Goal: Task Accomplishment & Management: Use online tool/utility

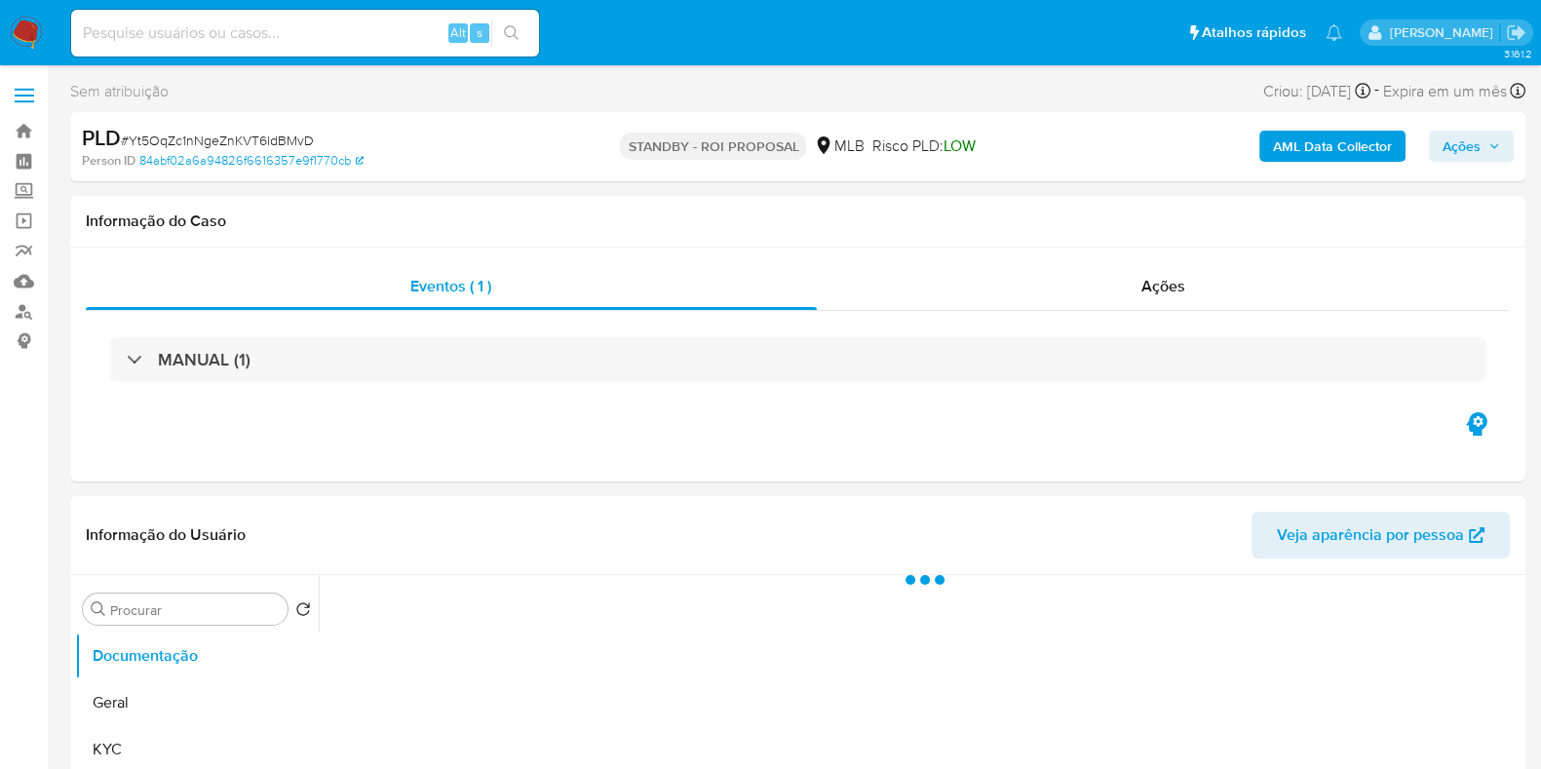
select select "10"
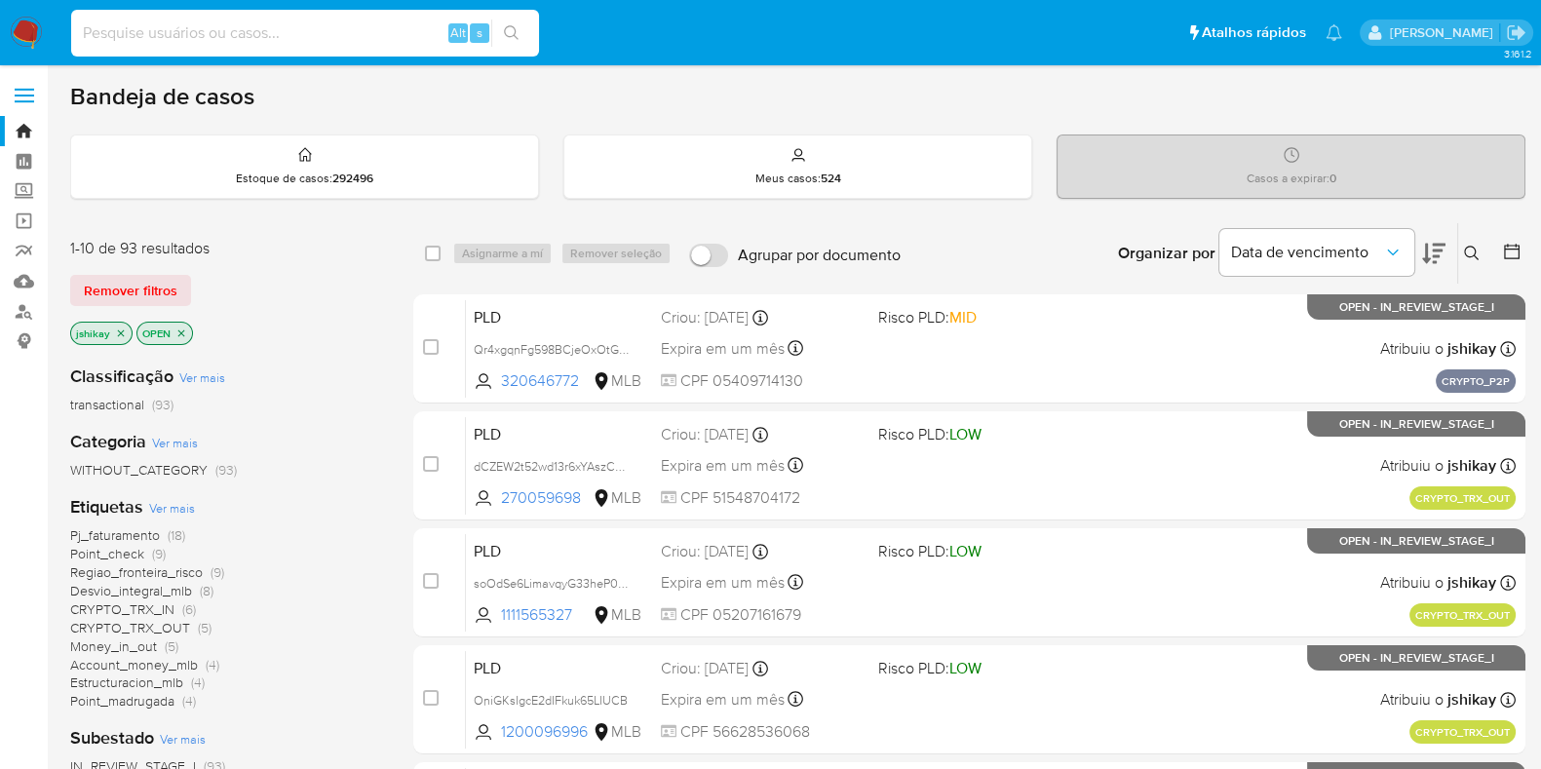
click at [352, 21] on input at bounding box center [305, 32] width 468 height 25
paste input "mvLZfDY02d39pH4ekgMCKwAB"
type input "mvLZfDY02d39pH4ekgMCKwAB"
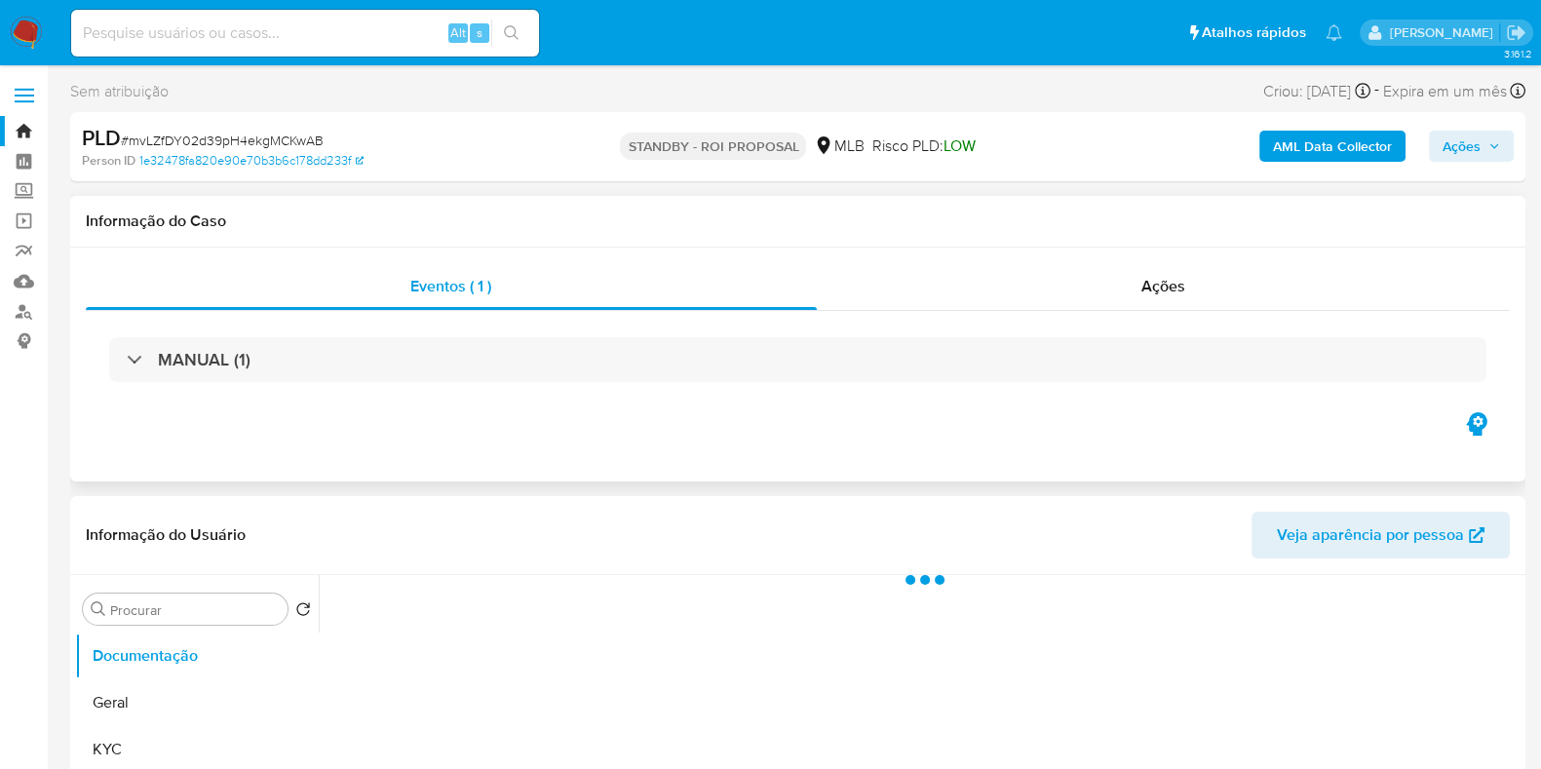
select select "10"
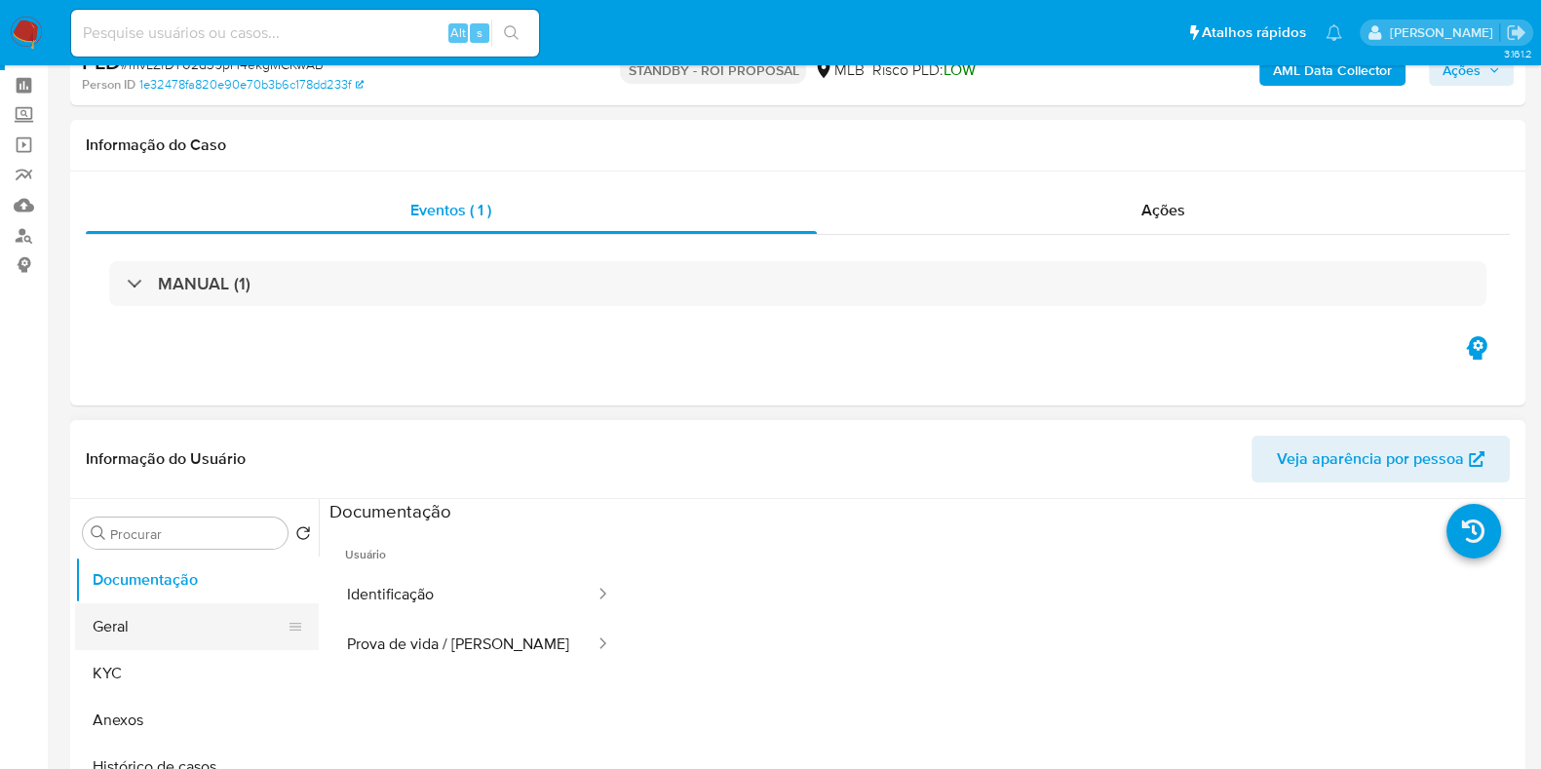
scroll to position [243, 0]
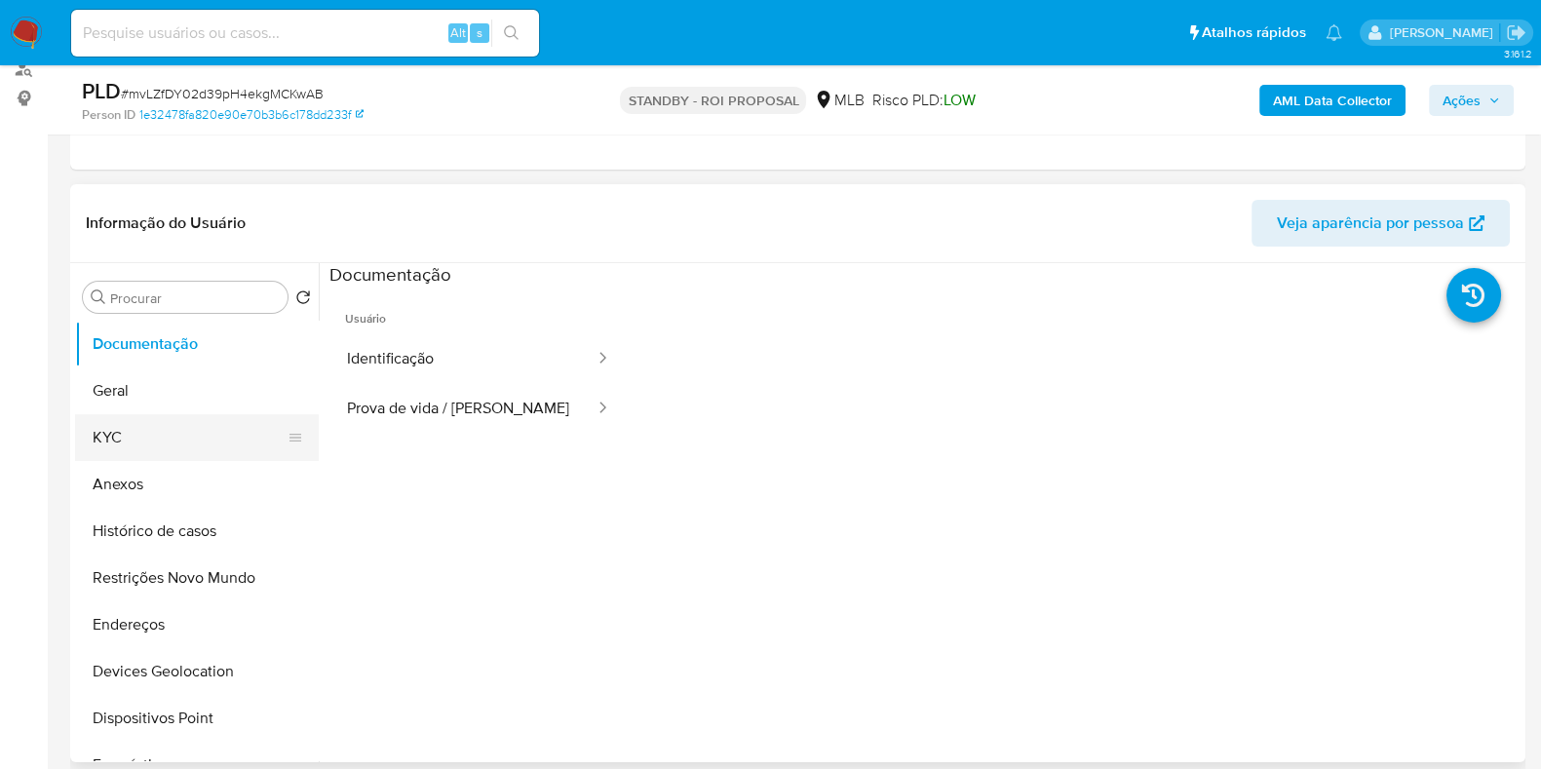
click at [152, 424] on button "KYC" at bounding box center [189, 437] width 228 height 47
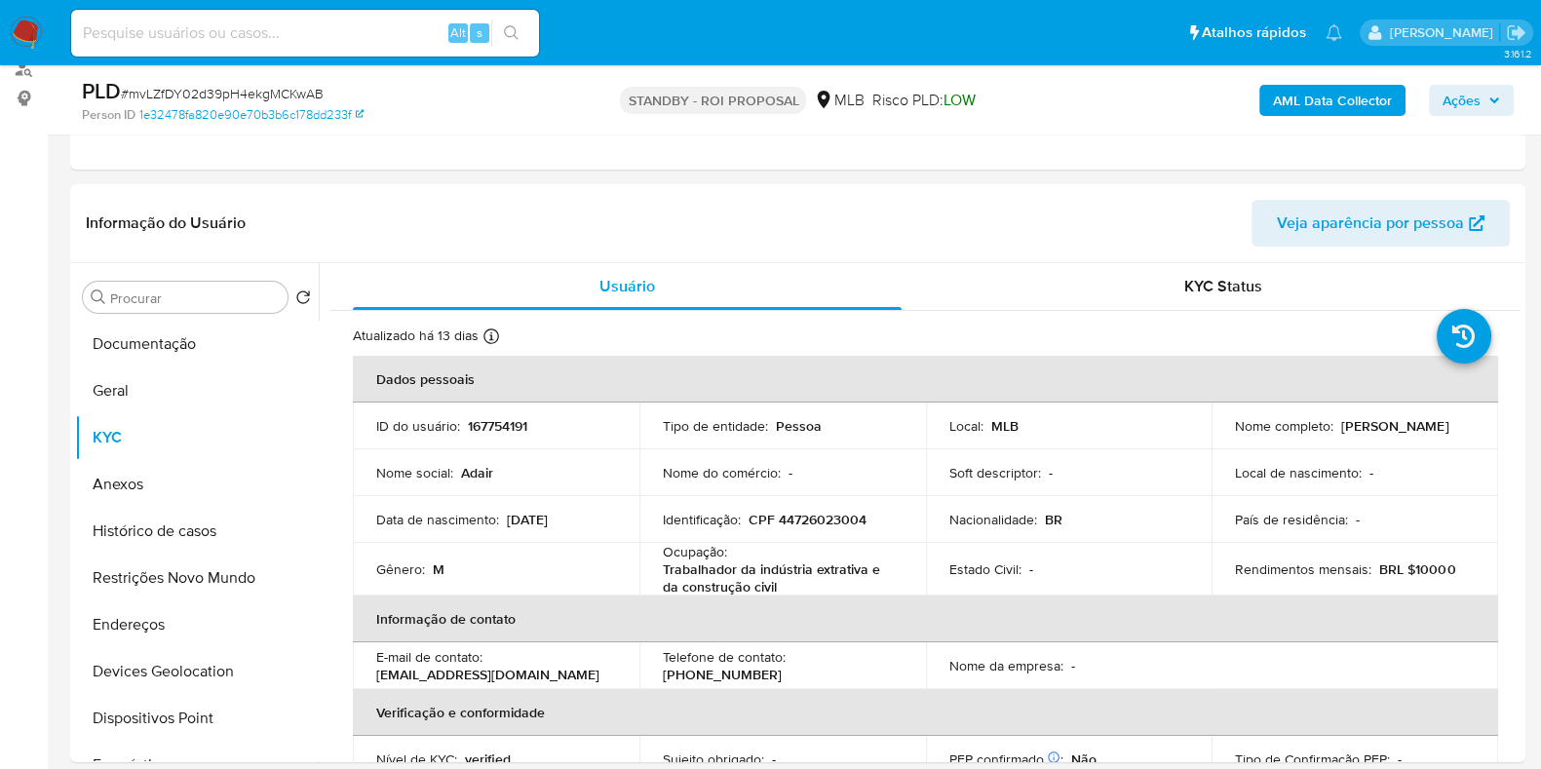
click at [29, 35] on img at bounding box center [26, 33] width 33 height 33
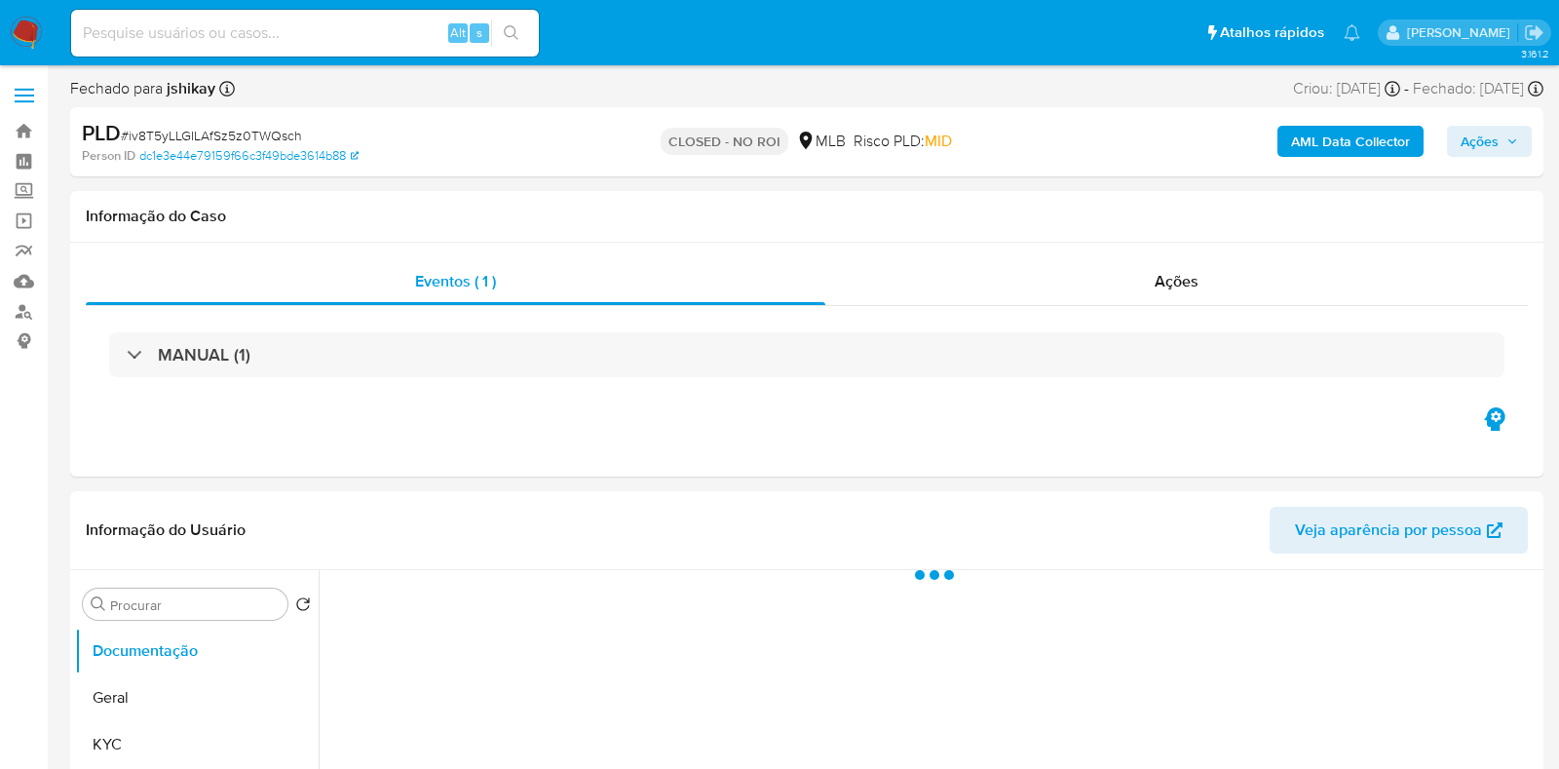
select select "10"
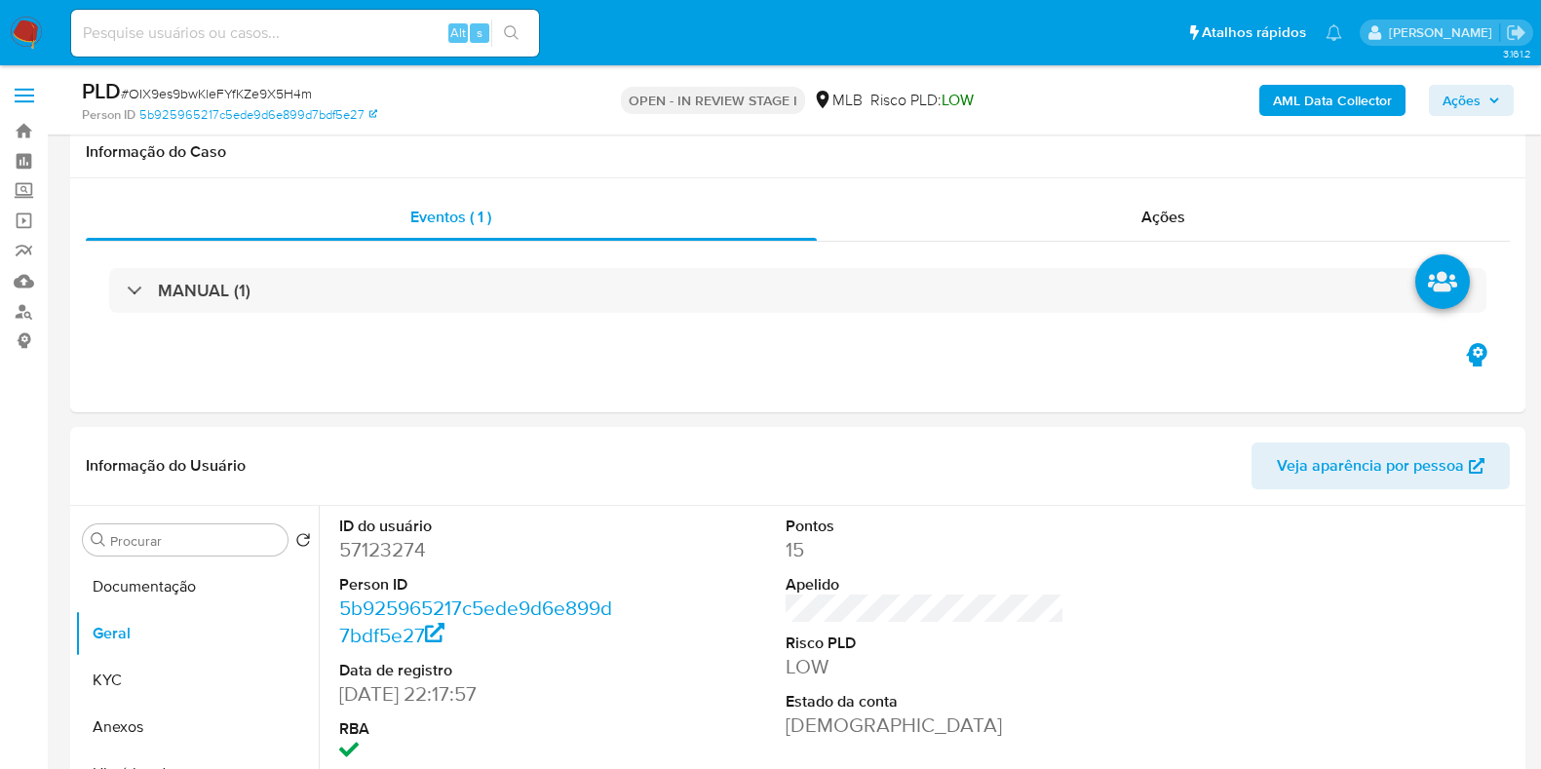
click at [120, 750] on button "Histórico de casos" at bounding box center [197, 773] width 244 height 47
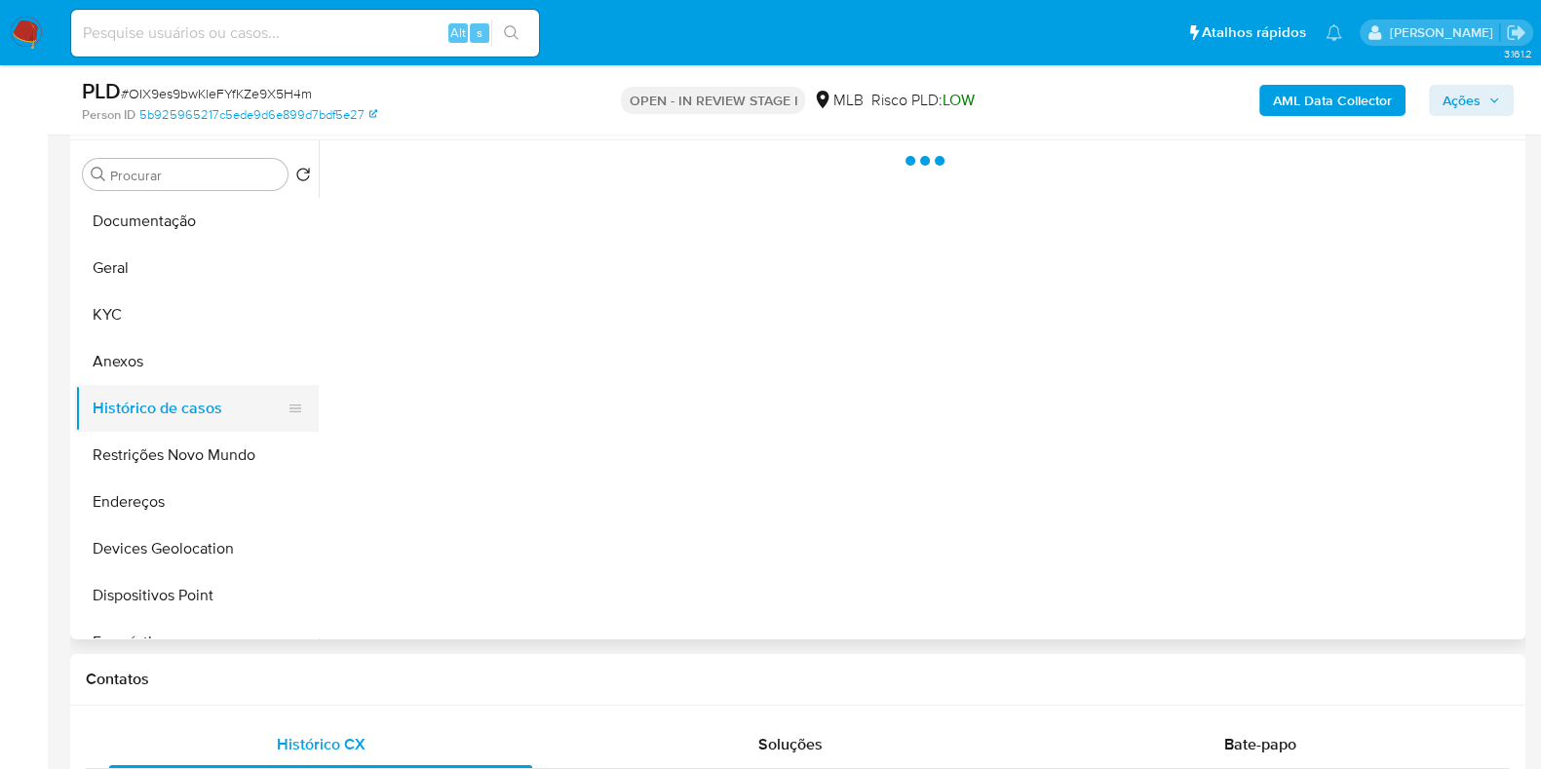
scroll to position [365, 0]
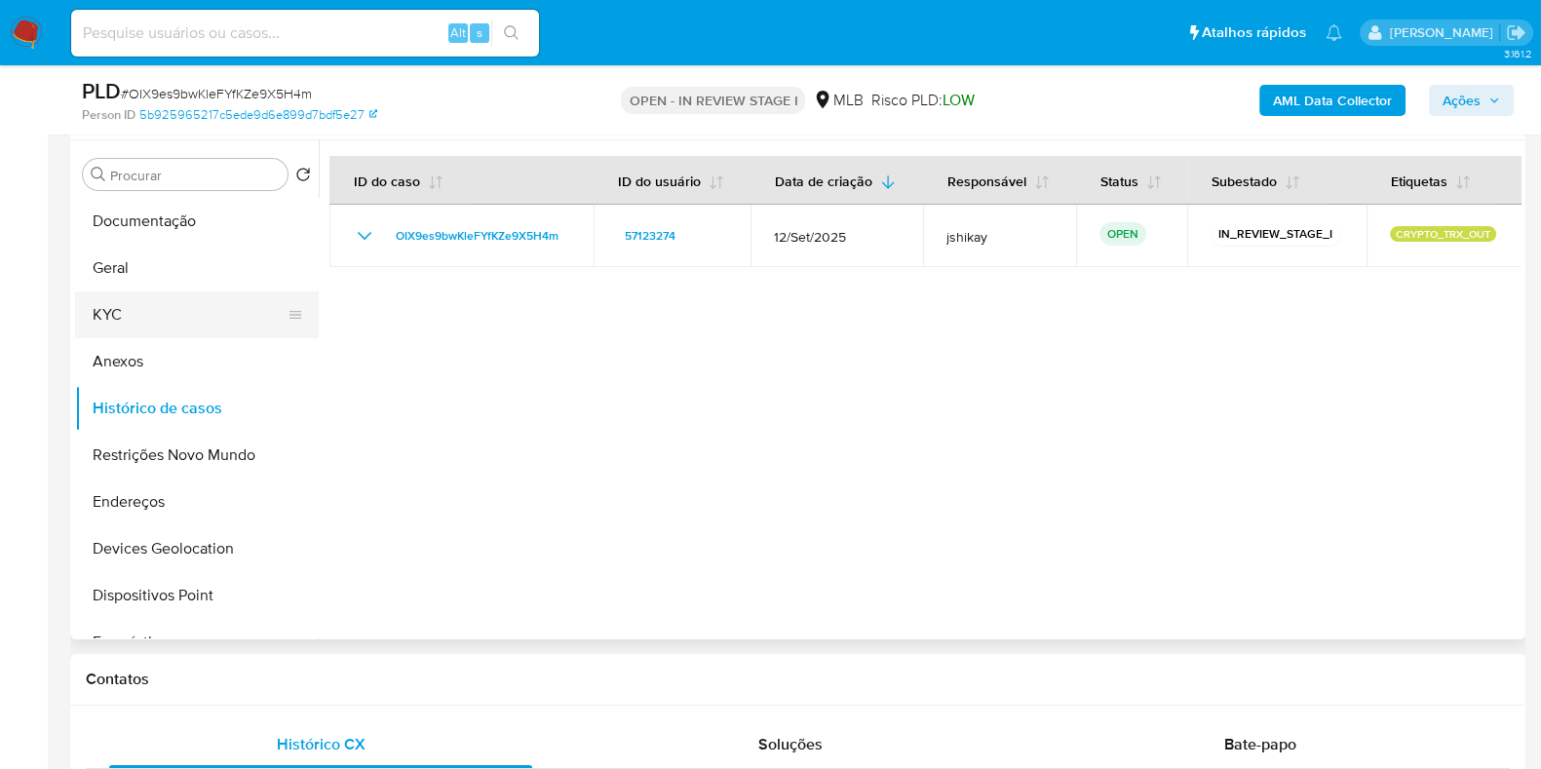
click at [141, 325] on button "KYC" at bounding box center [189, 314] width 228 height 47
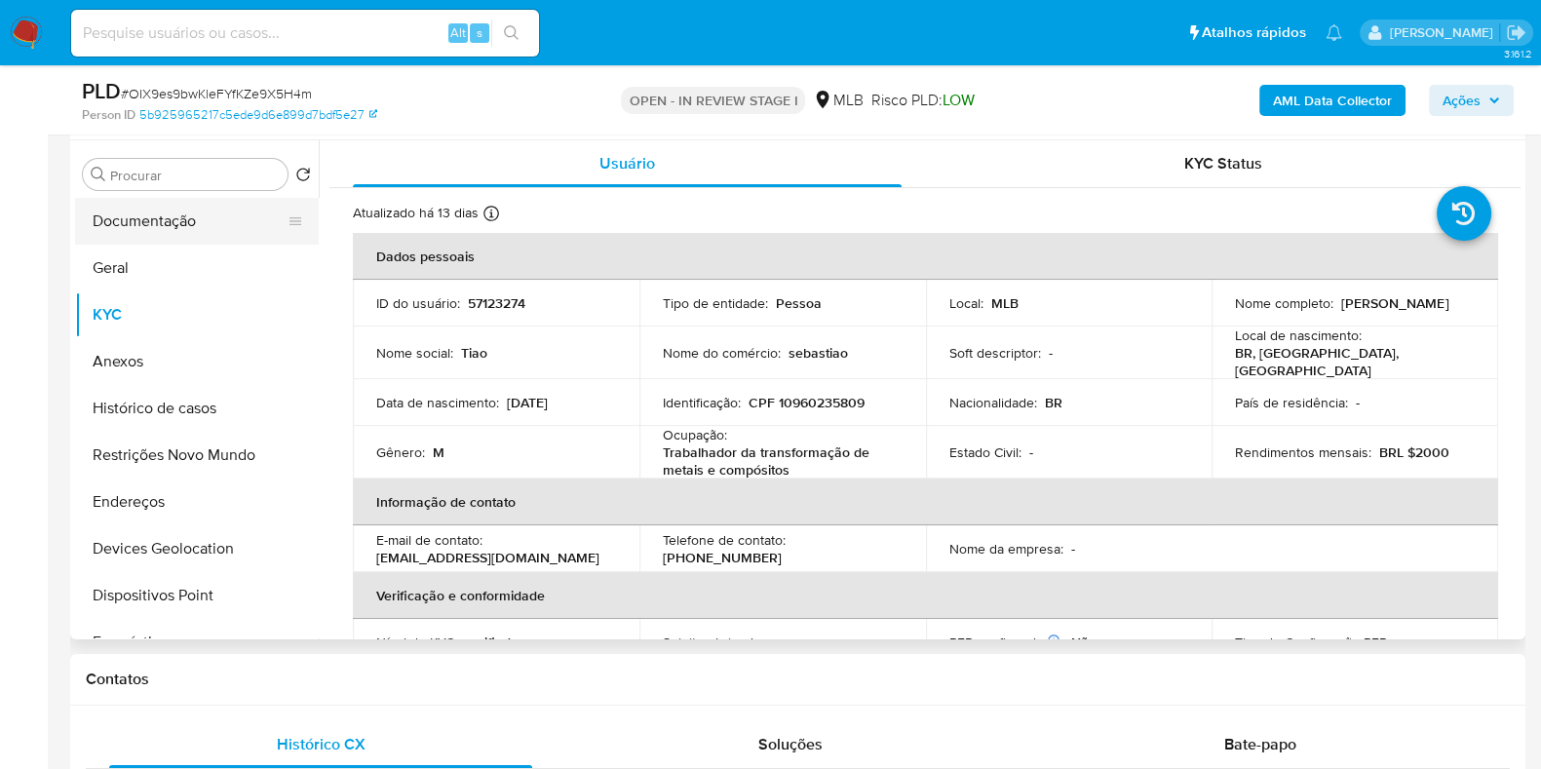
click at [157, 205] on button "Documentação" at bounding box center [189, 221] width 228 height 47
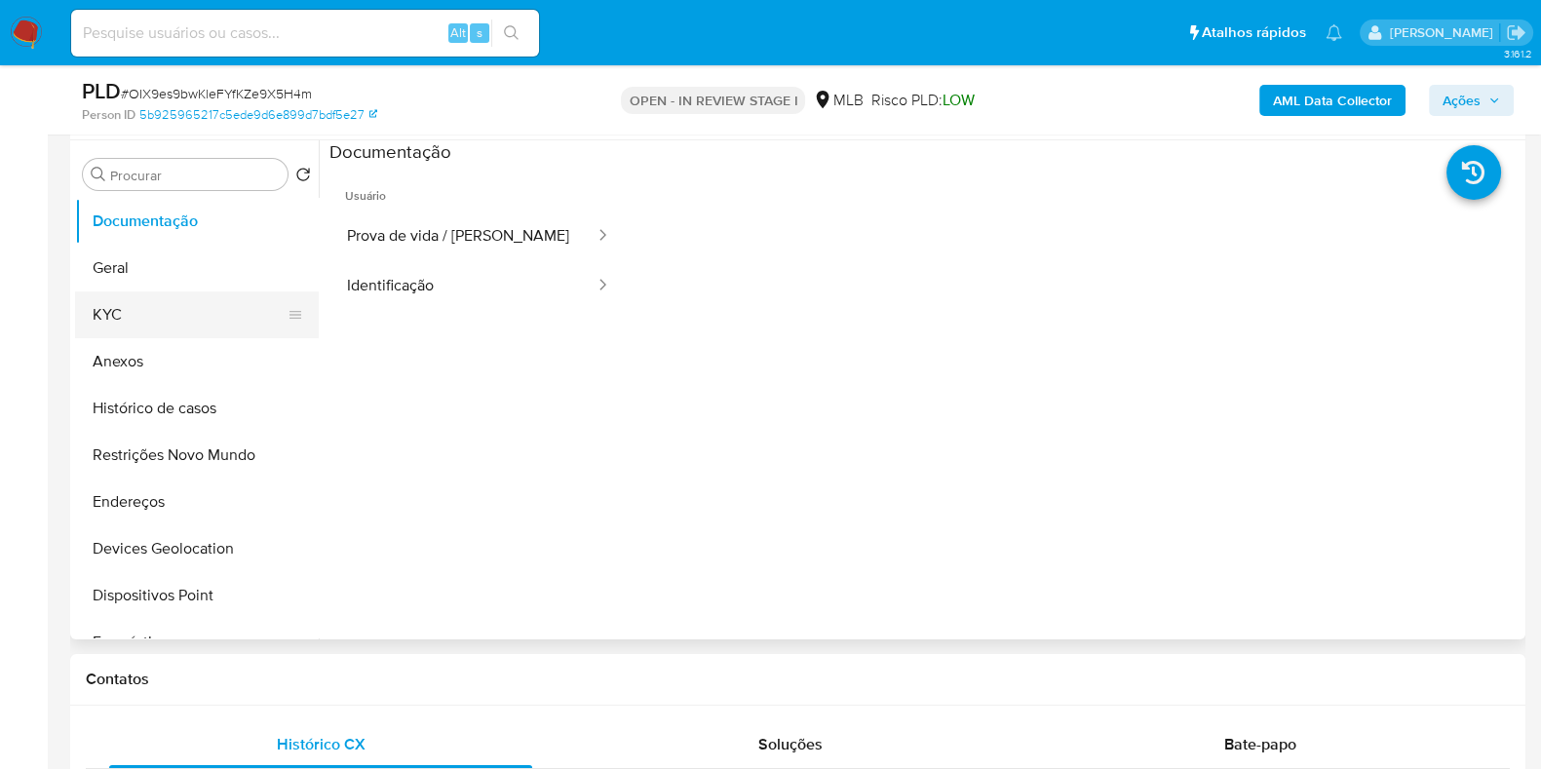
click at [156, 299] on button "KYC" at bounding box center [189, 314] width 228 height 47
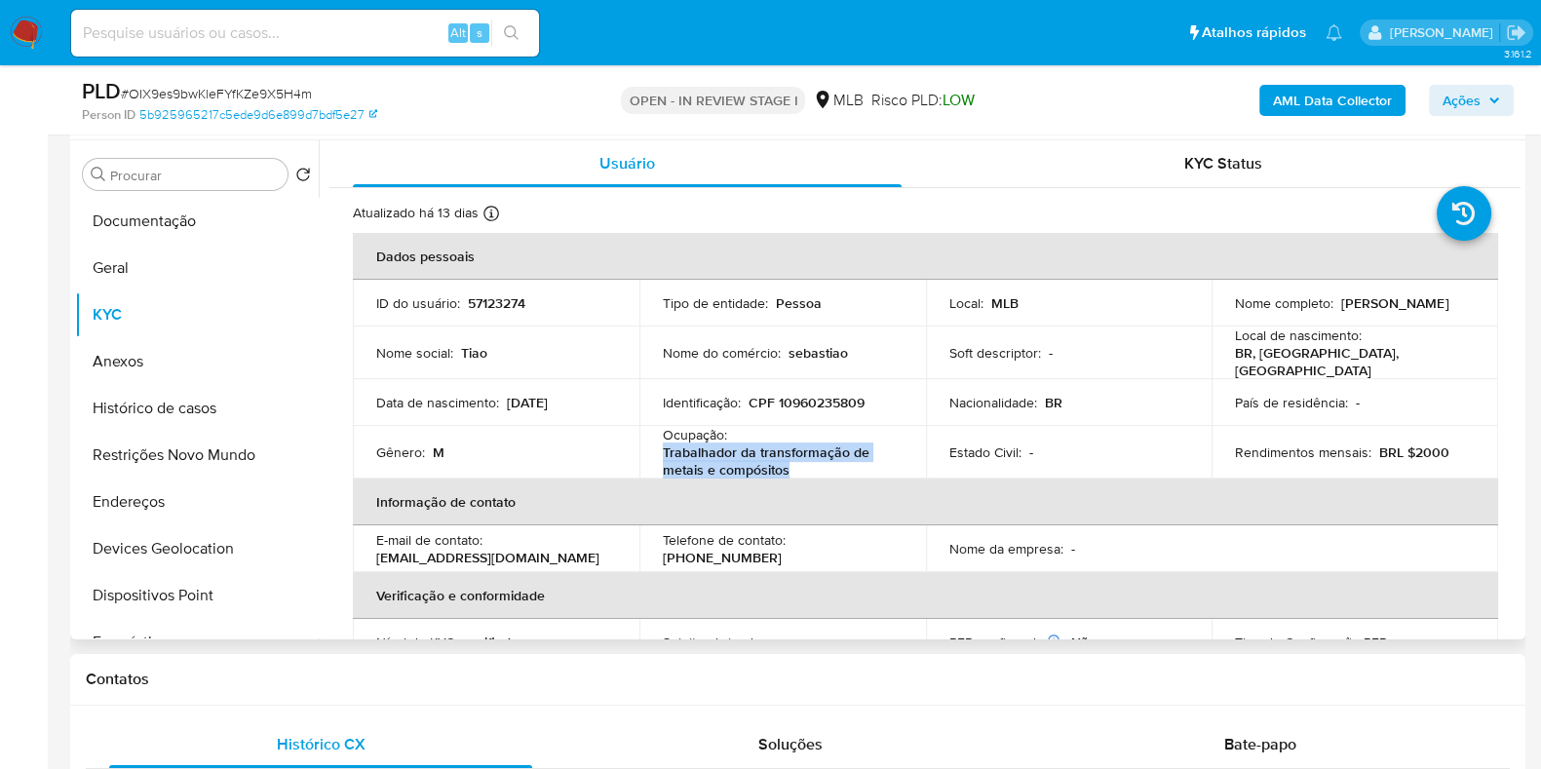
drag, startPoint x: 794, startPoint y: 460, endPoint x: 659, endPoint y: 451, distance: 135.8
click at [659, 451] on td "Ocupação : Trabalhador da transformação de metais e compósitos" at bounding box center [782, 452] width 287 height 53
copy p "Trabalhador da transformação de metais e compósitos"
drag, startPoint x: 188, startPoint y: 226, endPoint x: 216, endPoint y: 265, distance: 48.2
click at [188, 226] on button "Documentação" at bounding box center [197, 221] width 244 height 47
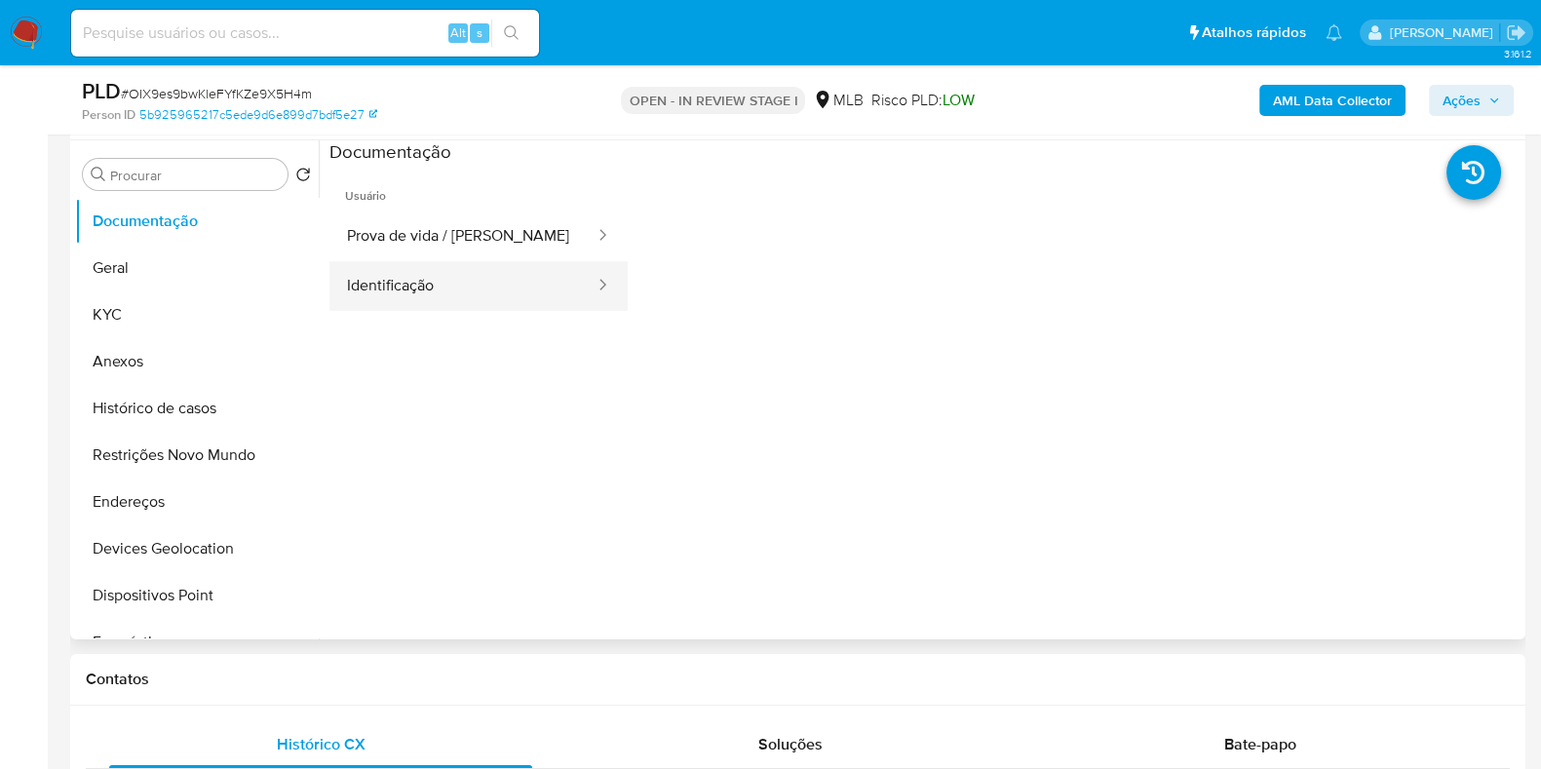
click at [445, 308] on button "Identificação" at bounding box center [462, 286] width 267 height 50
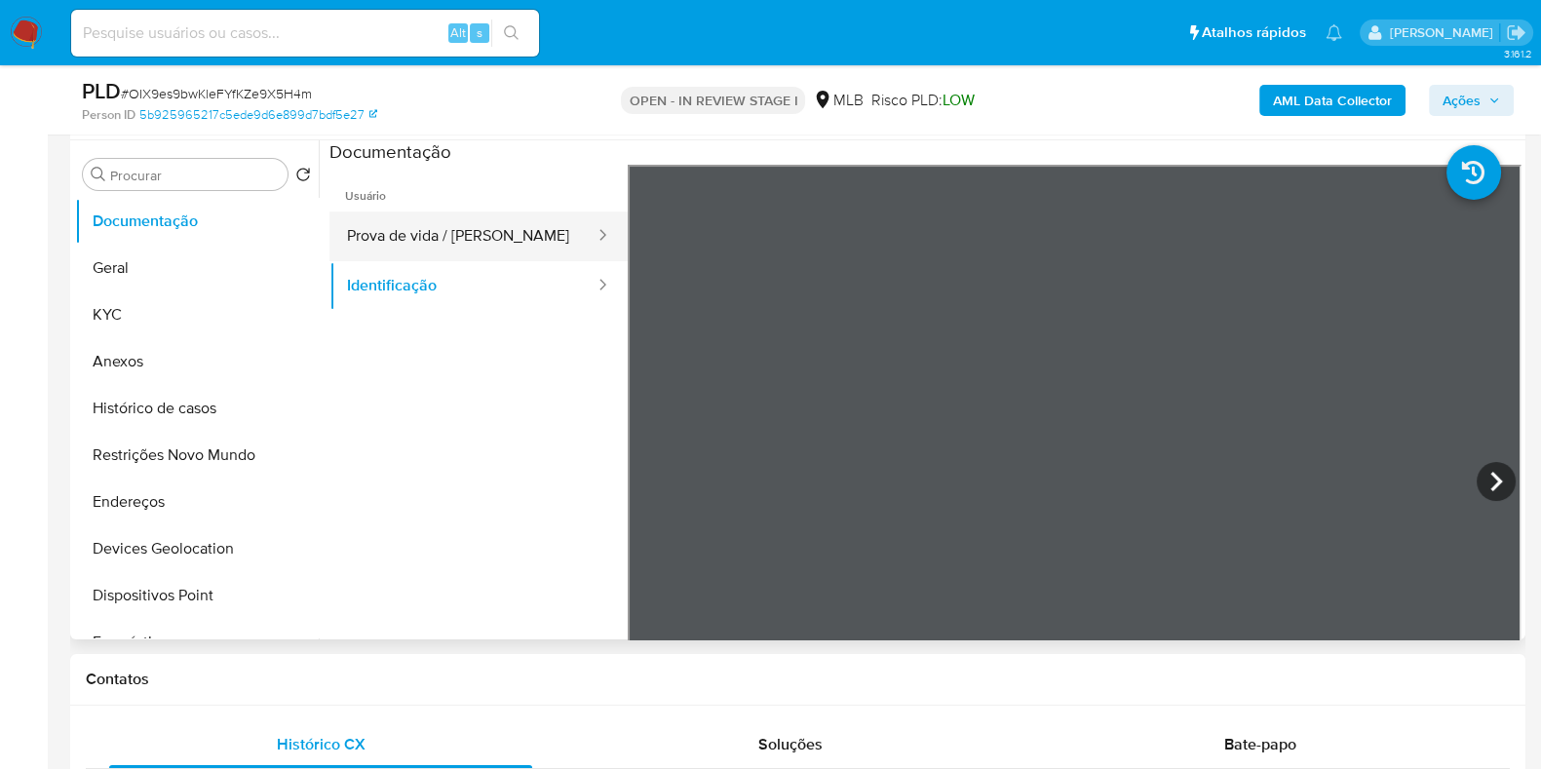
click at [466, 241] on button "Prova de vida / Selfie" at bounding box center [462, 236] width 267 height 50
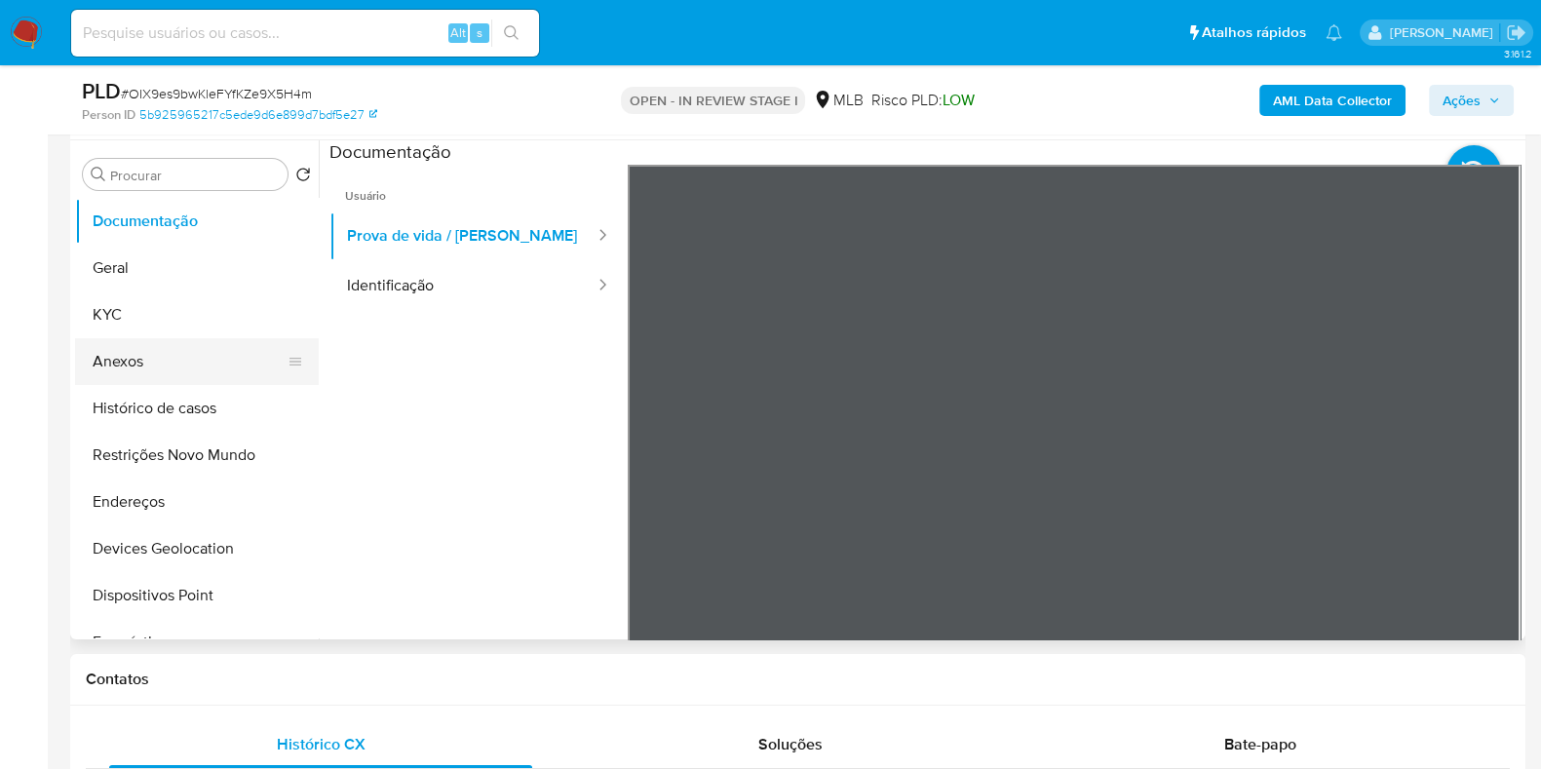
click at [195, 374] on button "Anexos" at bounding box center [189, 361] width 228 height 47
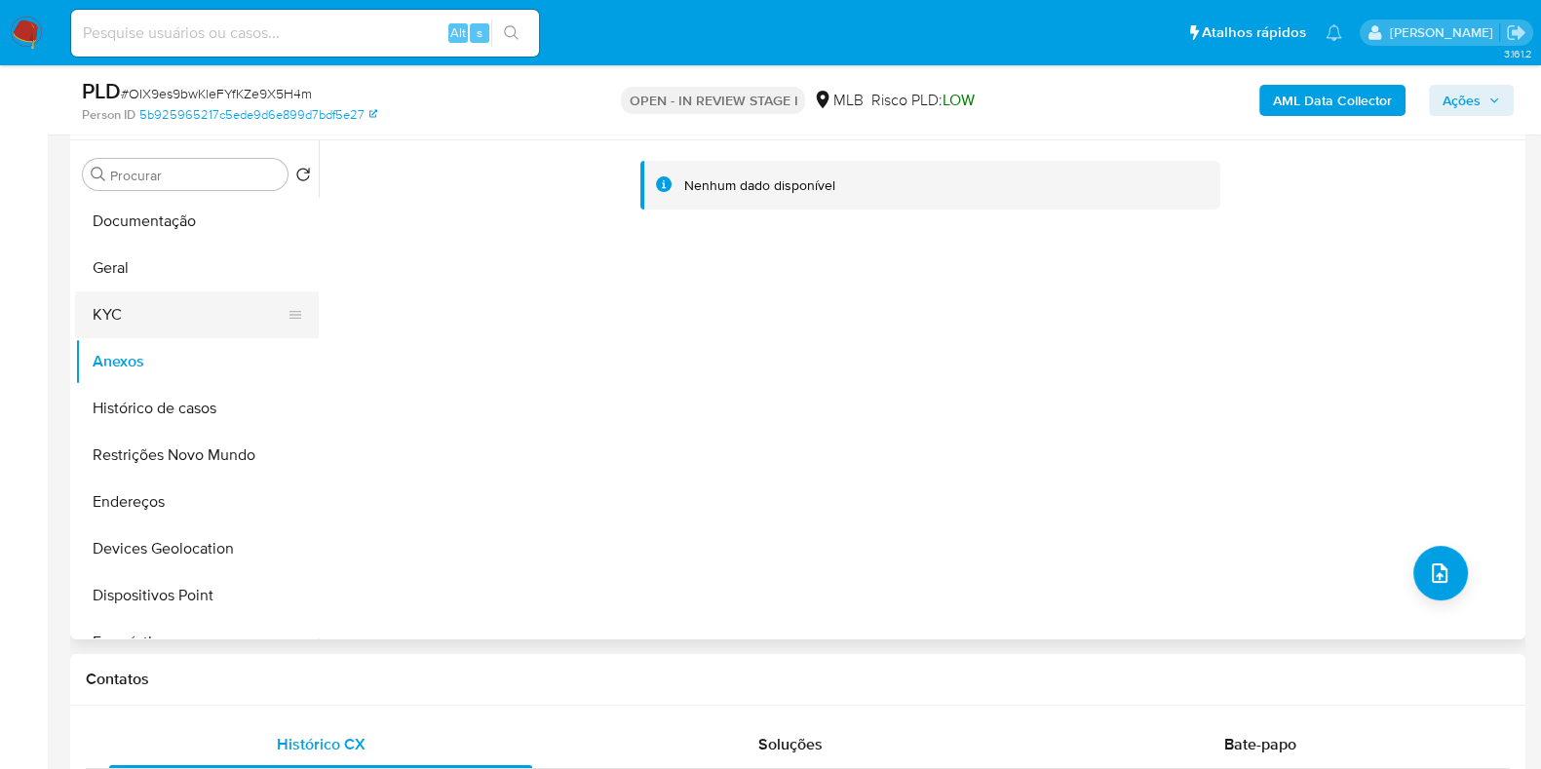
click at [147, 328] on button "KYC" at bounding box center [189, 314] width 228 height 47
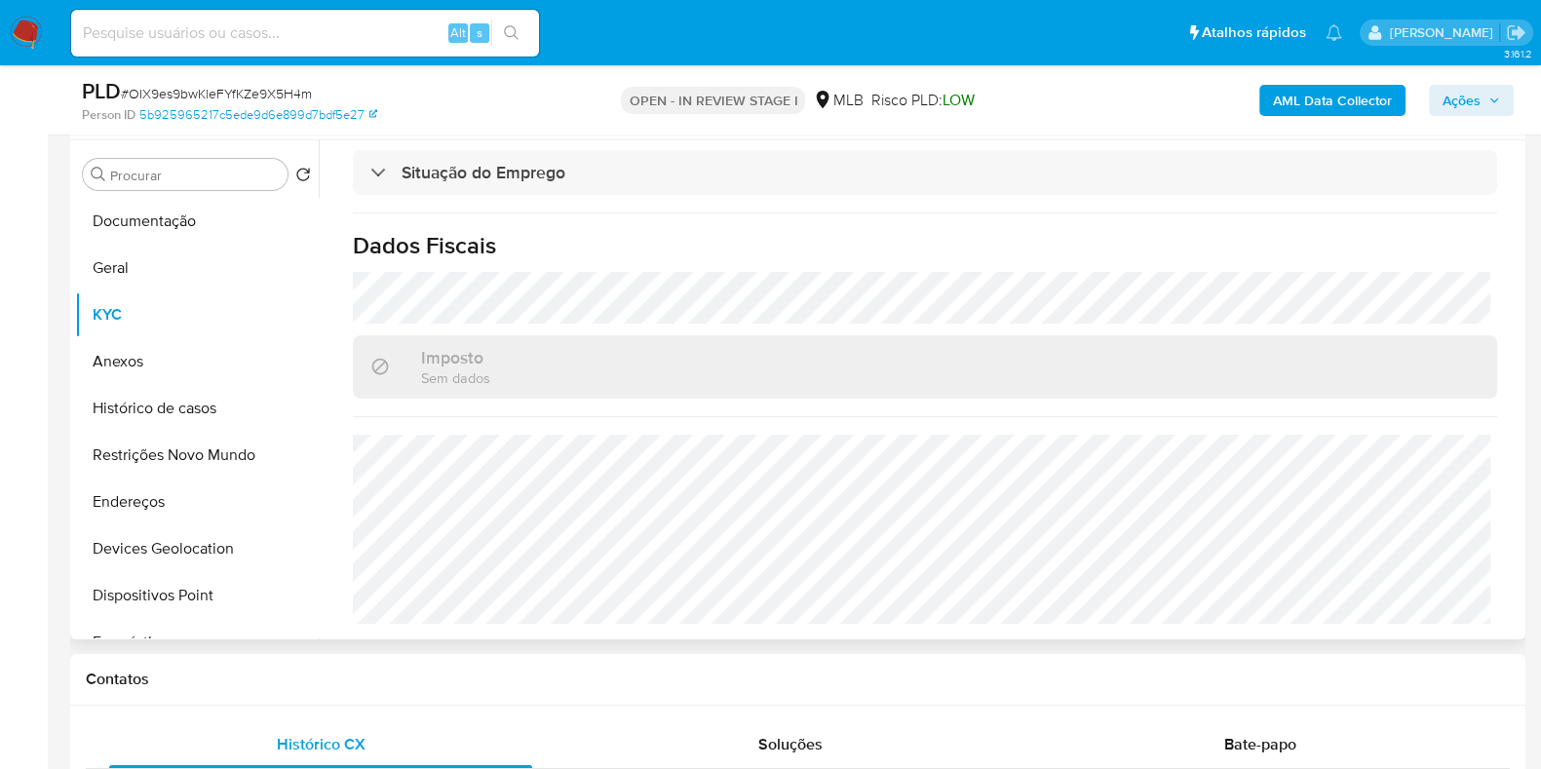
scroll to position [852, 0]
click at [180, 248] on button "Geral" at bounding box center [189, 268] width 228 height 47
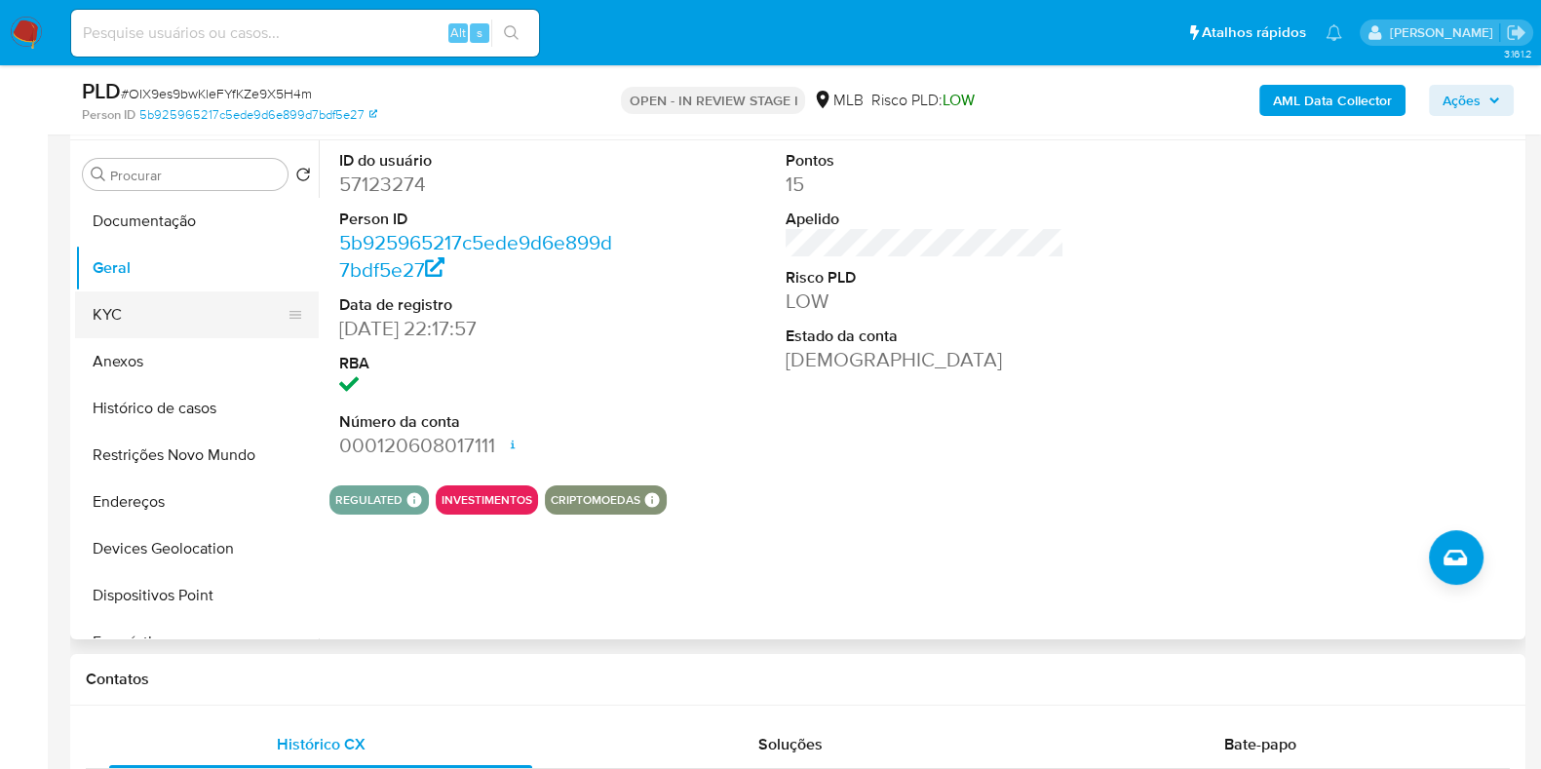
click at [193, 294] on button "KYC" at bounding box center [189, 314] width 228 height 47
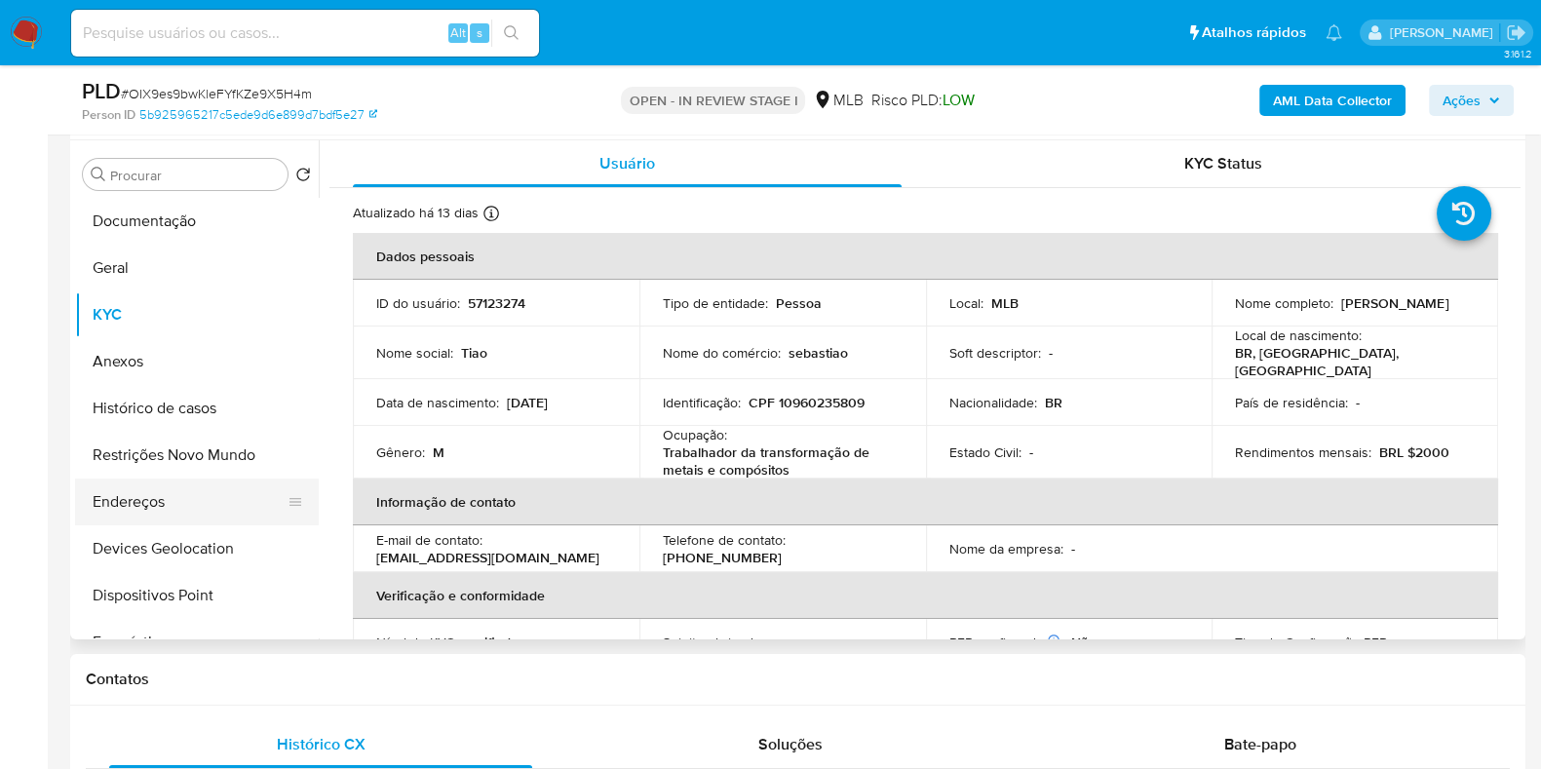
click at [116, 507] on button "Endereços" at bounding box center [189, 502] width 228 height 47
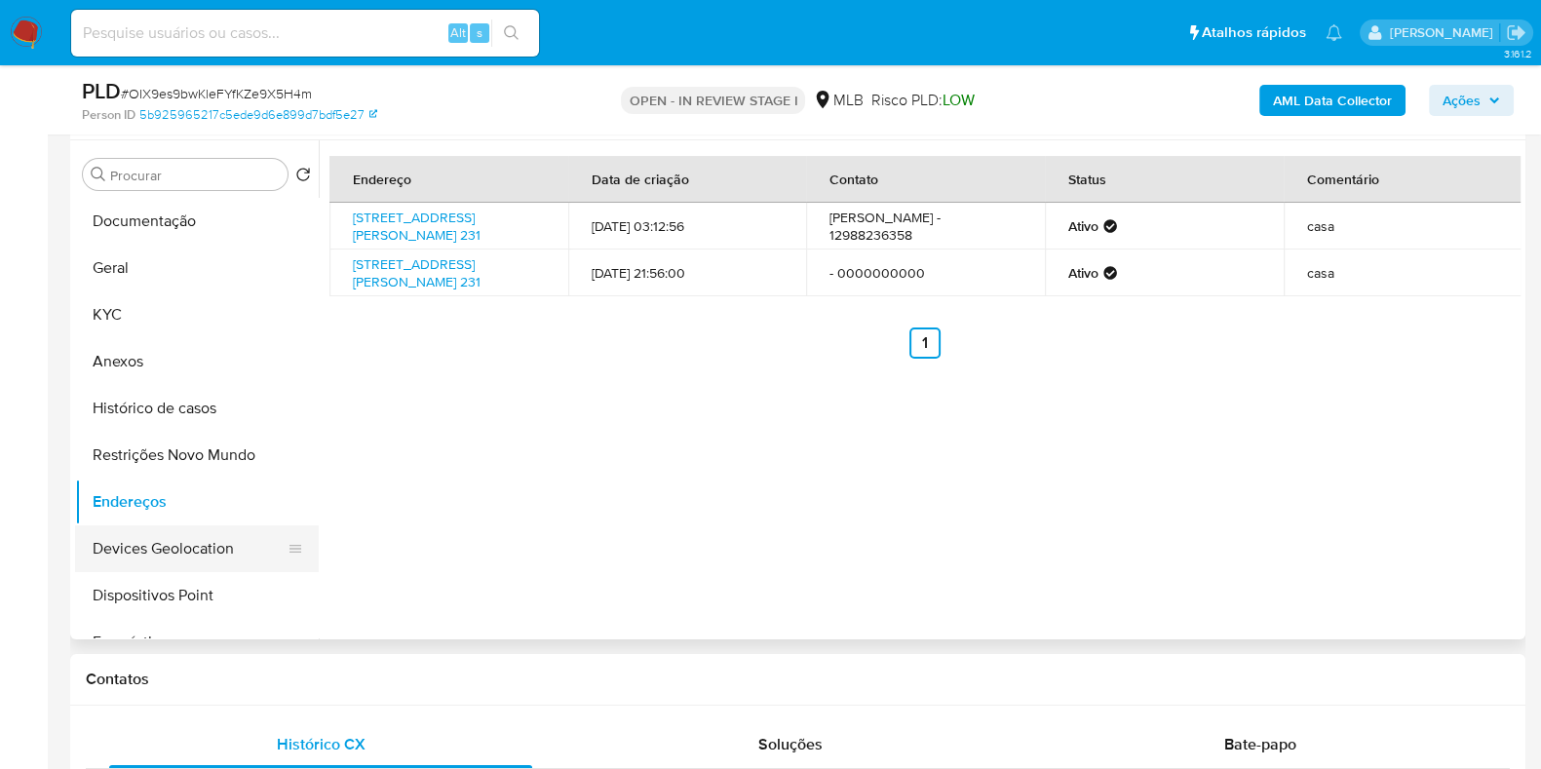
drag, startPoint x: 201, startPoint y: 558, endPoint x: 213, endPoint y: 557, distance: 12.7
click at [201, 559] on button "Devices Geolocation" at bounding box center [189, 548] width 228 height 47
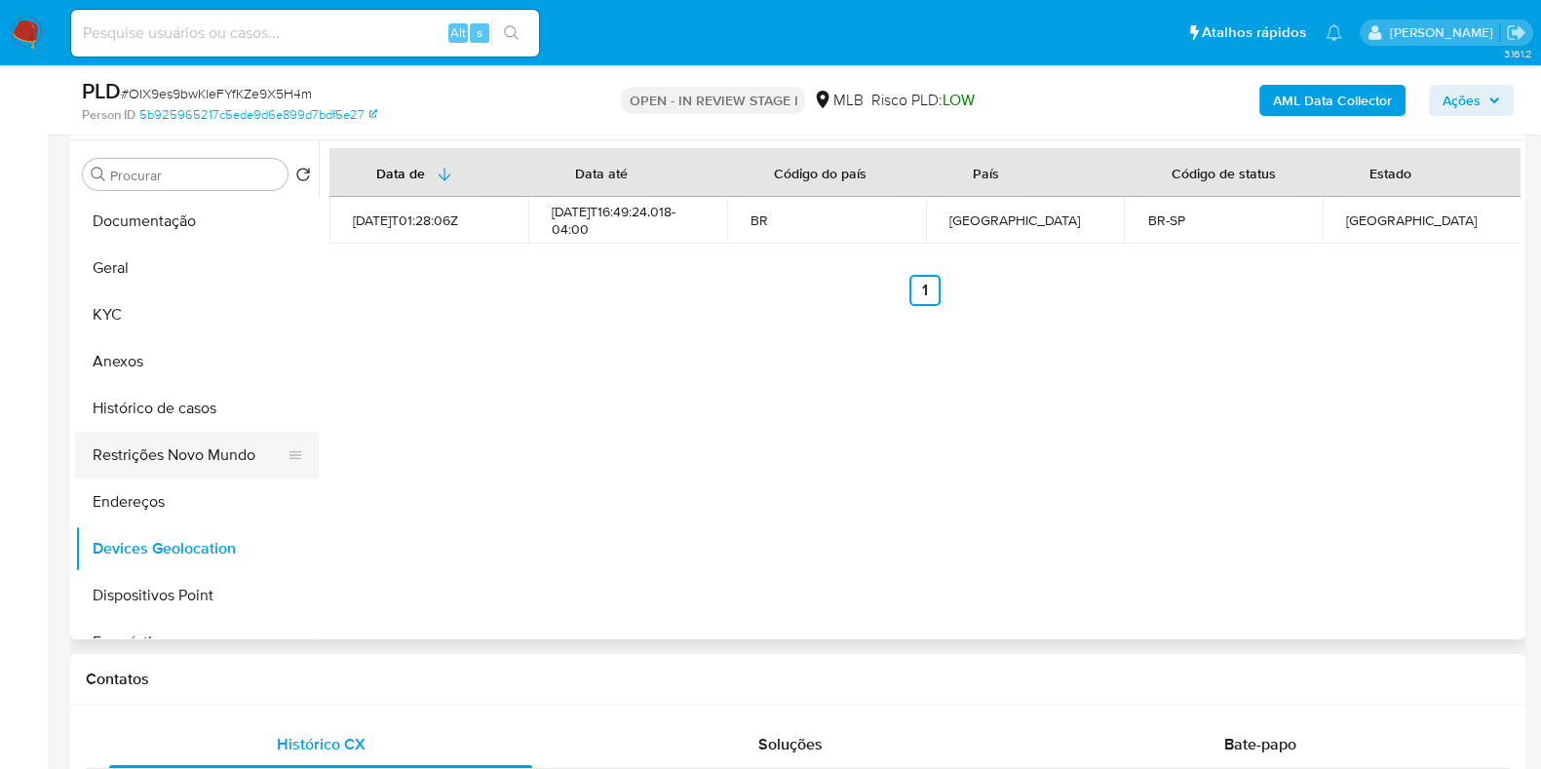
click at [148, 460] on button "Restrições Novo Mundo" at bounding box center [189, 455] width 228 height 47
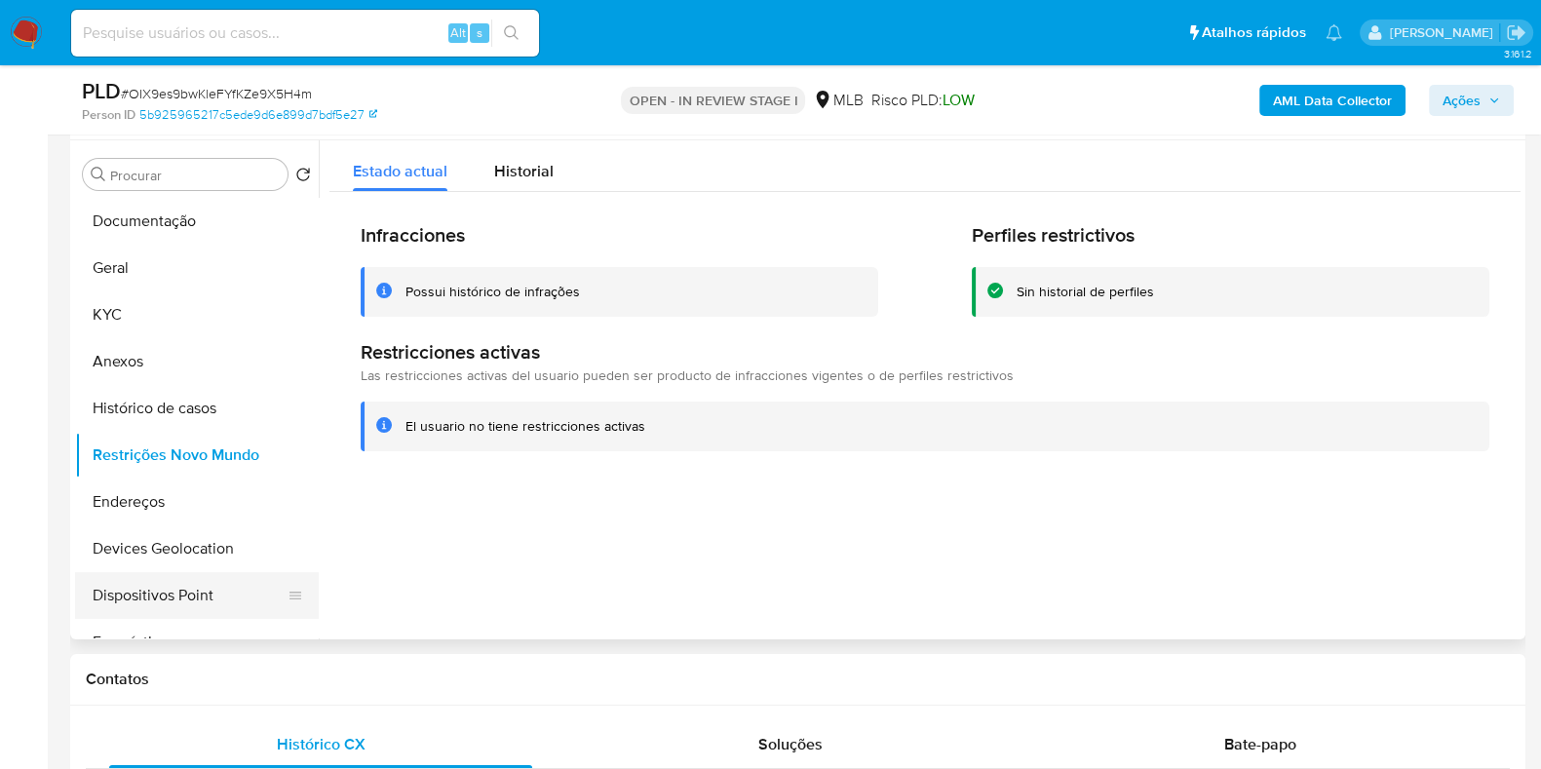
click at [172, 606] on button "Dispositivos Point" at bounding box center [189, 595] width 228 height 47
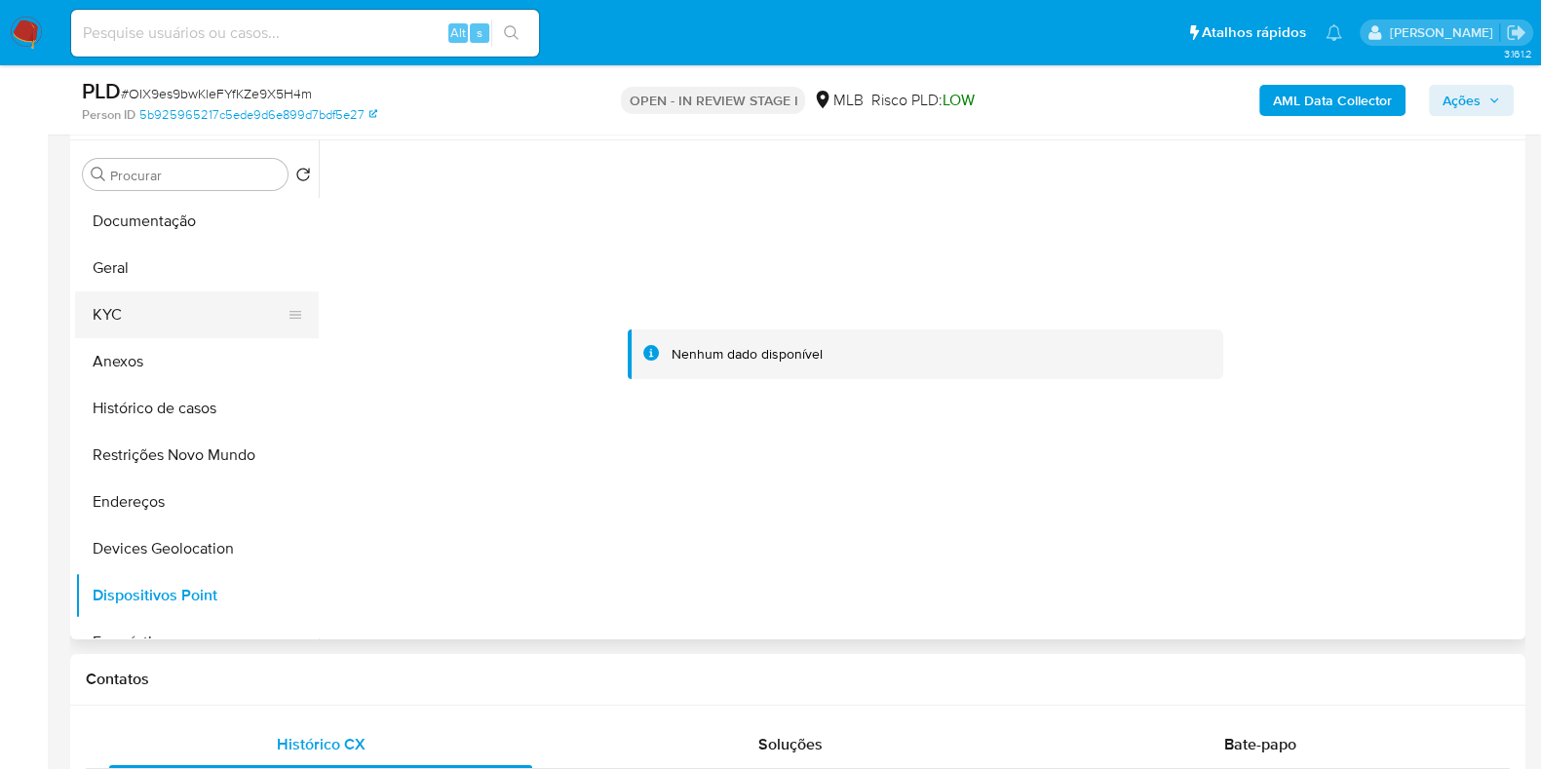
click at [157, 303] on button "KYC" at bounding box center [189, 314] width 228 height 47
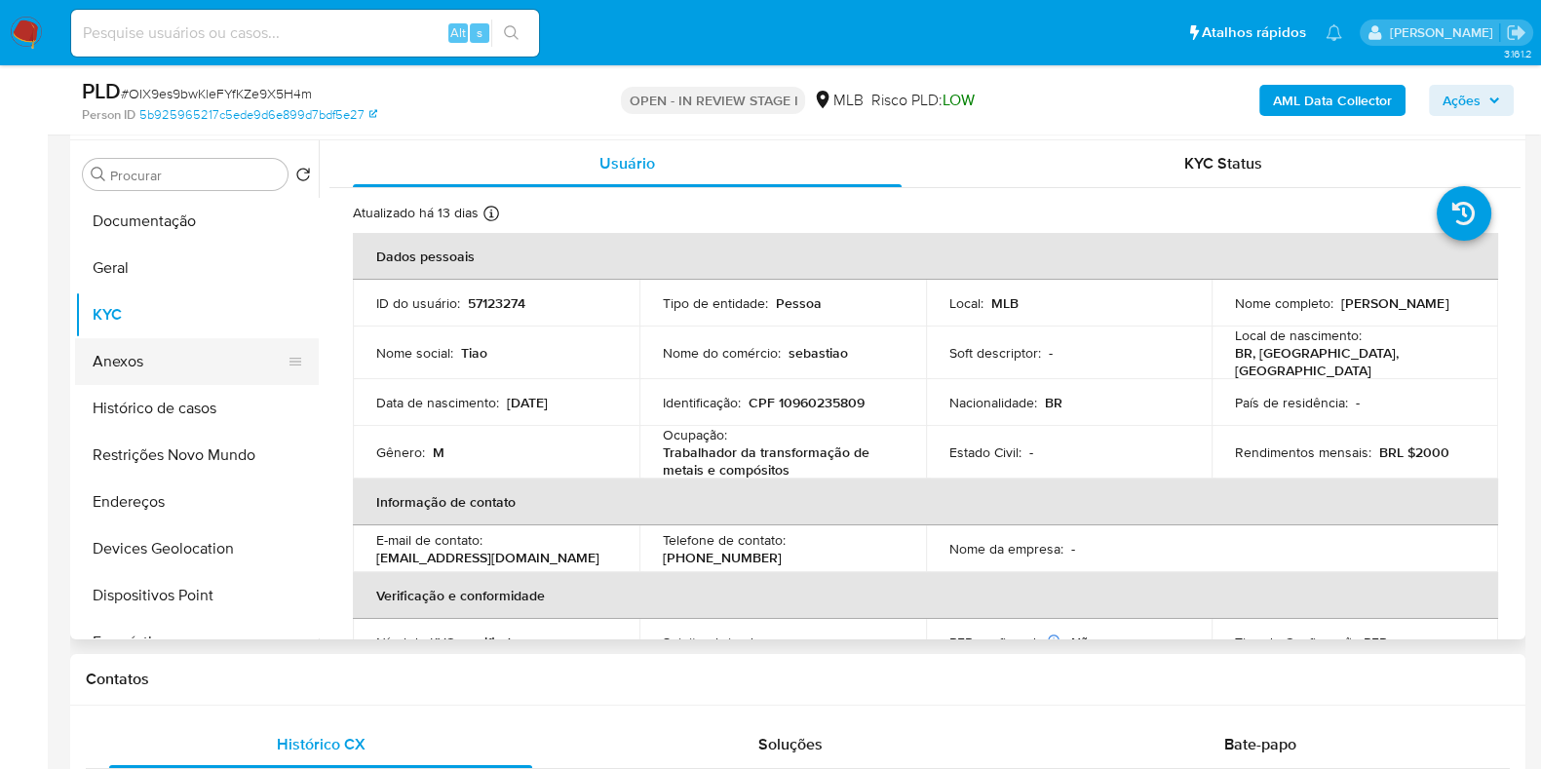
click at [116, 367] on button "Anexos" at bounding box center [189, 361] width 228 height 47
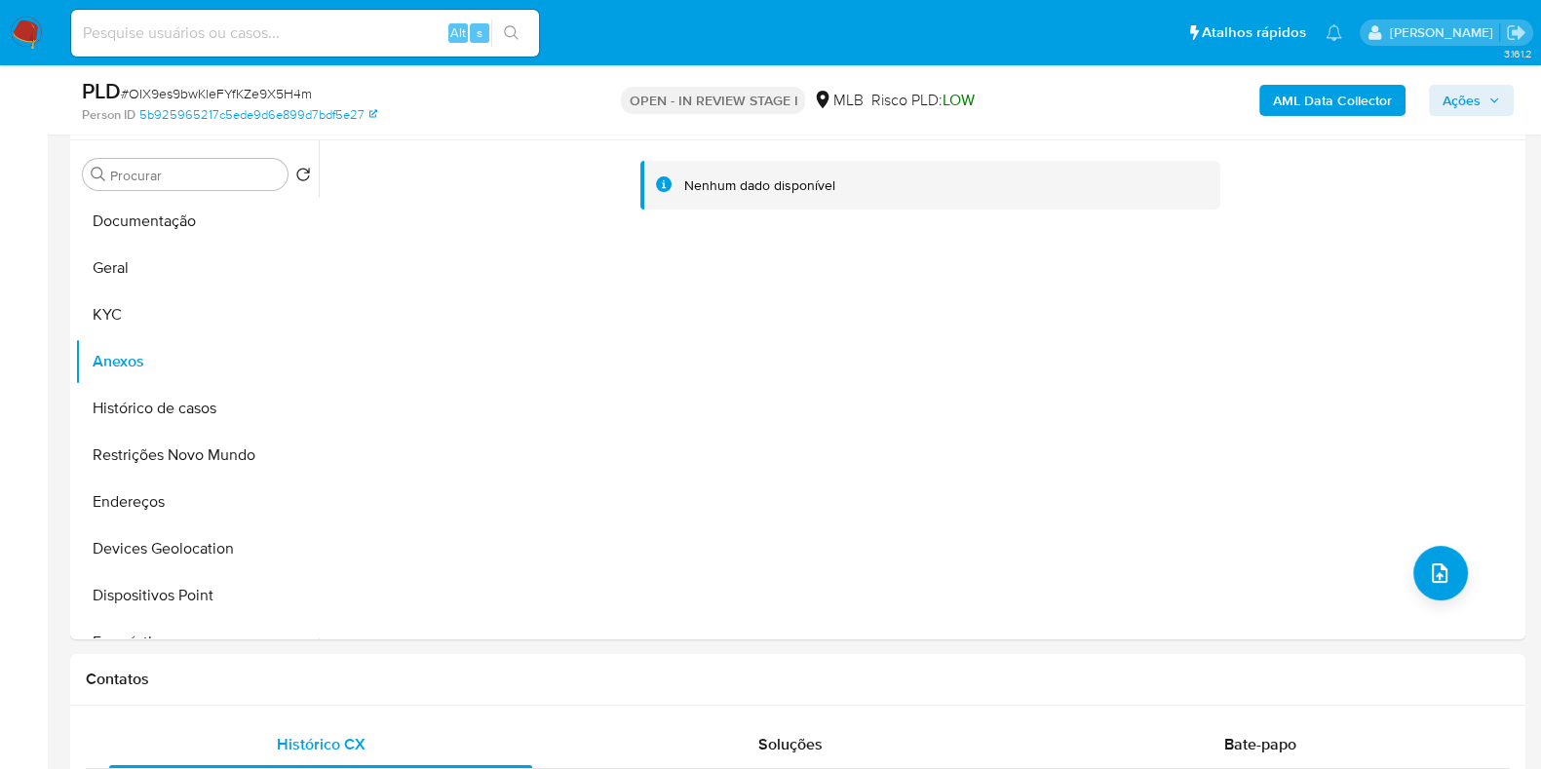
click at [1309, 93] on b "AML Data Collector" at bounding box center [1332, 100] width 119 height 31
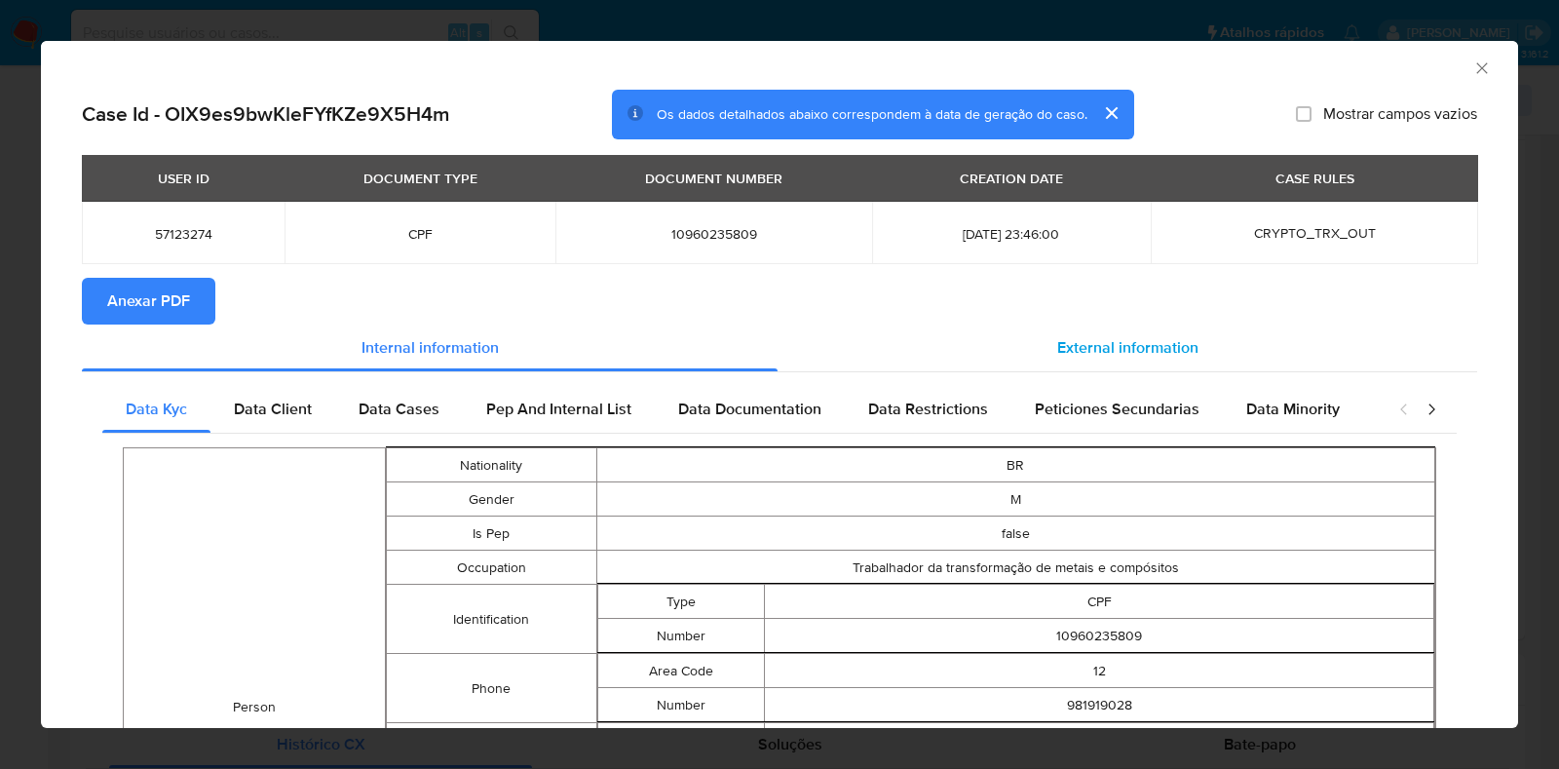
click at [1073, 329] on div "External information" at bounding box center [1128, 348] width 700 height 47
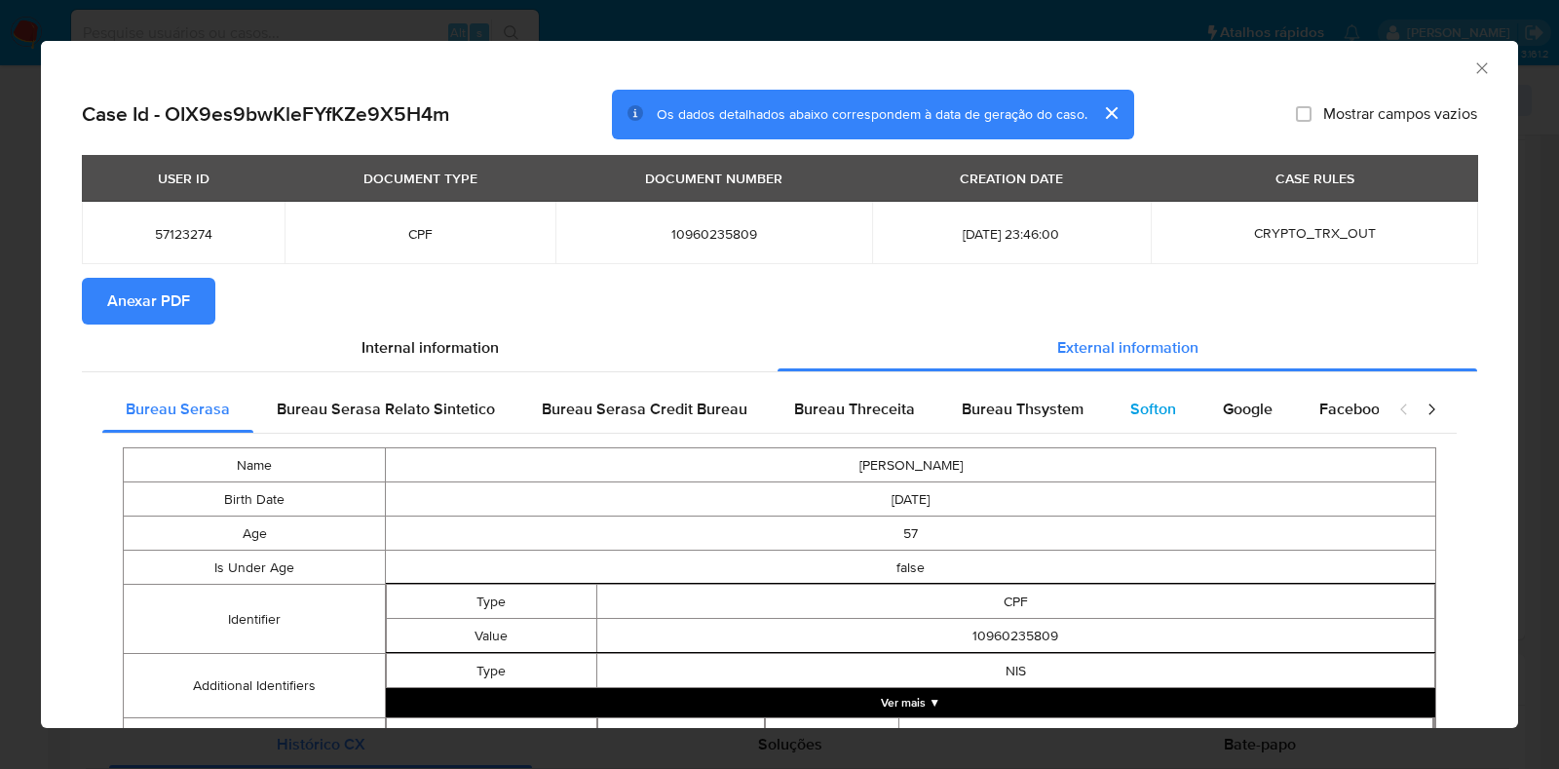
click at [1156, 413] on span "Softon" at bounding box center [1154, 409] width 46 height 22
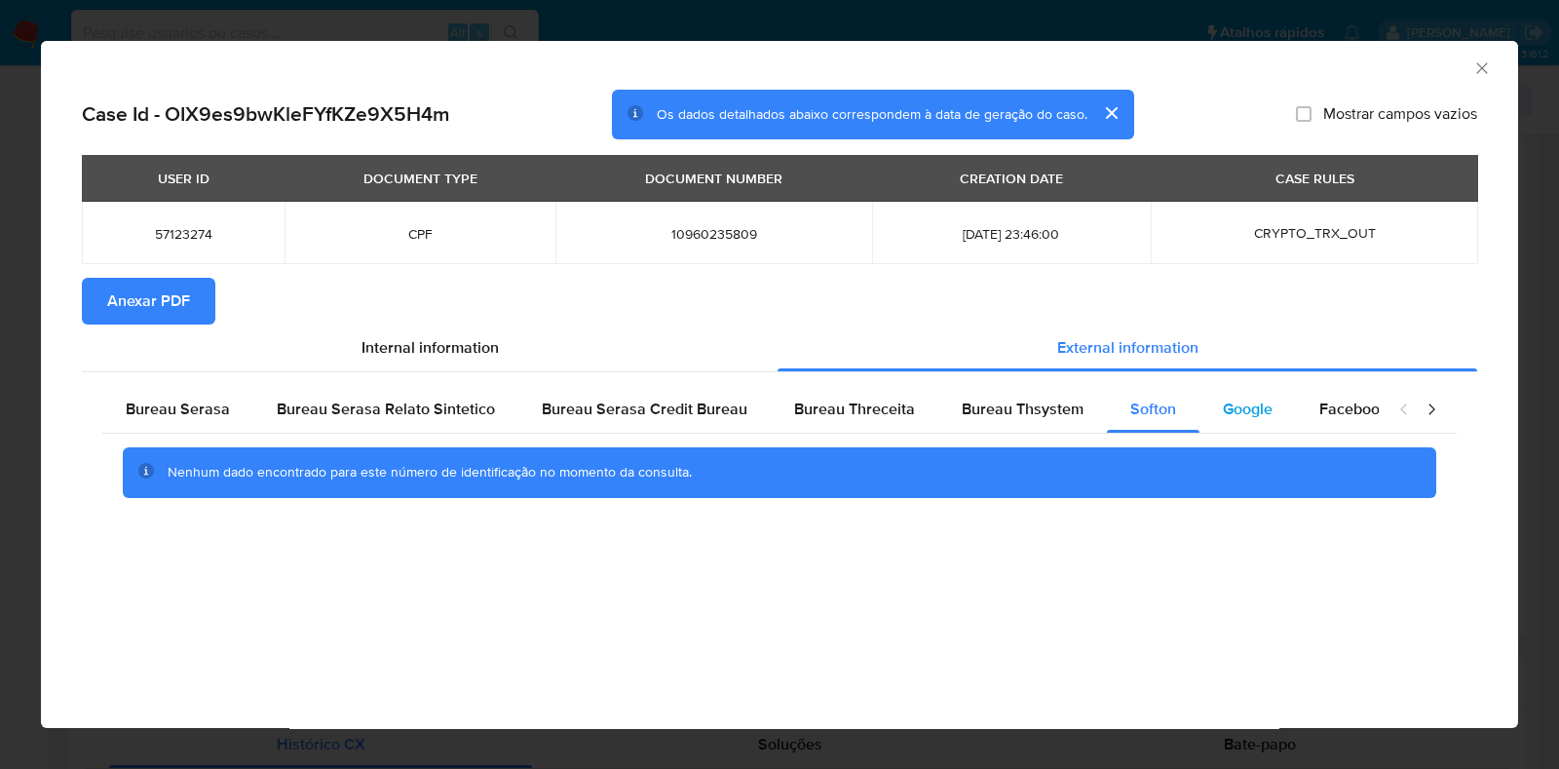
click at [1223, 404] on span "Google" at bounding box center [1248, 409] width 50 height 22
click at [131, 280] on span "Anexar PDF" at bounding box center [148, 301] width 83 height 43
click at [1486, 63] on icon "Fechar a janela" at bounding box center [1482, 67] width 11 height 11
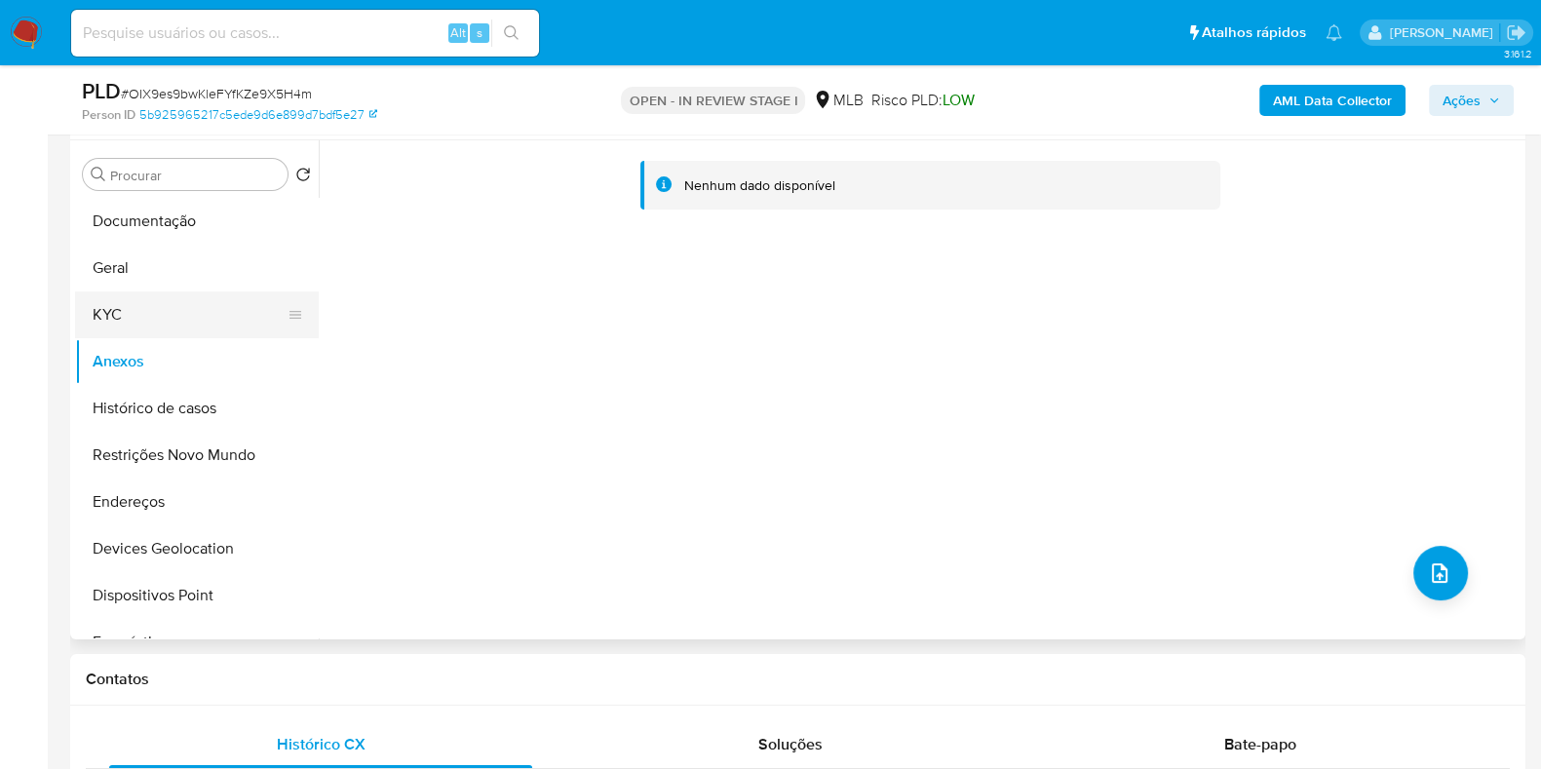
click at [112, 324] on button "KYC" at bounding box center [189, 314] width 228 height 47
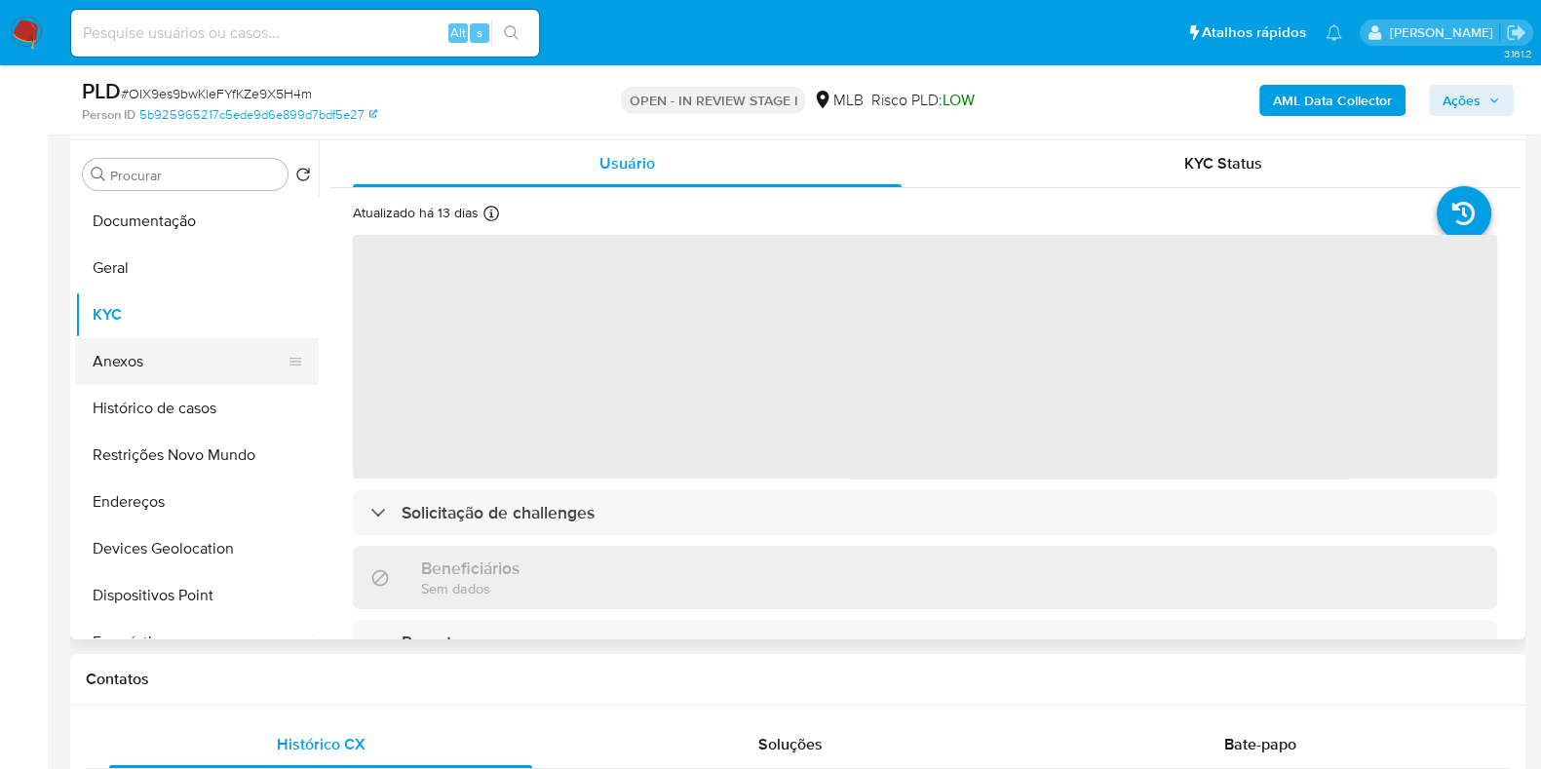
click at [134, 364] on button "Anexos" at bounding box center [189, 361] width 228 height 47
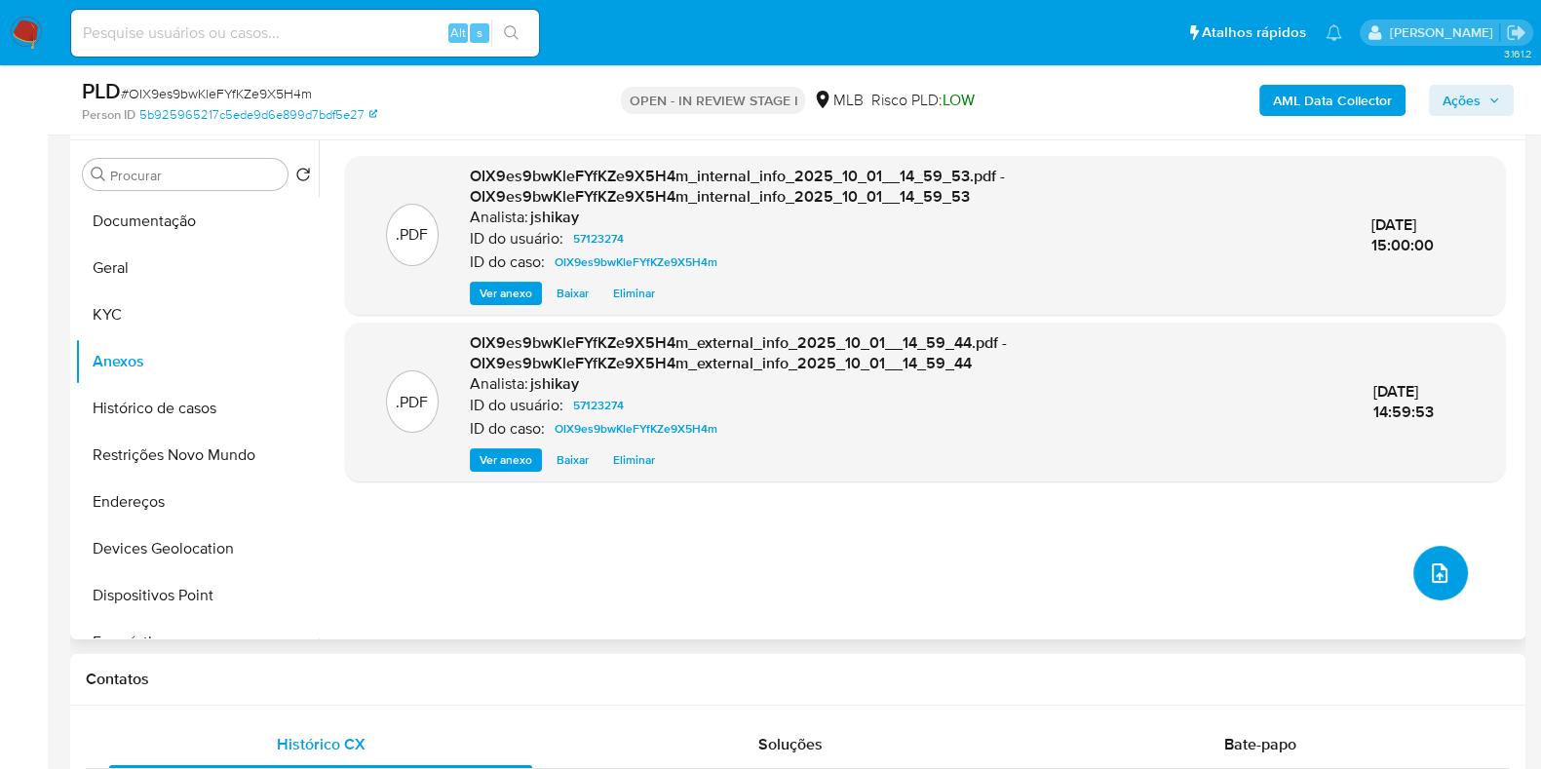
click at [1449, 577] on button "upload-file" at bounding box center [1440, 573] width 55 height 55
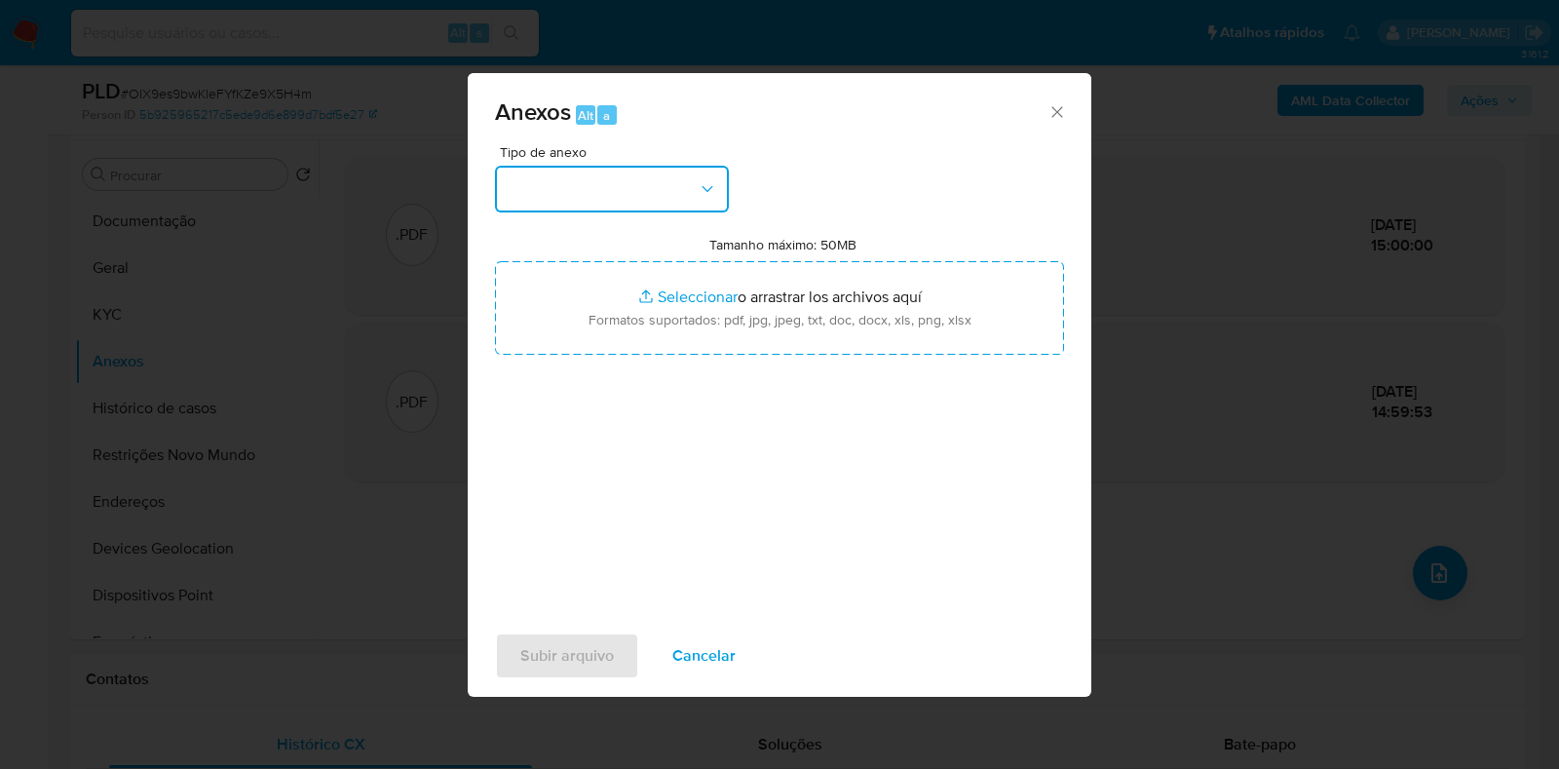
click at [540, 202] on button "button" at bounding box center [612, 189] width 234 height 47
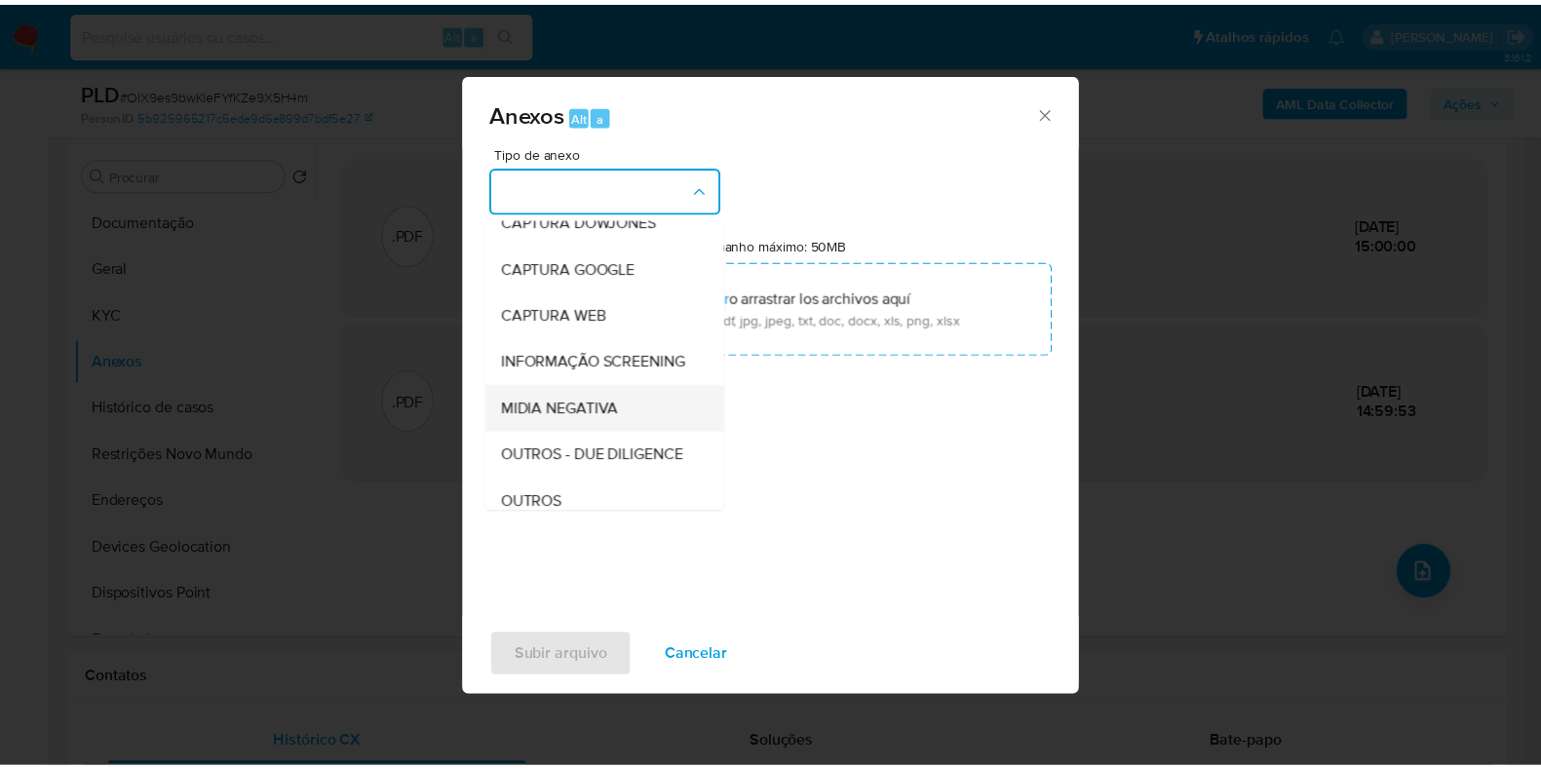
scroll to position [121, 0]
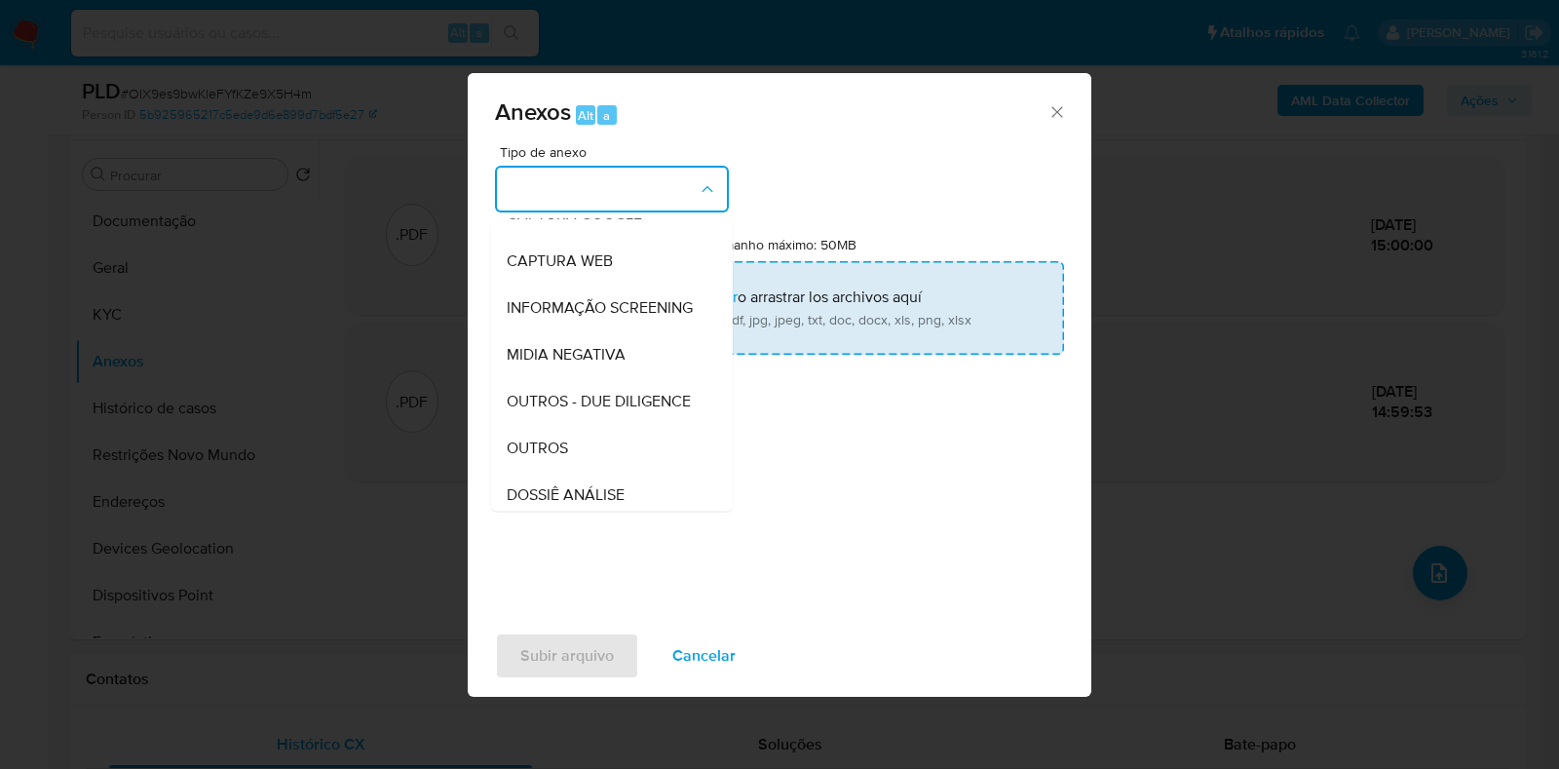
drag, startPoint x: 578, startPoint y: 480, endPoint x: 624, endPoint y: 348, distance: 139.3
click at [577, 472] on div "OUTROS" at bounding box center [606, 448] width 199 height 47
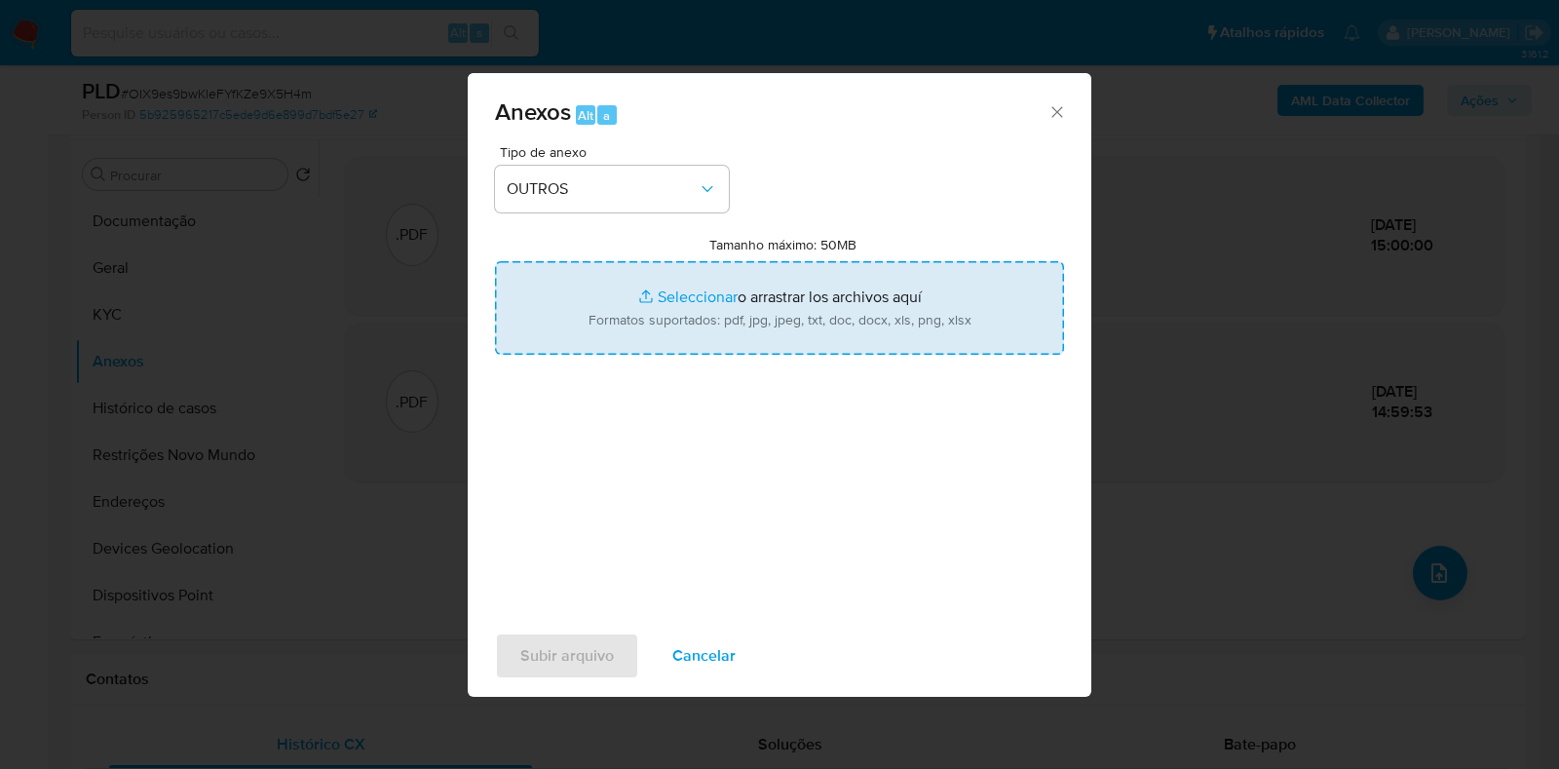
click at [653, 298] on input "Tamanho máximo: 50MB Seleccionar archivos" at bounding box center [779, 308] width 569 height 94
type input "C:\fakepath\Declinio - OIX9es9bwKleFYfKZe9X5H4m - CPF 10960235809 - SEBASTIAO B…"
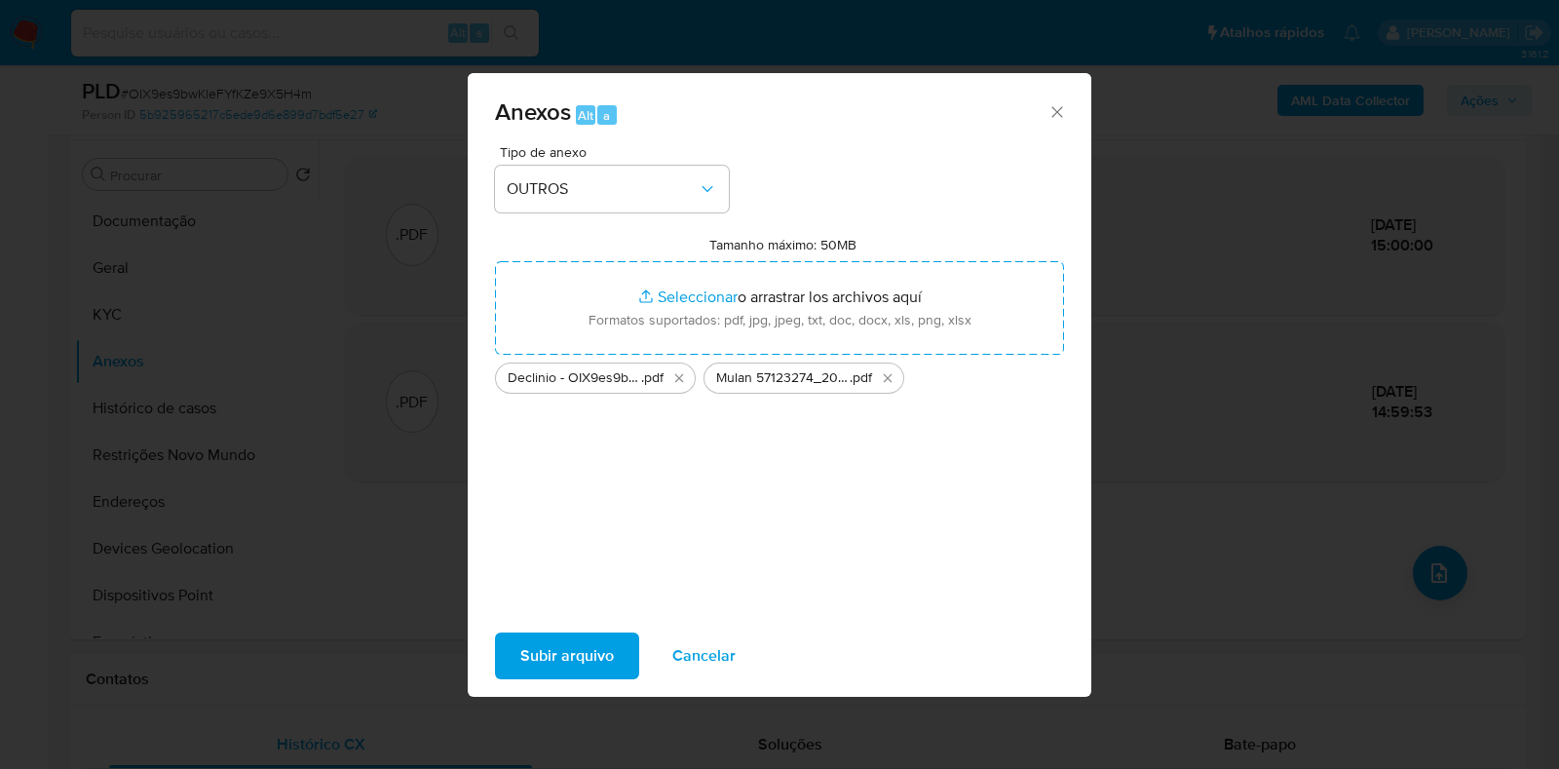
click at [532, 652] on span "Subir arquivo" at bounding box center [567, 655] width 94 height 43
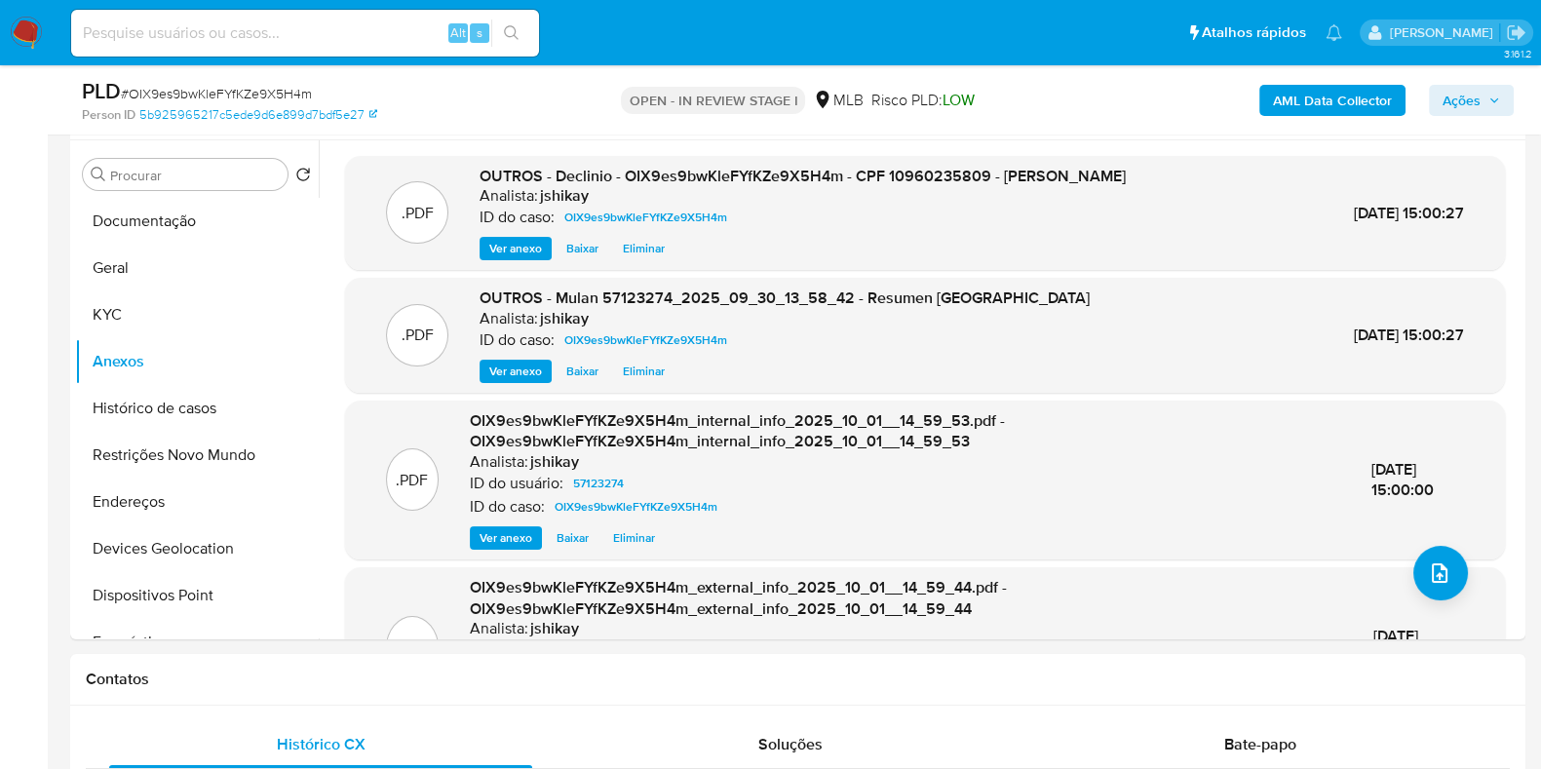
click at [1470, 93] on span "Ações" at bounding box center [1461, 100] width 38 height 31
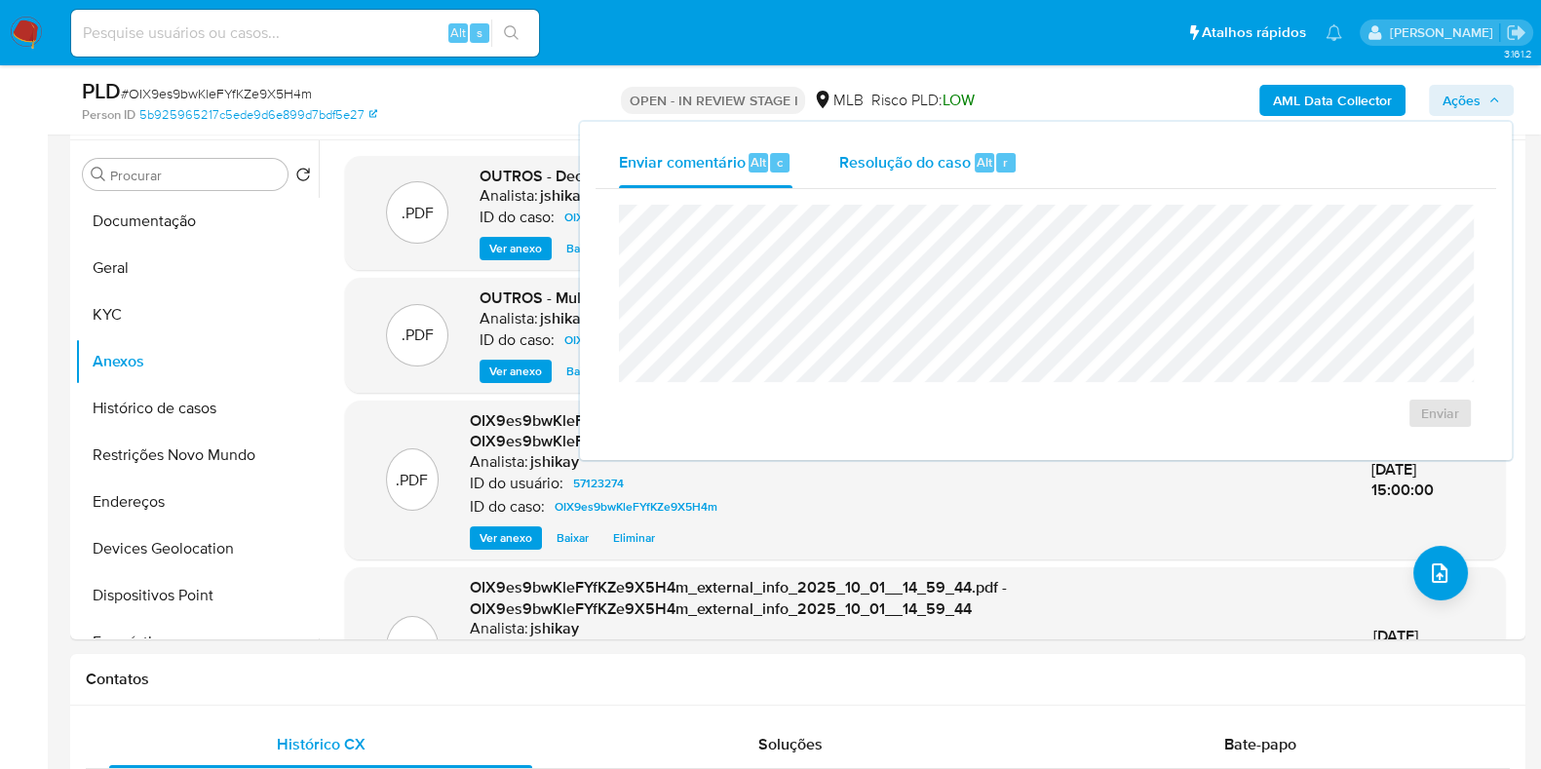
drag, startPoint x: 934, startPoint y: 146, endPoint x: 919, endPoint y: 170, distance: 27.6
click at [932, 146] on div "Resolução do caso Alt r" at bounding box center [928, 162] width 178 height 51
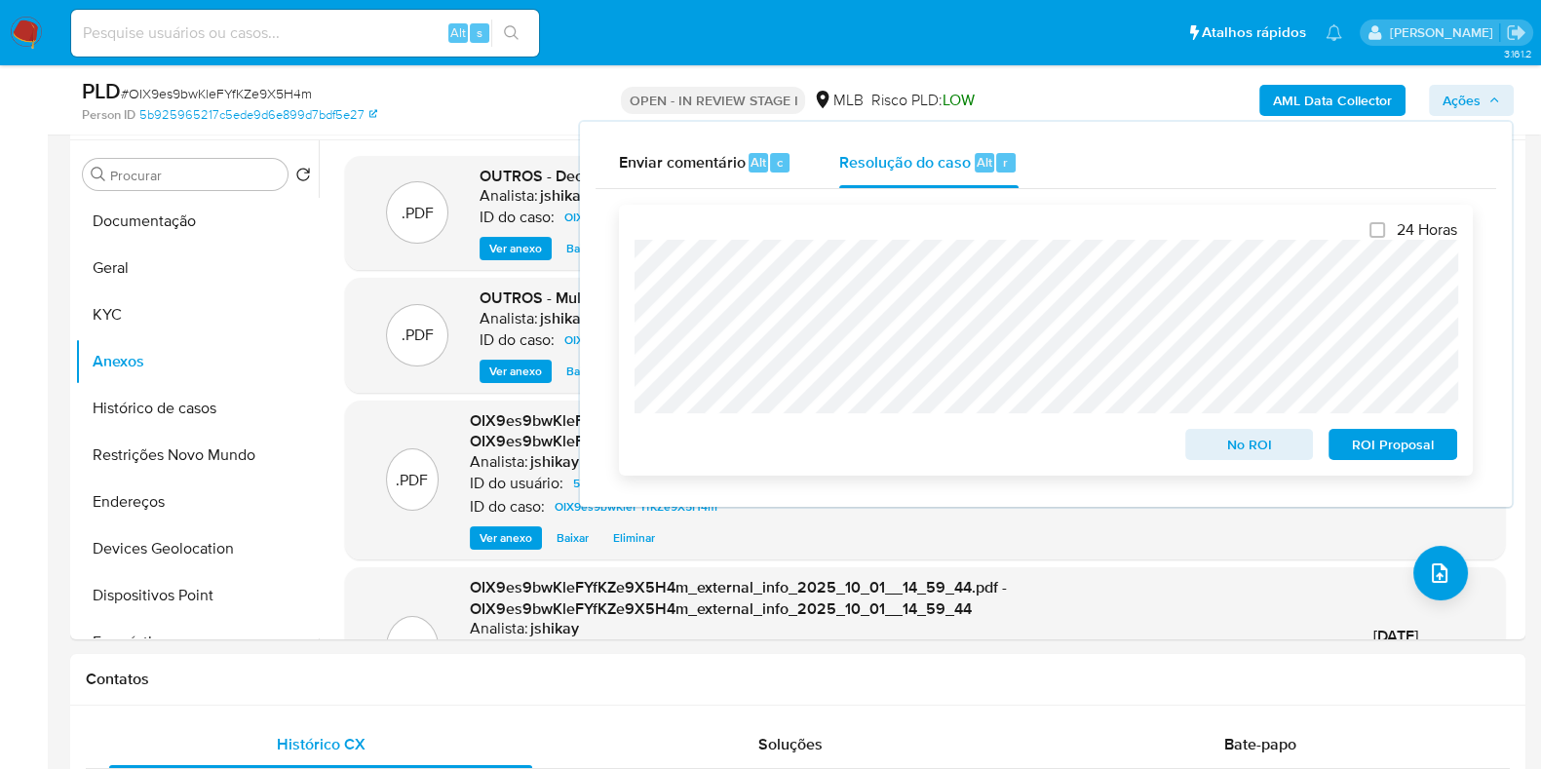
click at [1247, 451] on span "No ROI" at bounding box center [1249, 444] width 101 height 27
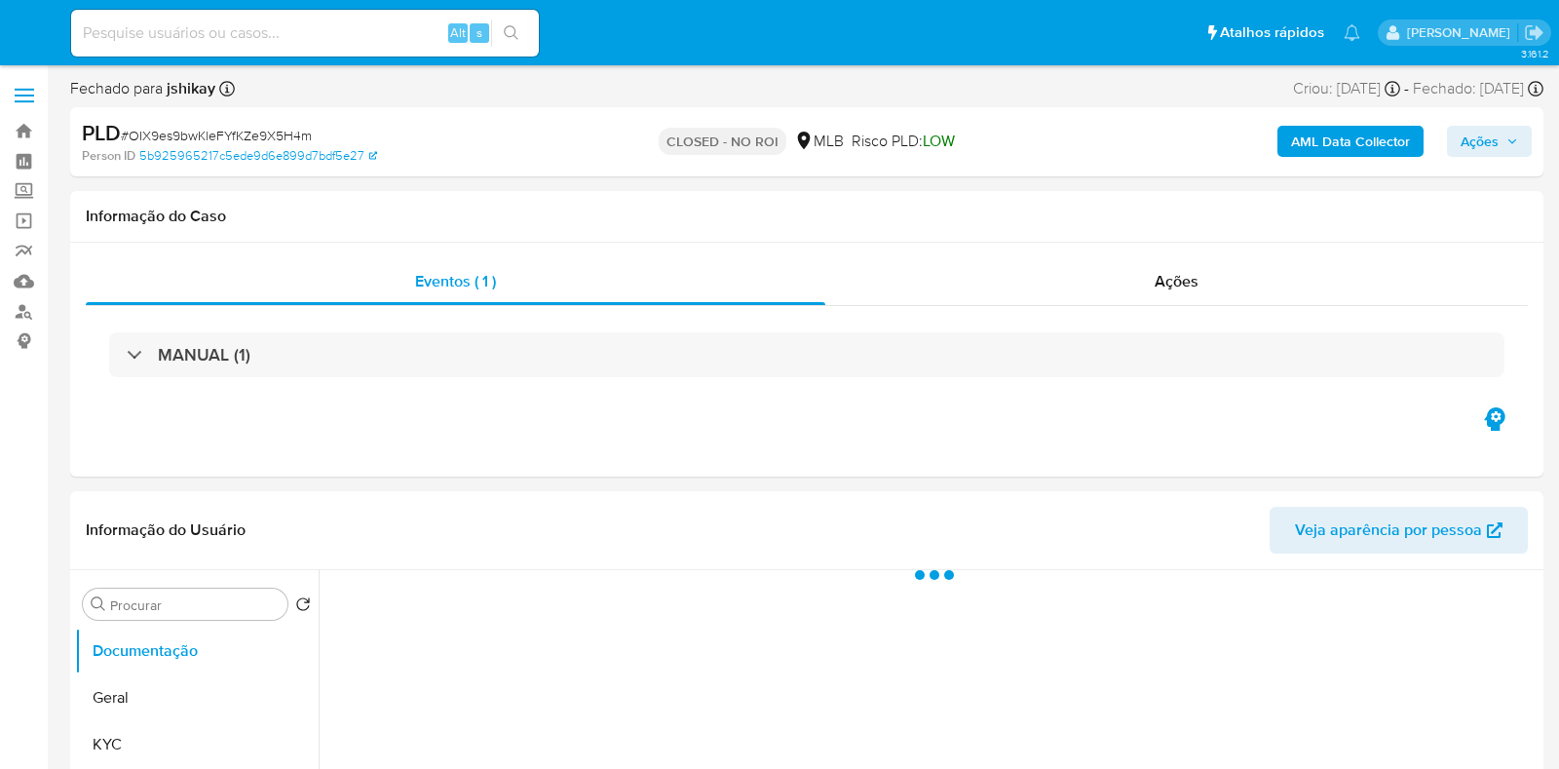
select select "10"
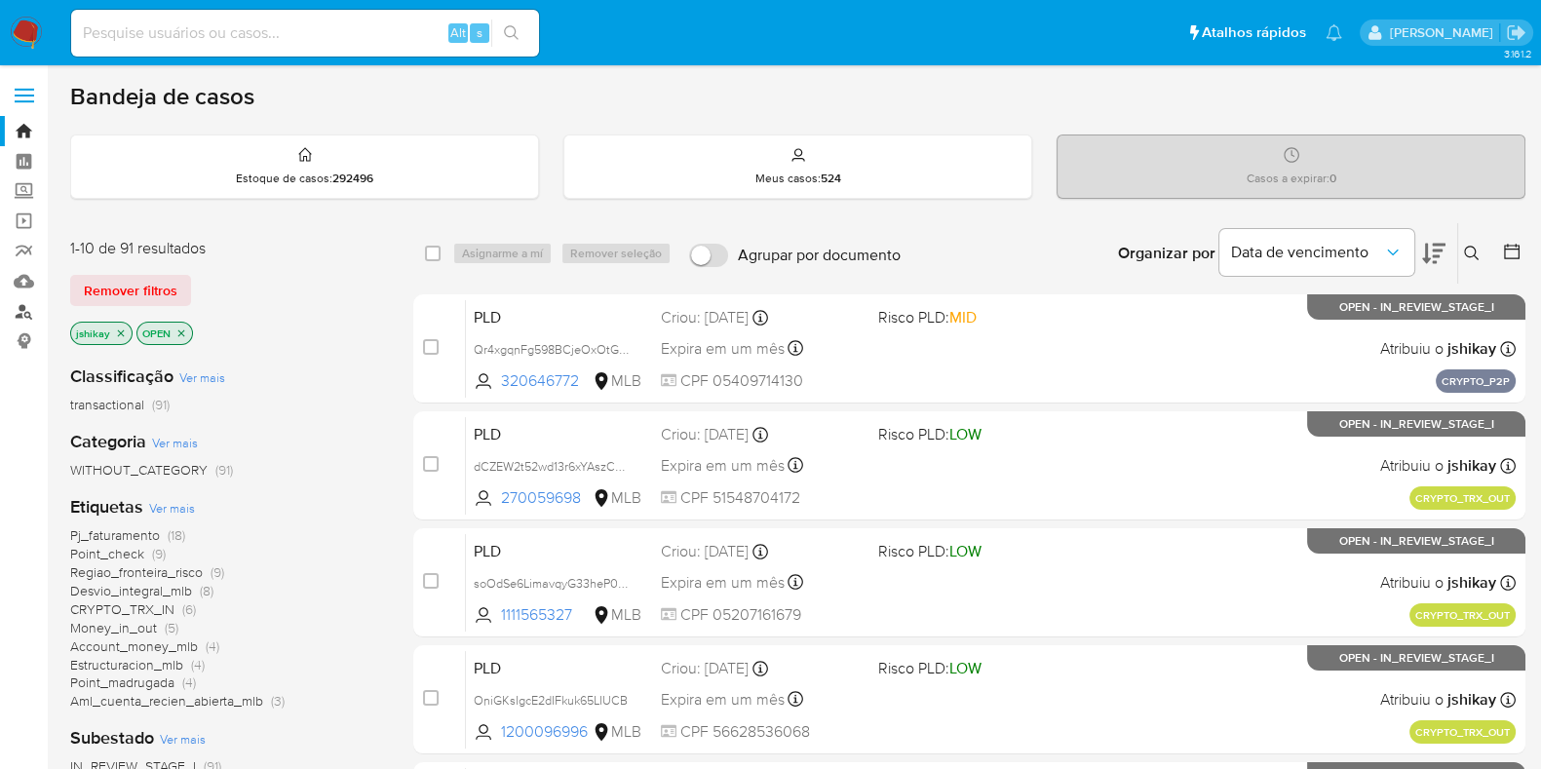
click at [20, 310] on link "Localizador de pessoas" at bounding box center [116, 311] width 232 height 30
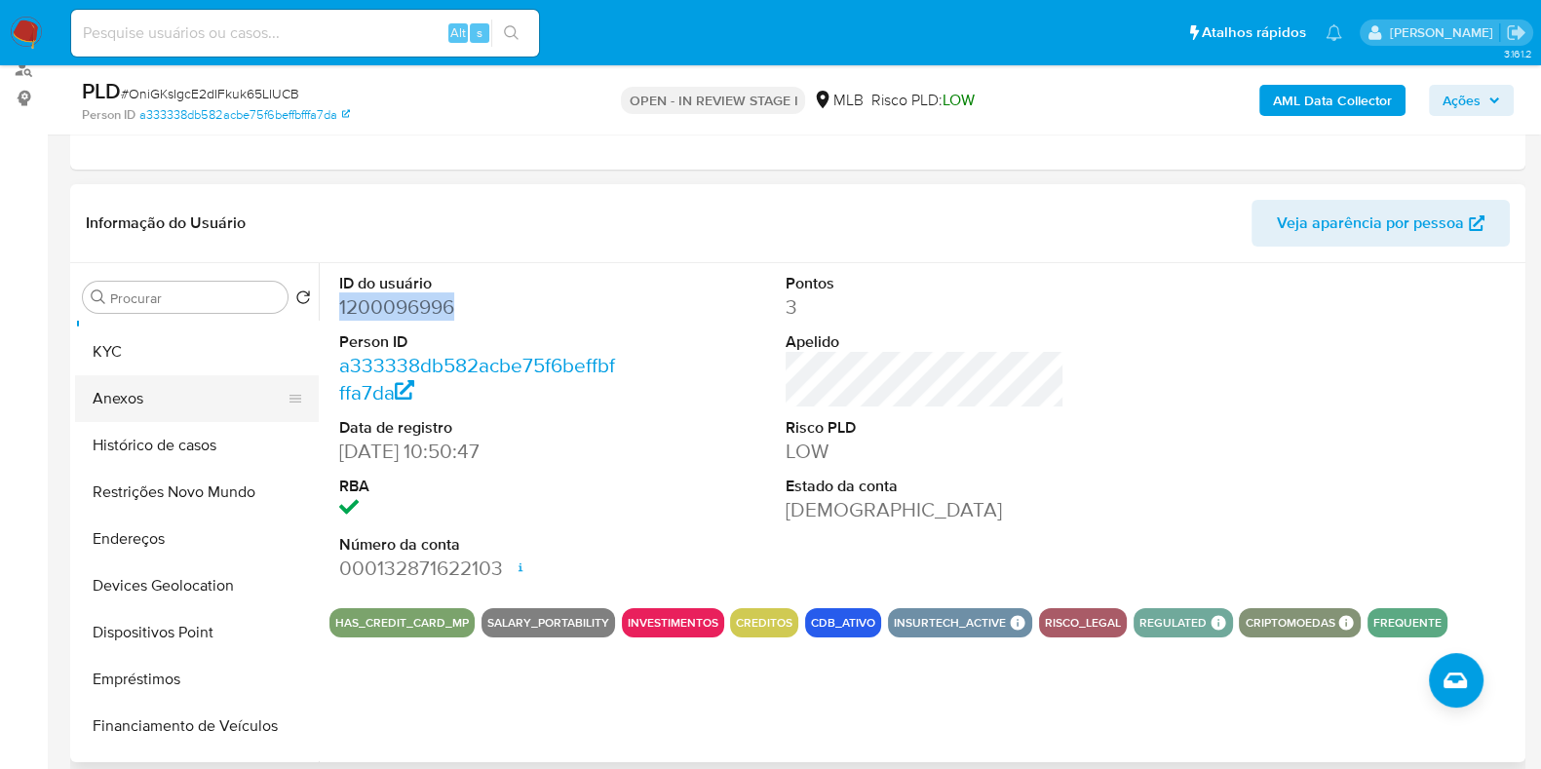
scroll to position [121, 0]
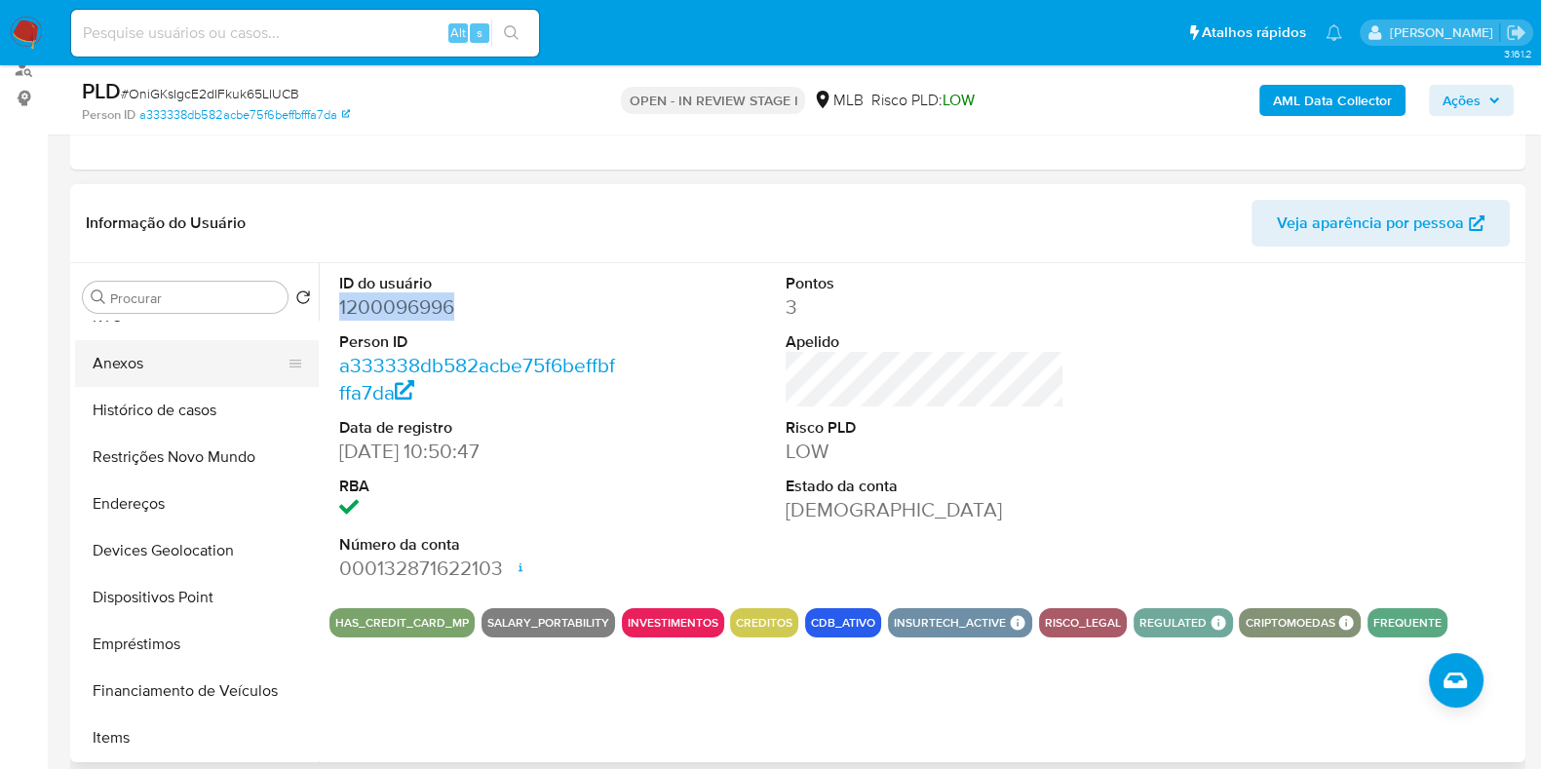
click at [207, 353] on button "Anexos" at bounding box center [189, 363] width 228 height 47
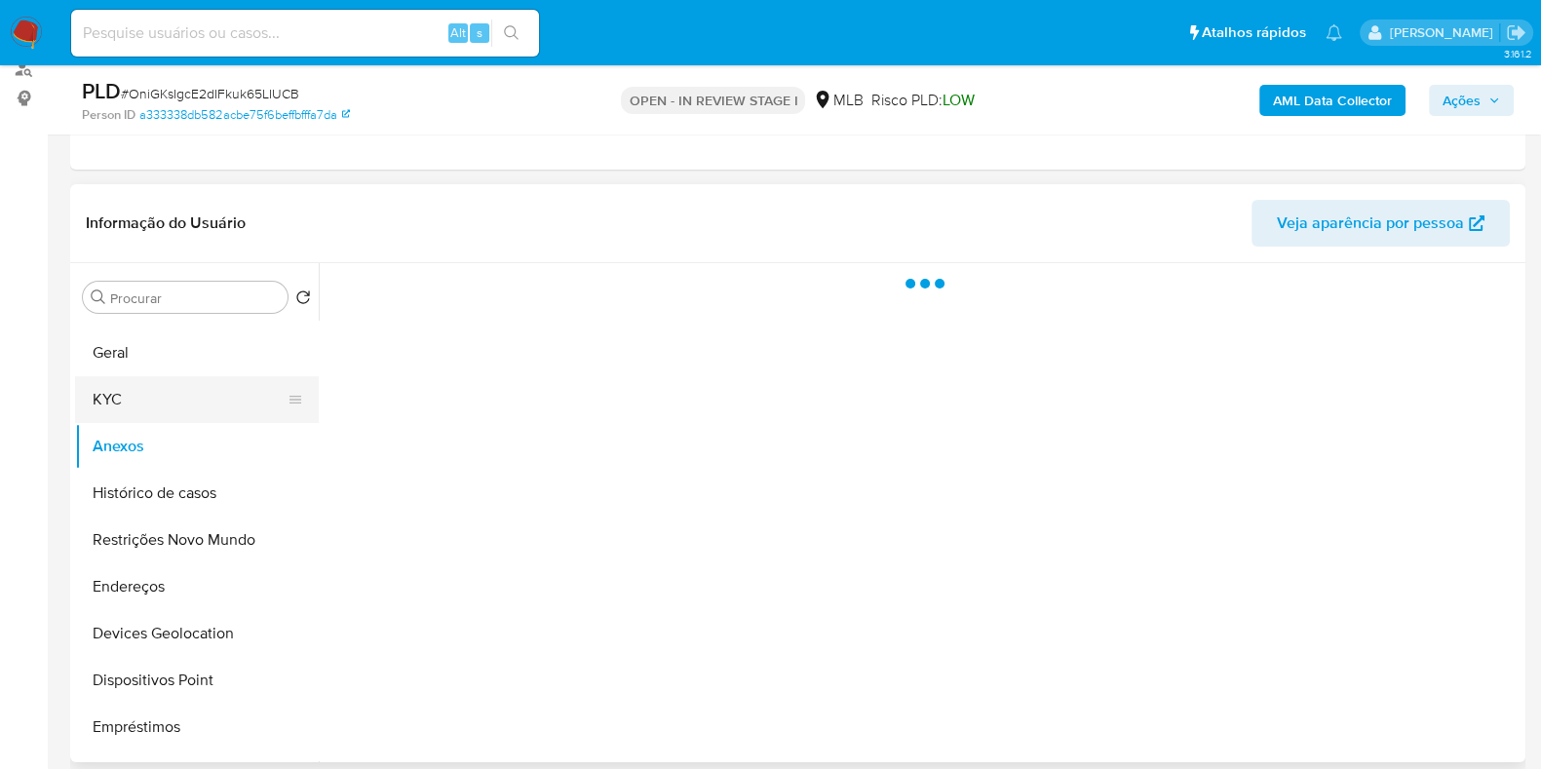
scroll to position [0, 0]
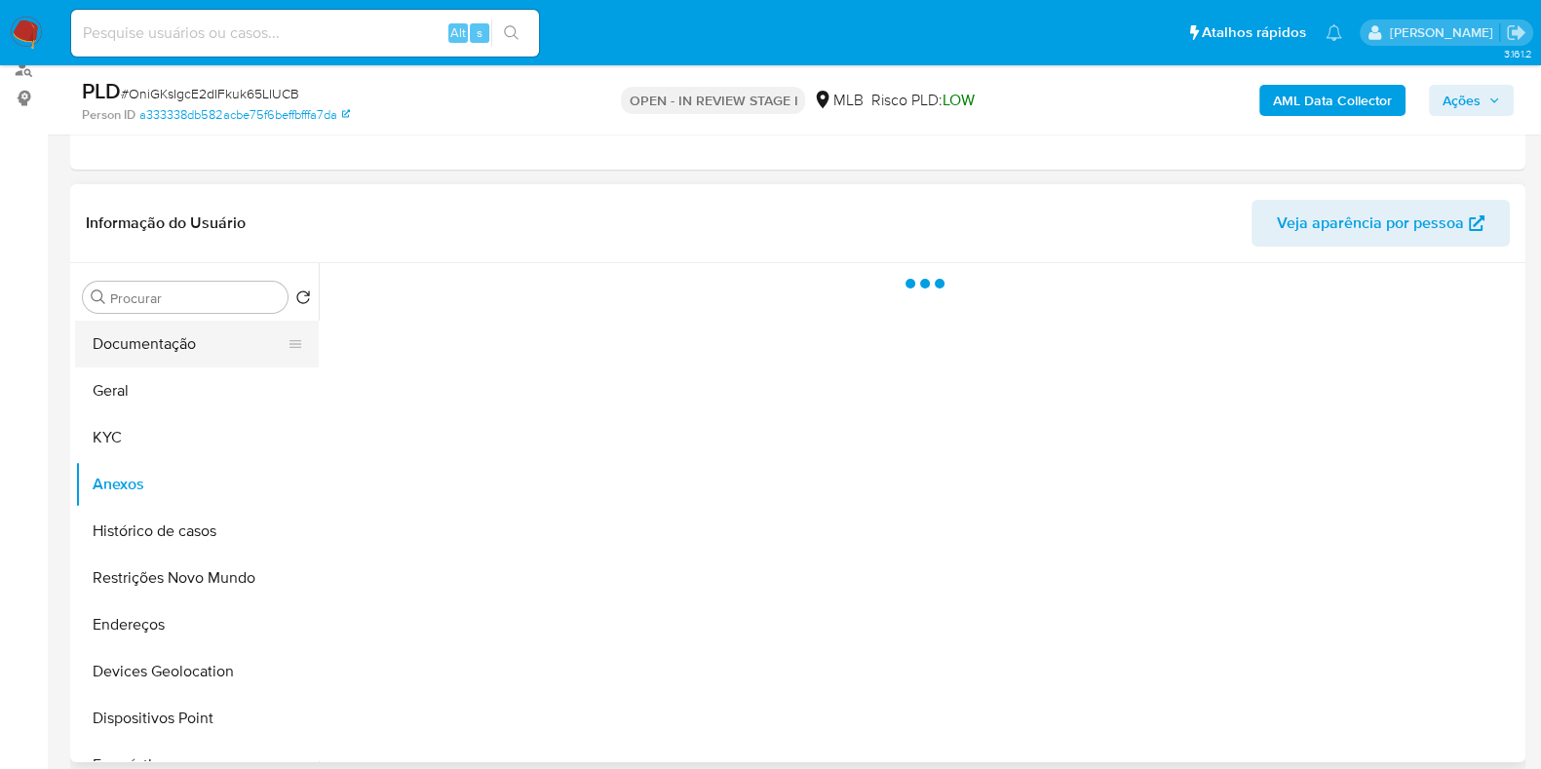
click at [175, 340] on button "Documentação" at bounding box center [189, 344] width 228 height 47
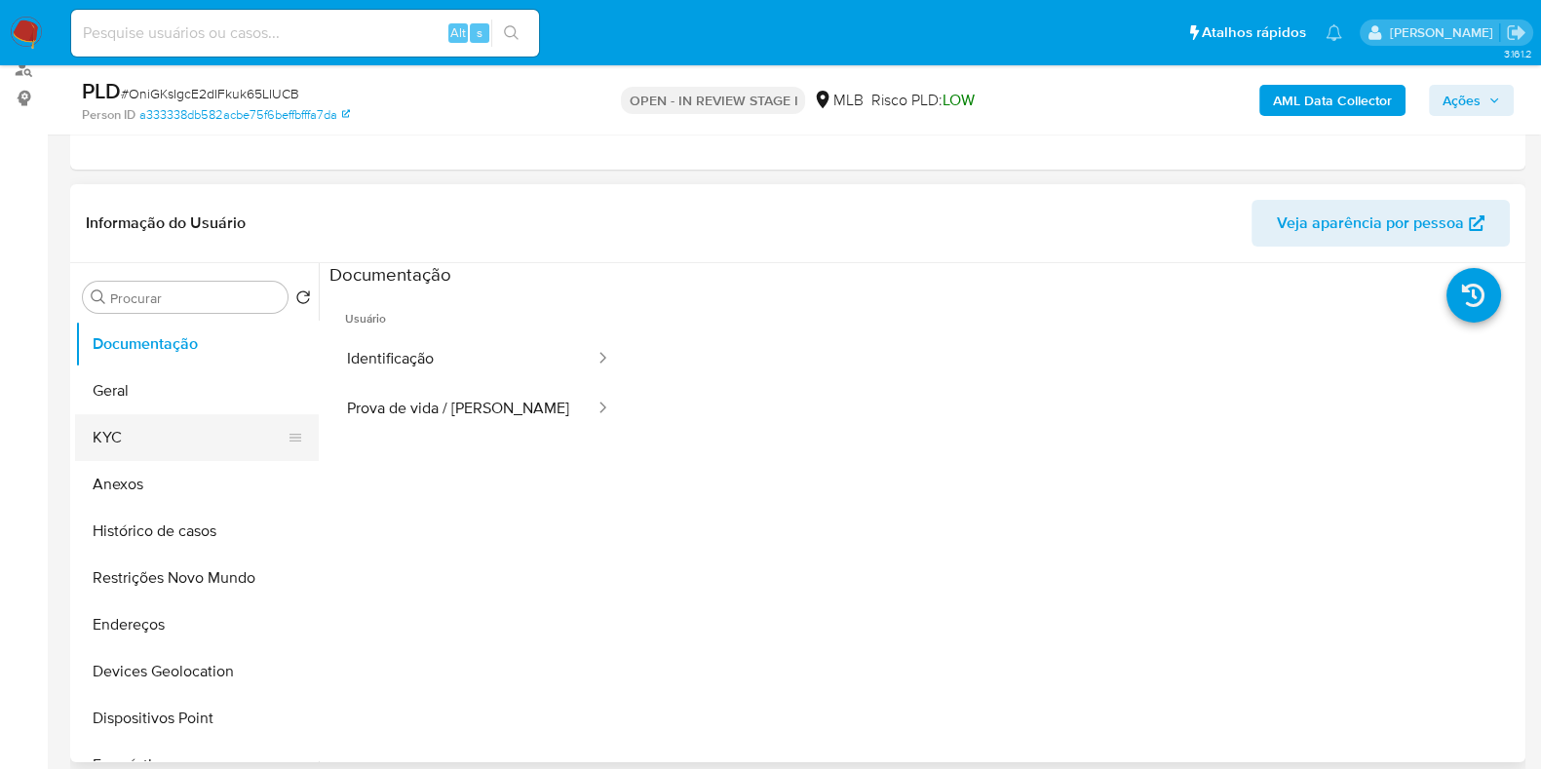
click at [145, 439] on button "KYC" at bounding box center [189, 437] width 228 height 47
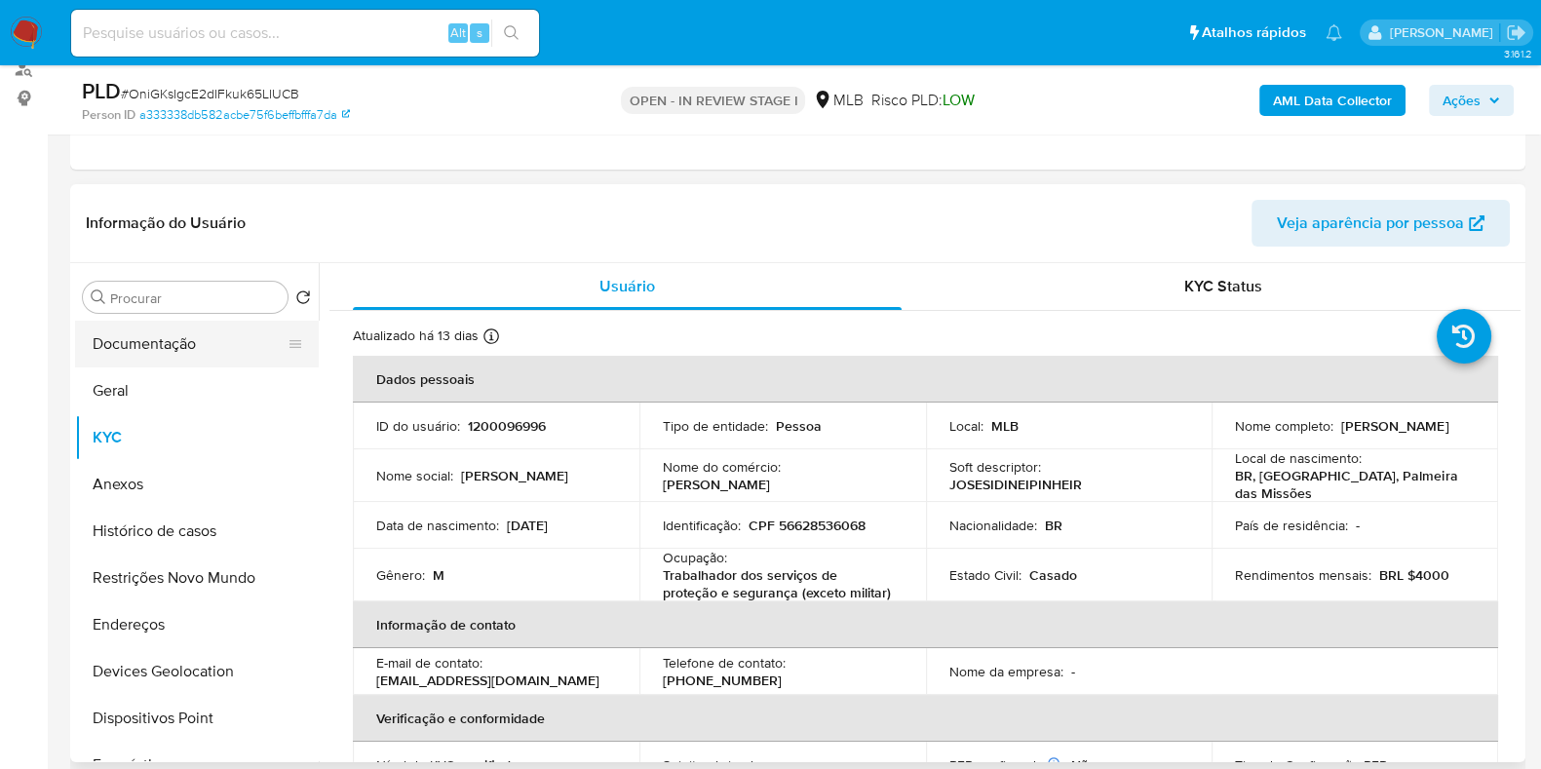
click at [113, 338] on button "Documentação" at bounding box center [189, 344] width 228 height 47
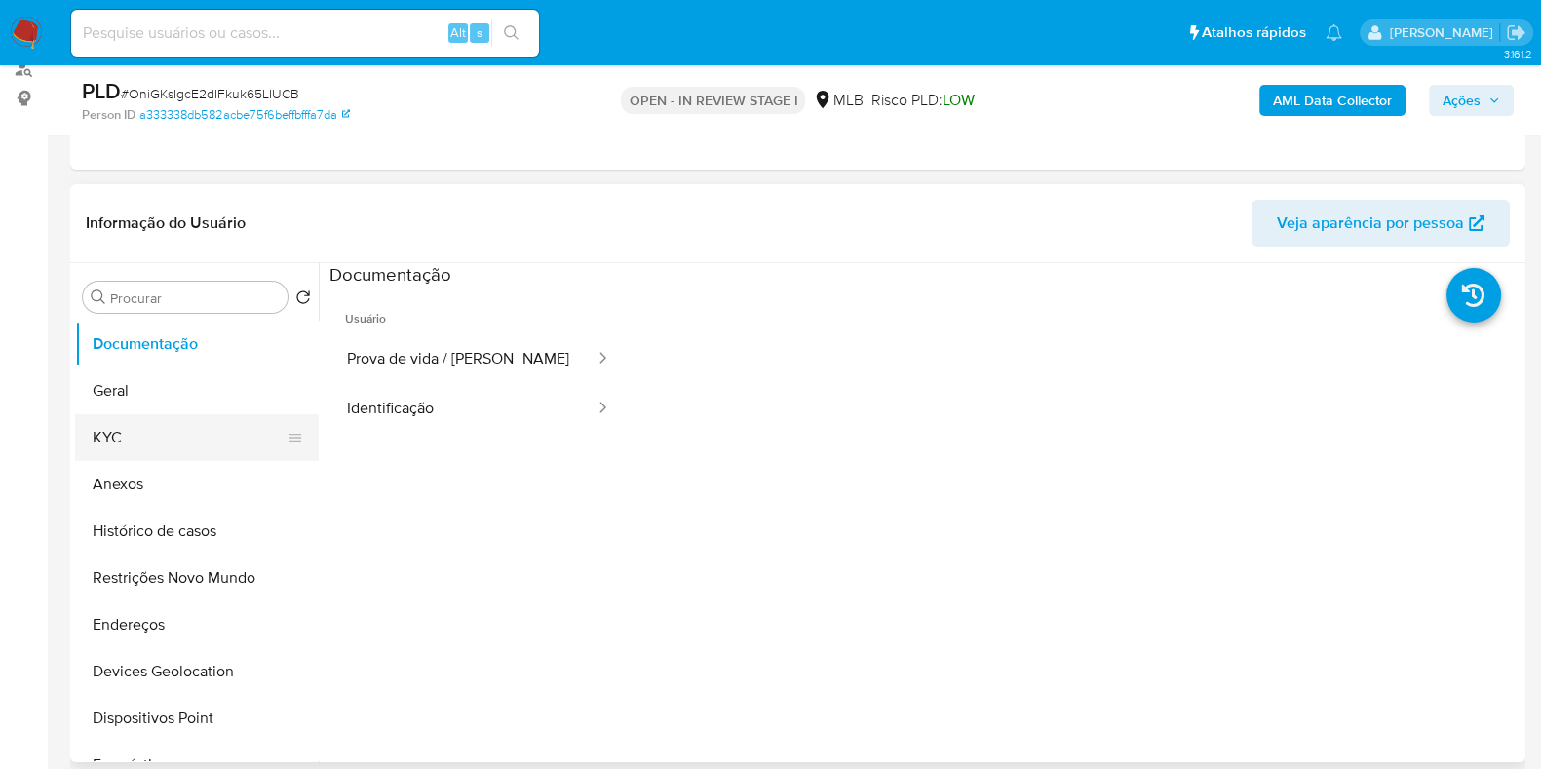
click at [145, 421] on button "KYC" at bounding box center [189, 437] width 228 height 47
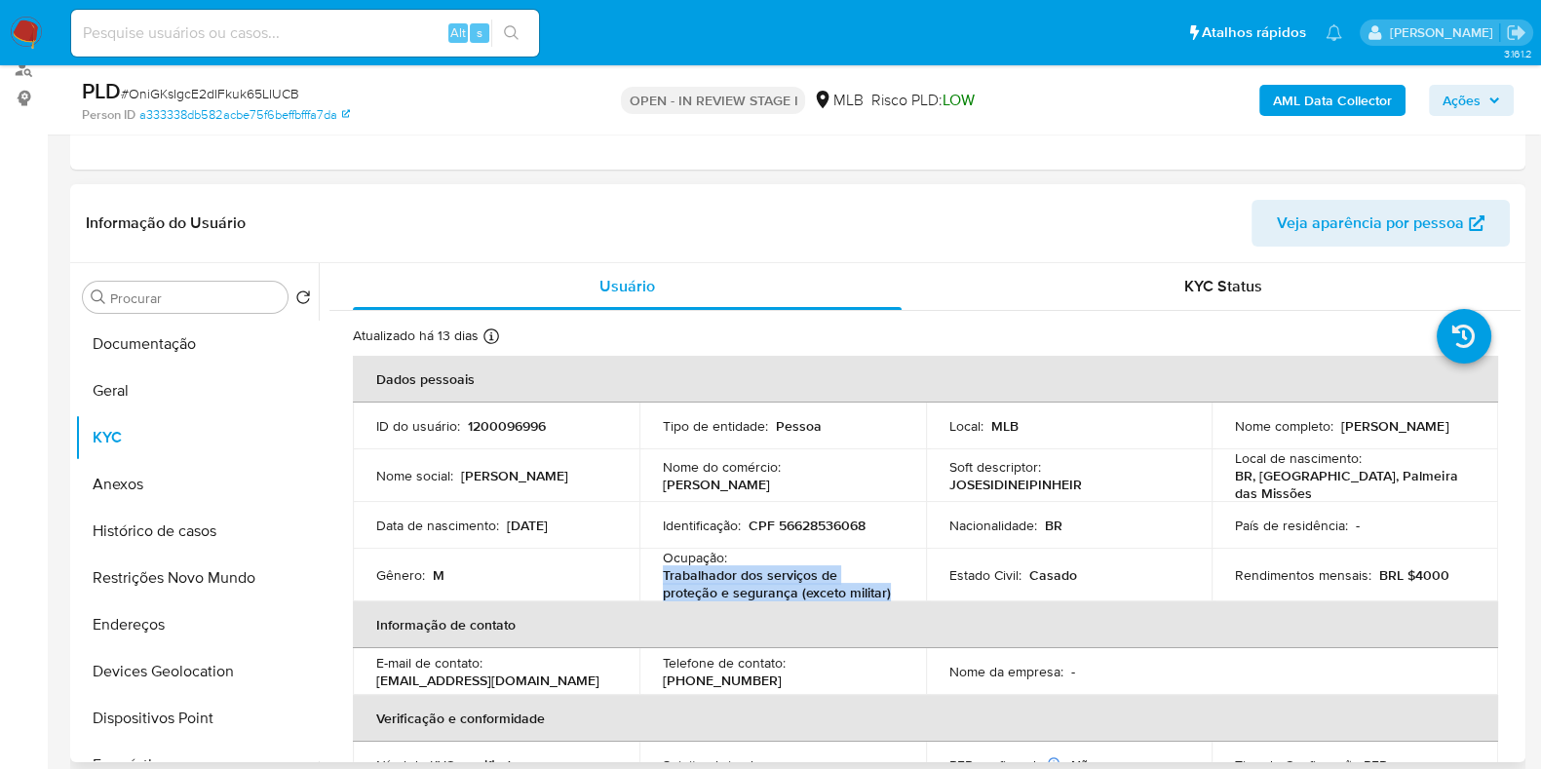
drag, startPoint x: 843, startPoint y: 588, endPoint x: 653, endPoint y: 573, distance: 190.6
click at [653, 573] on td "Ocupação : Trabalhador dos serviços de proteção e segurança (exceto militar)" at bounding box center [782, 575] width 287 height 53
click at [658, 567] on td "Ocupação : Trabalhador dos serviços de proteção e segurança (exceto militar)" at bounding box center [782, 575] width 287 height 53
drag, startPoint x: 651, startPoint y: 560, endPoint x: 733, endPoint y: 586, distance: 85.7
click at [733, 586] on td "Ocupação : Trabalhador dos serviços de proteção e segurança (exceto militar)" at bounding box center [782, 575] width 287 height 53
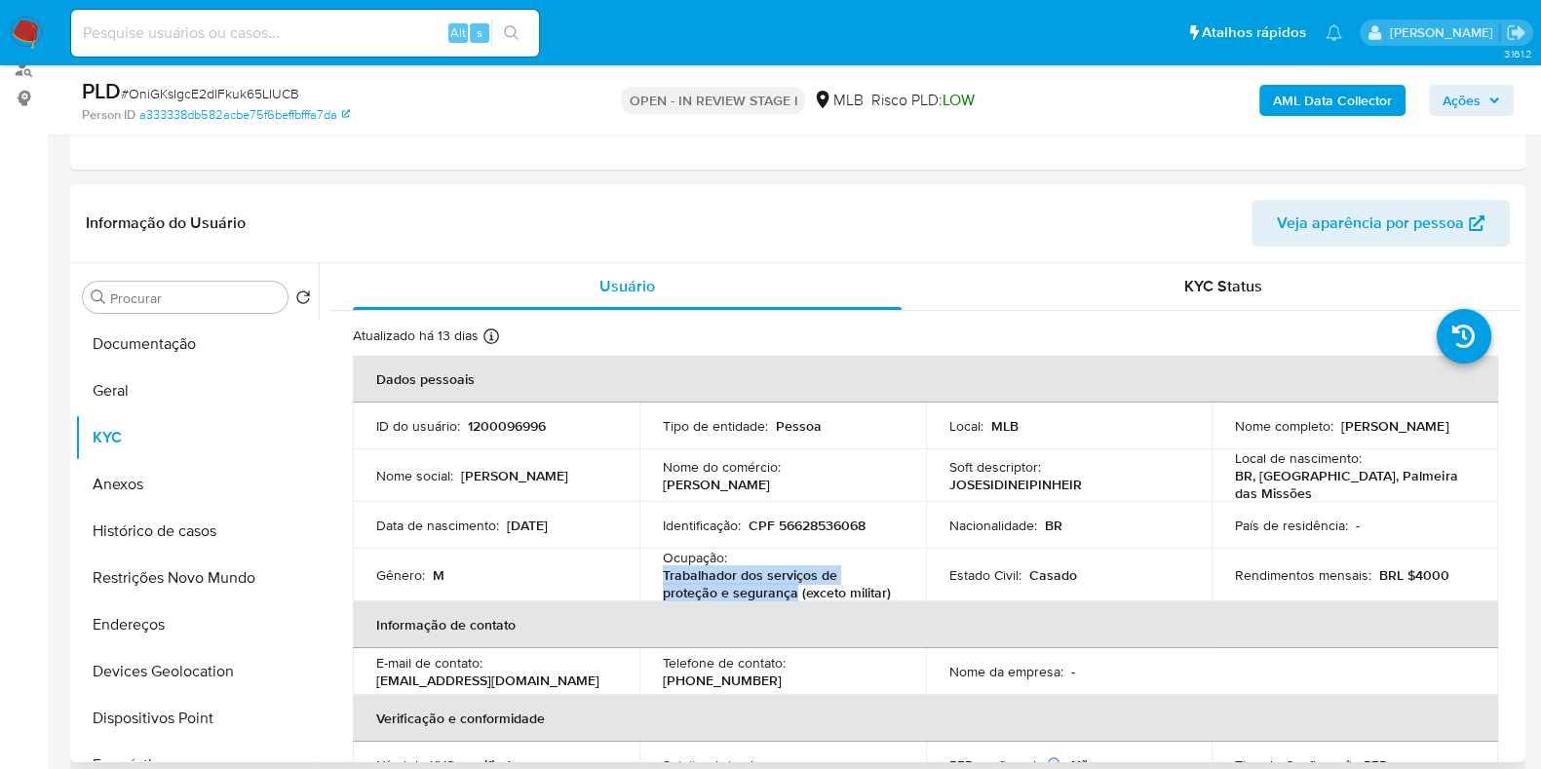
copy p "Trabalhador dos serviços de proteção e segurança"
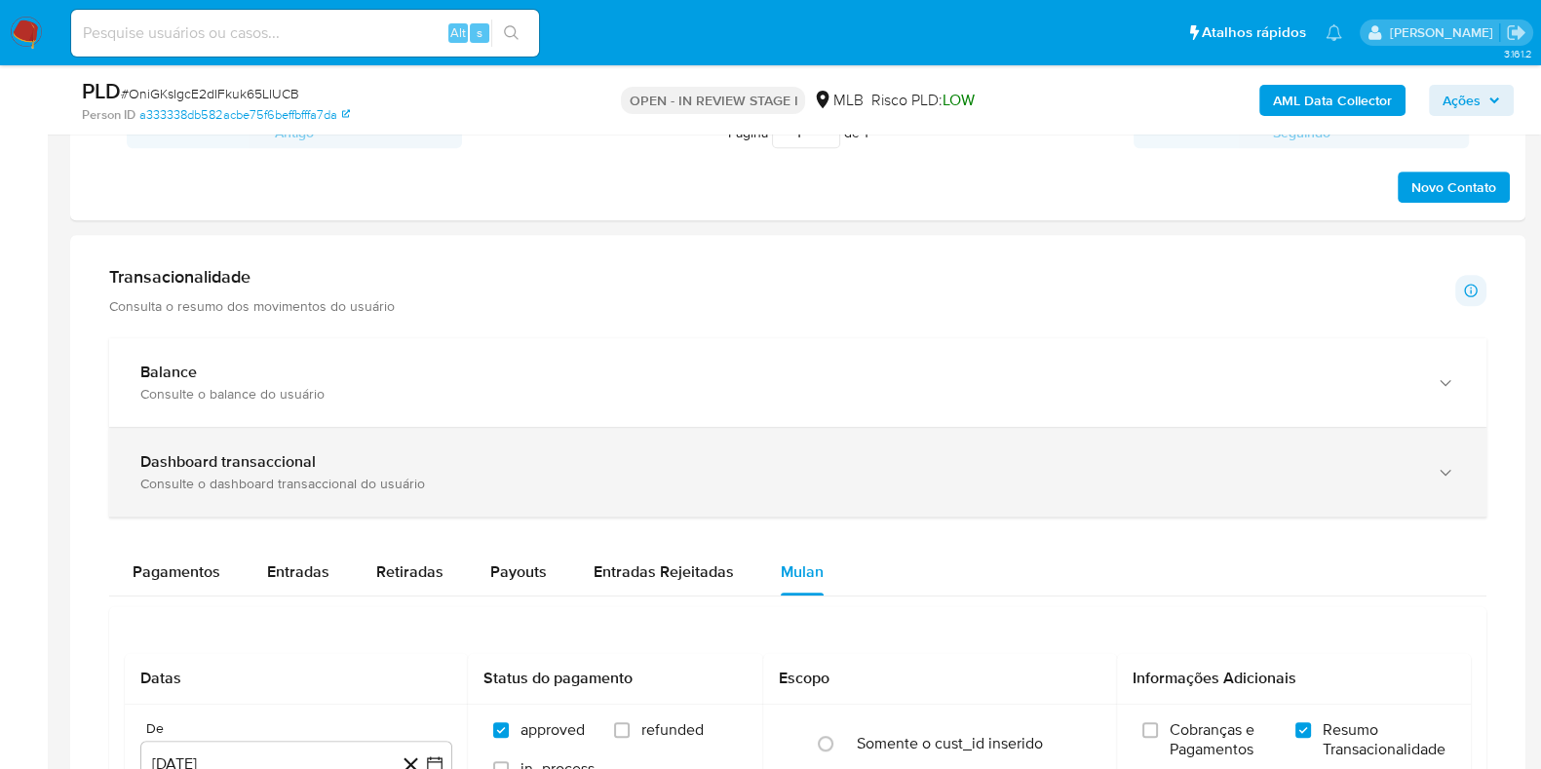
scroll to position [1096, 0]
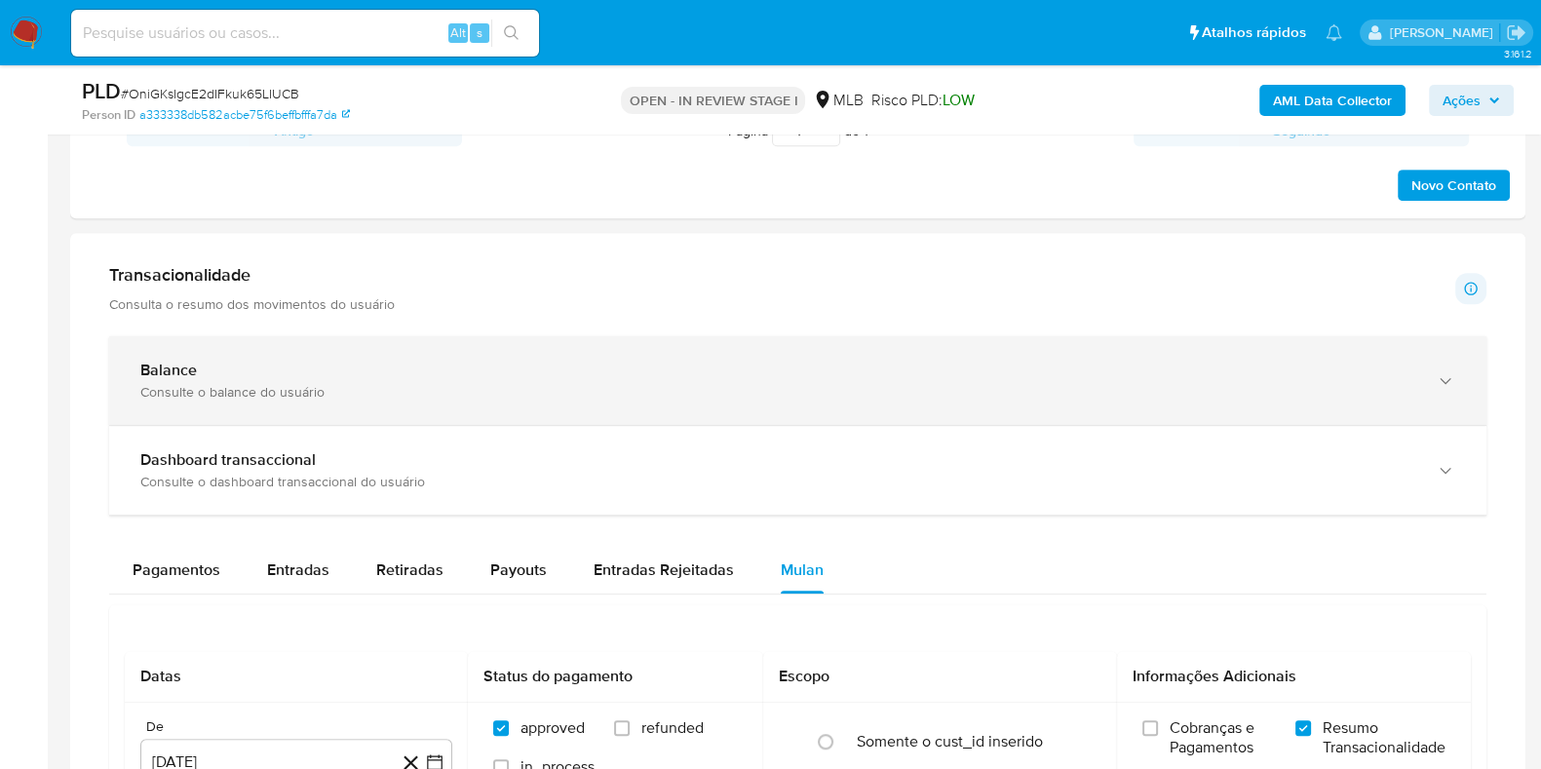
click at [457, 389] on div "Consulte o balance do usuário" at bounding box center [778, 392] width 1276 height 18
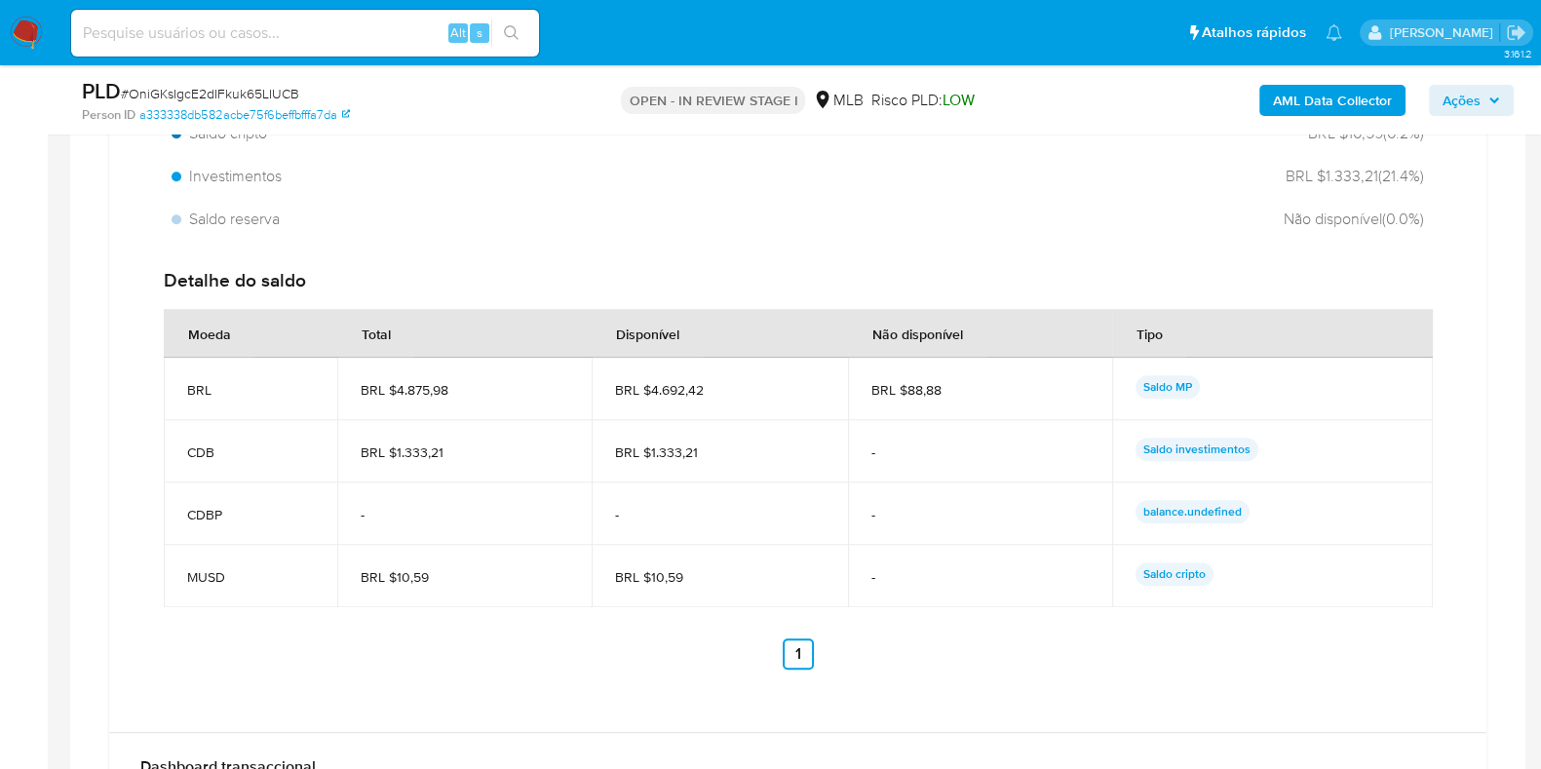
scroll to position [1583, 0]
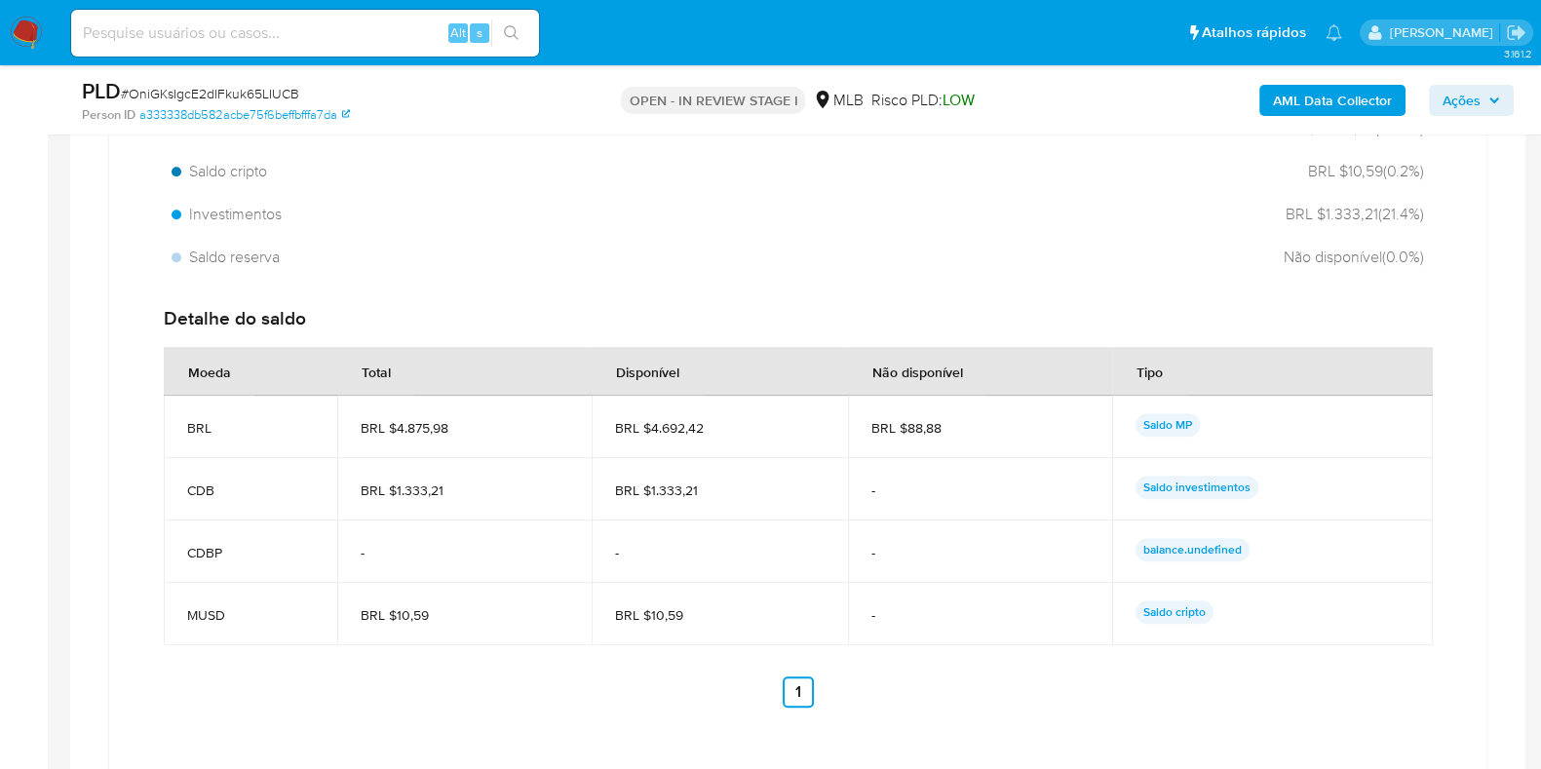
drag, startPoint x: 730, startPoint y: 431, endPoint x: 656, endPoint y: 428, distance: 74.1
click at [649, 427] on span "BRL $4.692,42" at bounding box center [720, 428] width 210 height 18
drag, startPoint x: 712, startPoint y: 489, endPoint x: 650, endPoint y: 492, distance: 62.4
click at [650, 492] on span "BRL $1.333,21" at bounding box center [720, 490] width 210 height 18
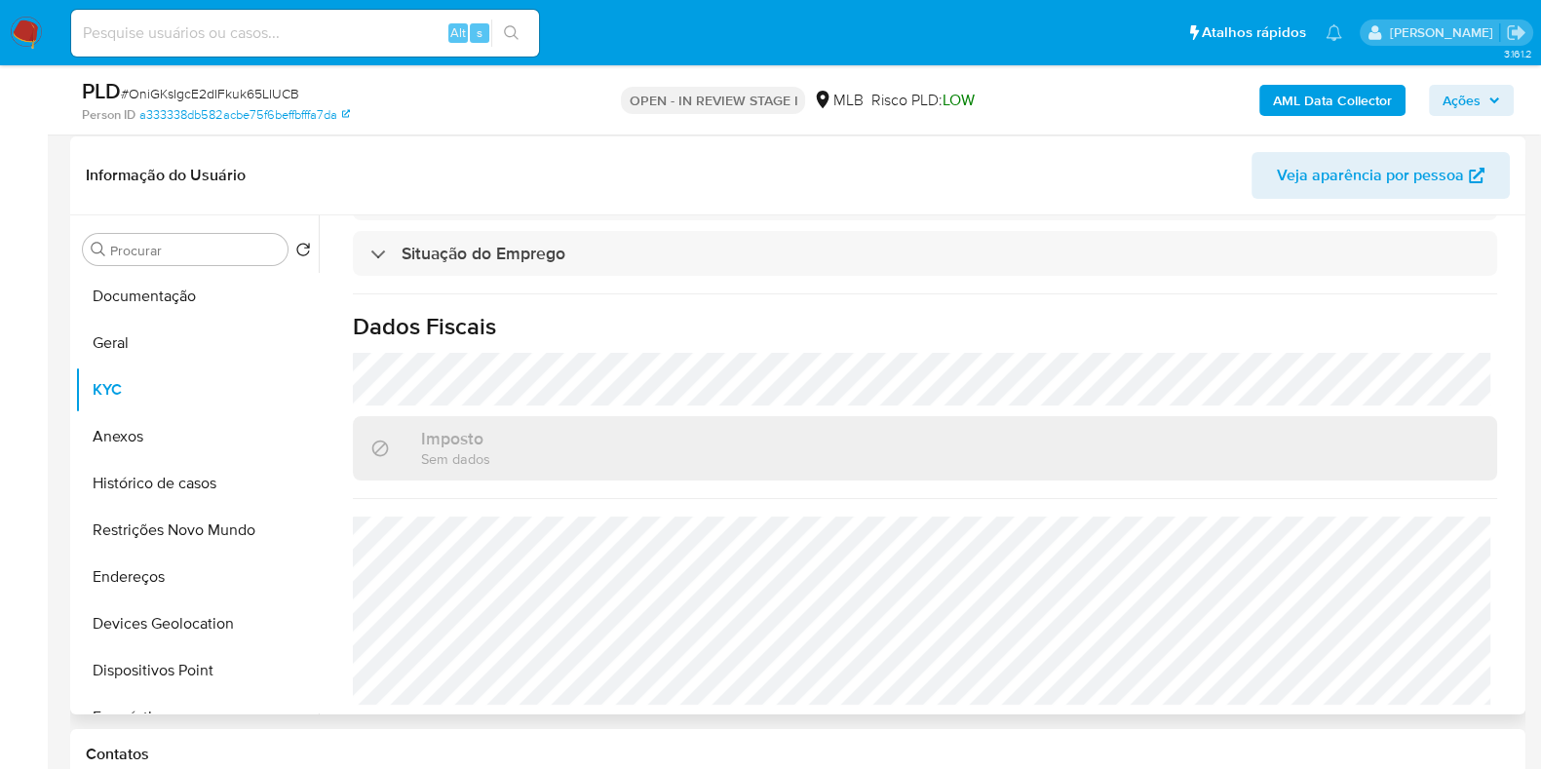
scroll to position [121, 0]
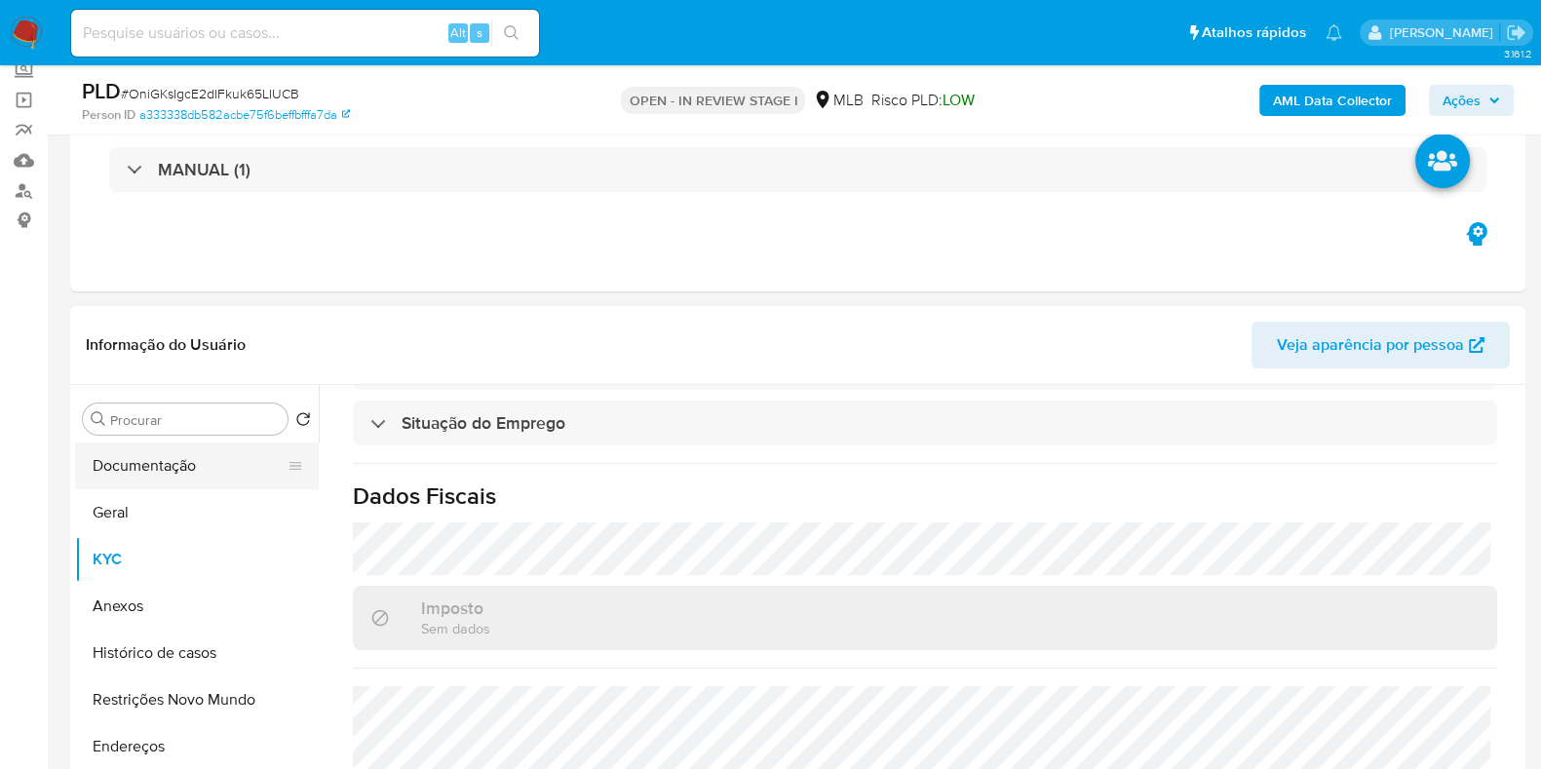
click at [175, 471] on button "Documentação" at bounding box center [189, 465] width 228 height 47
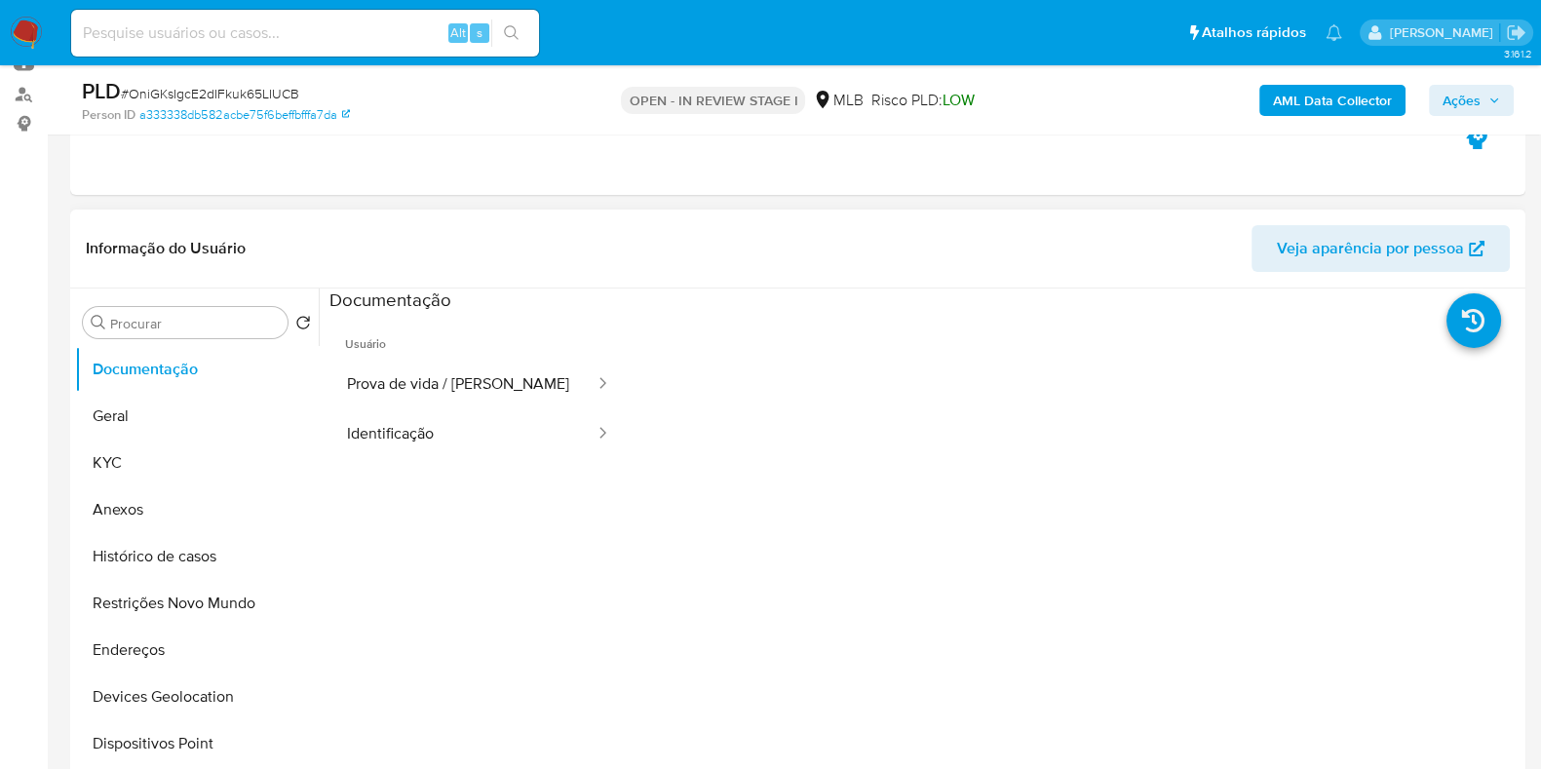
scroll to position [365, 0]
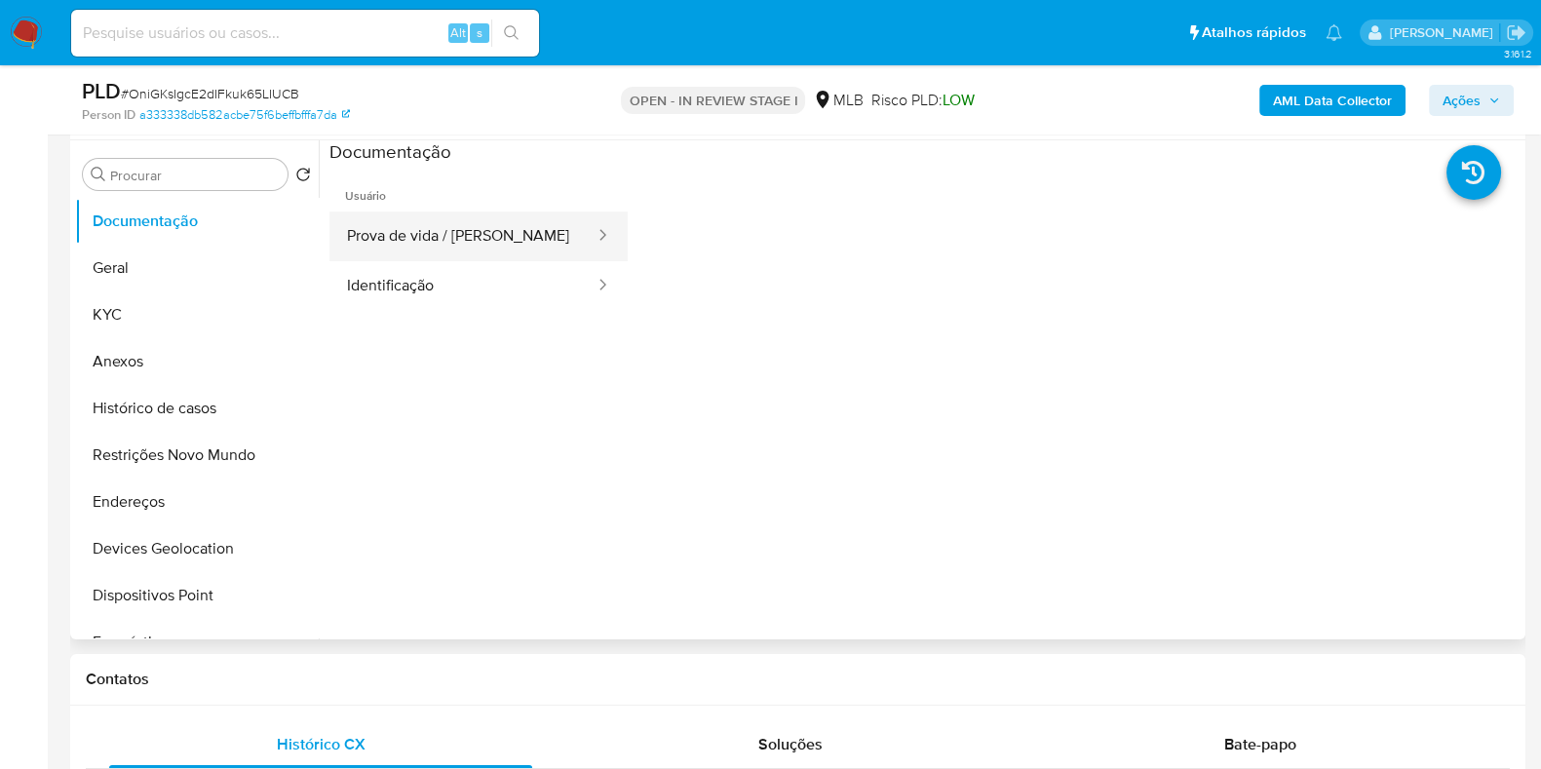
click at [482, 256] on button "Prova de vida / [PERSON_NAME]" at bounding box center [462, 236] width 267 height 50
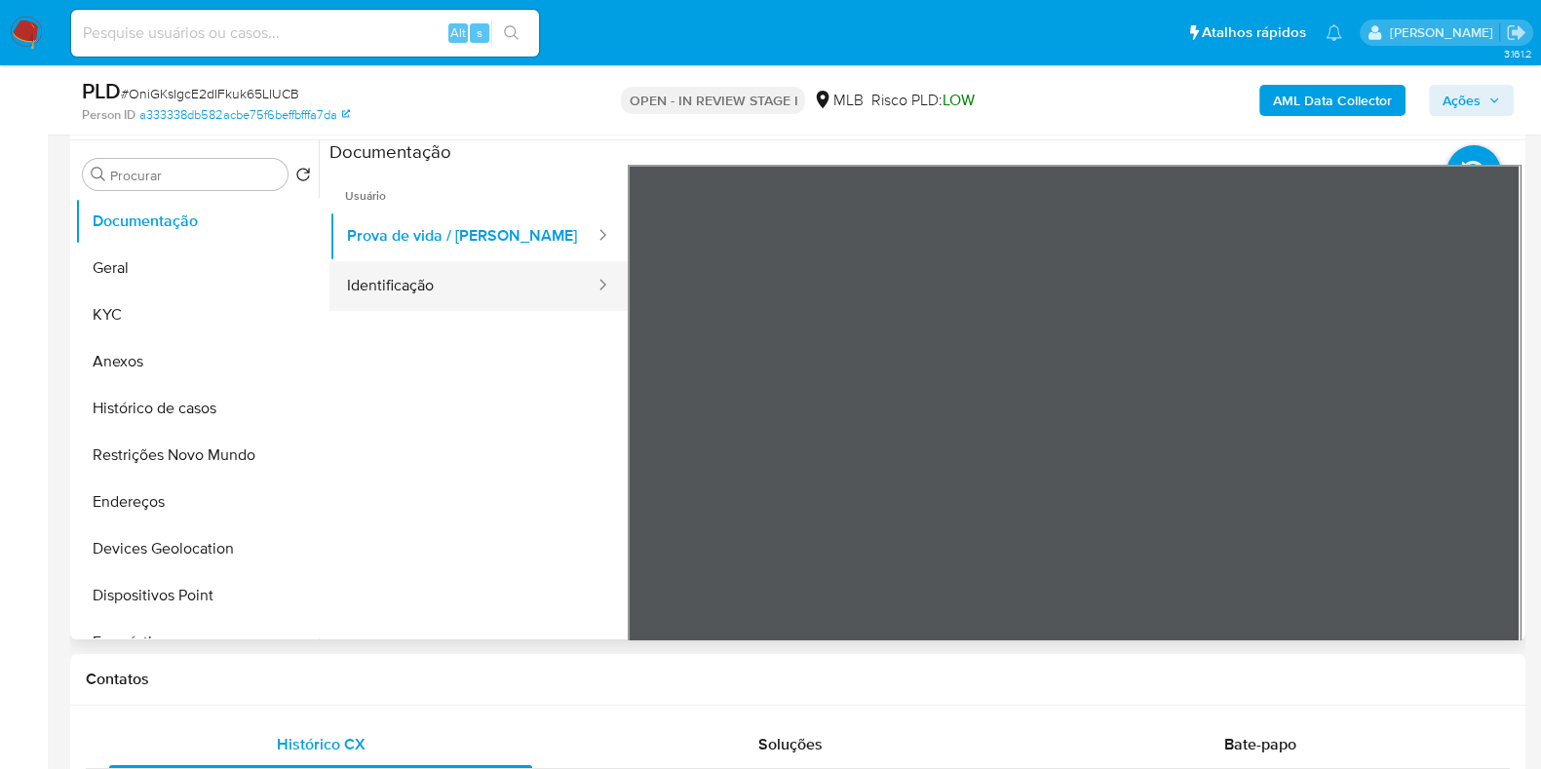
click at [484, 279] on button "Identificação" at bounding box center [462, 286] width 267 height 50
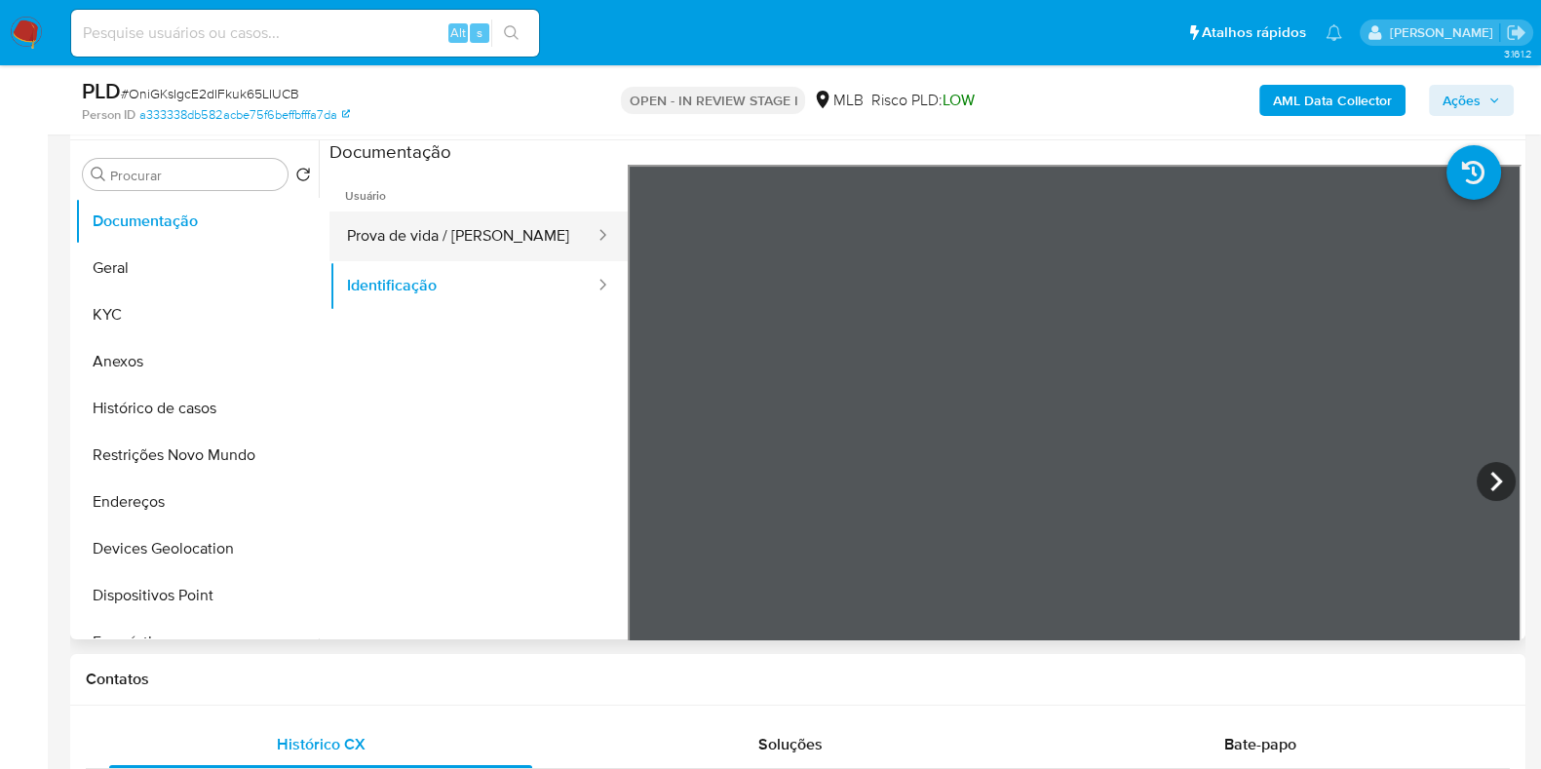
click at [512, 232] on button "Prova de vida / [PERSON_NAME]" at bounding box center [462, 236] width 267 height 50
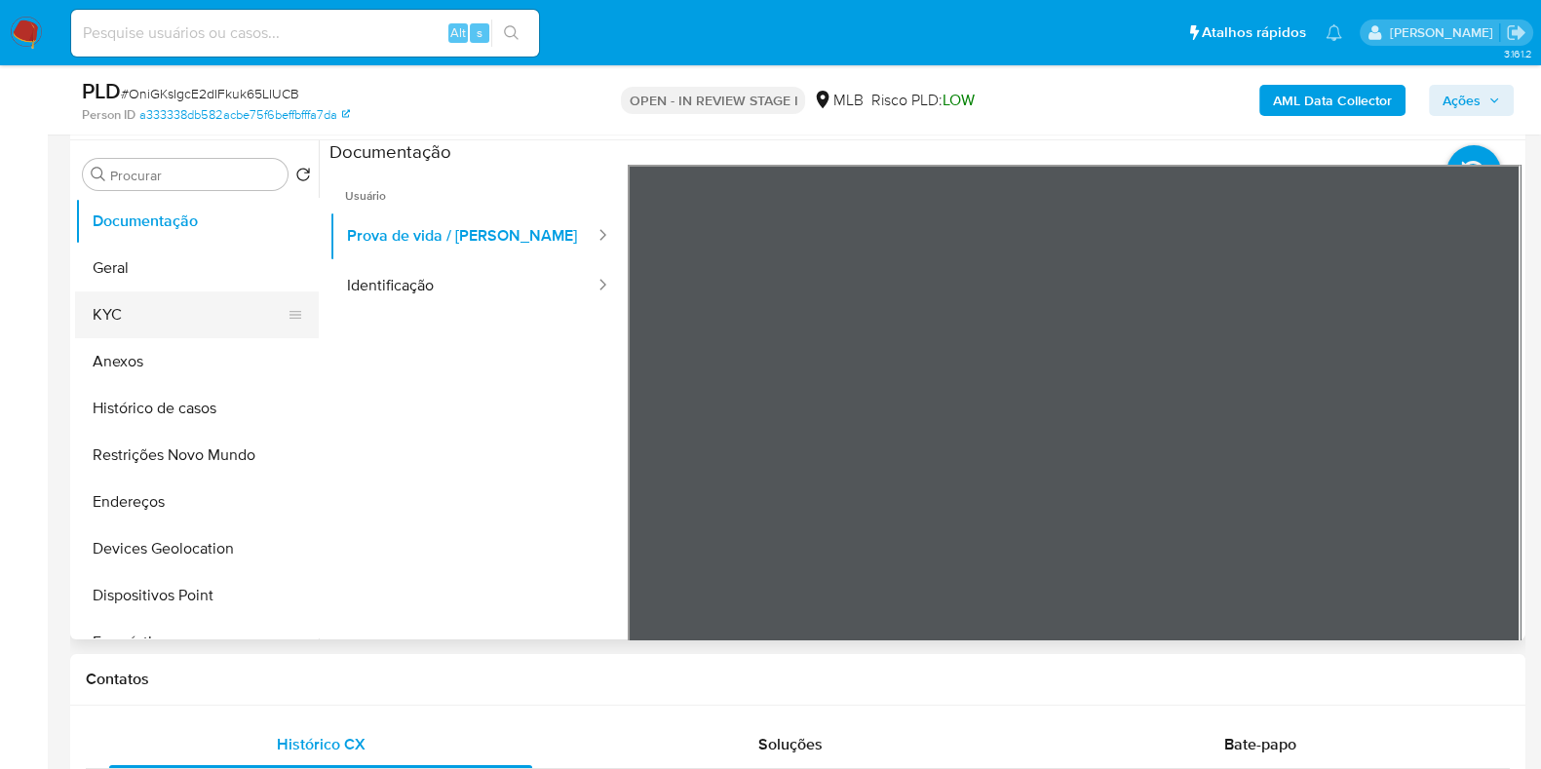
click at [190, 314] on button "KYC" at bounding box center [189, 314] width 228 height 47
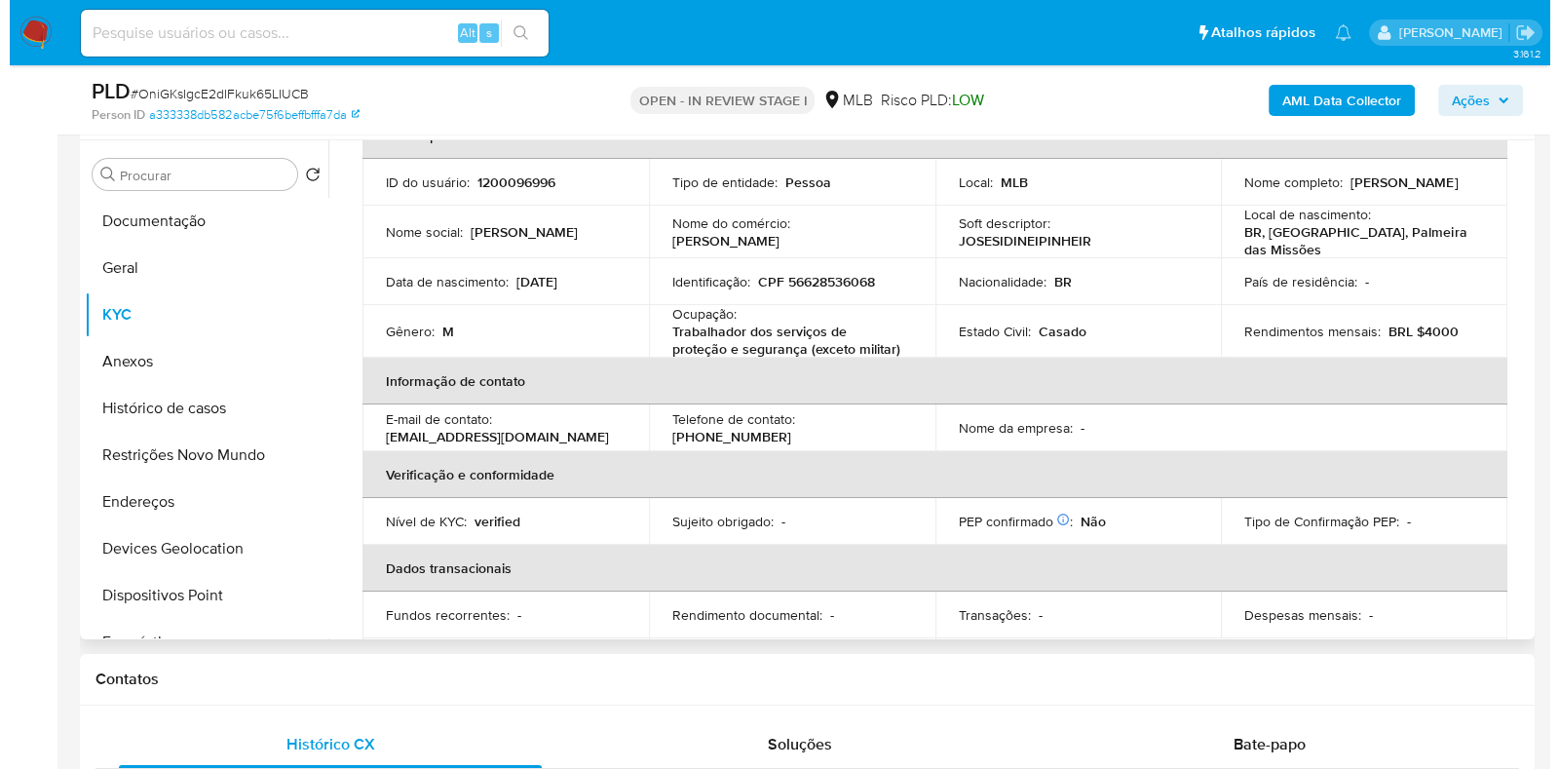
scroll to position [0, 0]
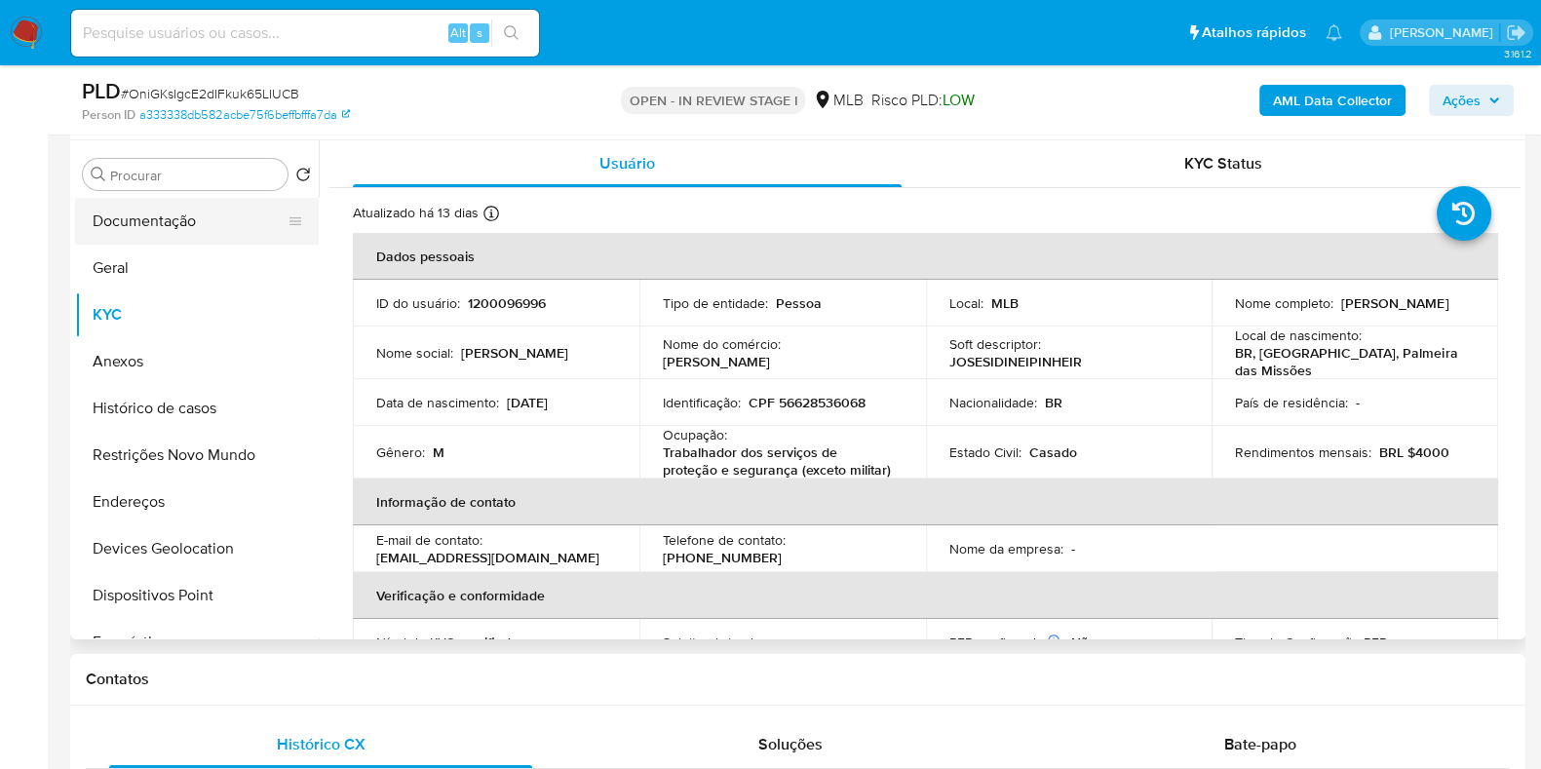
click at [171, 221] on button "Documentação" at bounding box center [189, 221] width 228 height 47
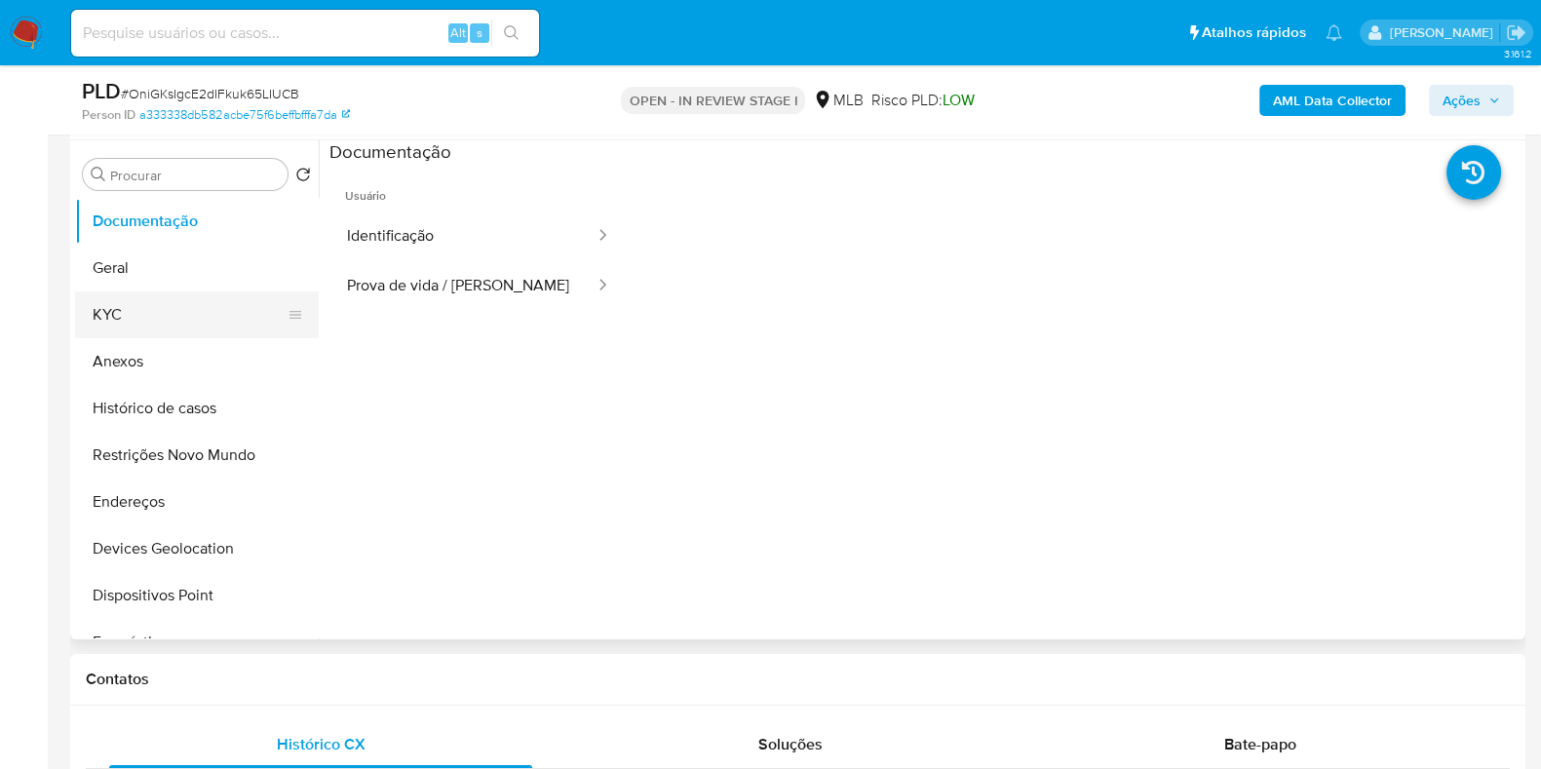
click at [171, 327] on button "KYC" at bounding box center [189, 314] width 228 height 47
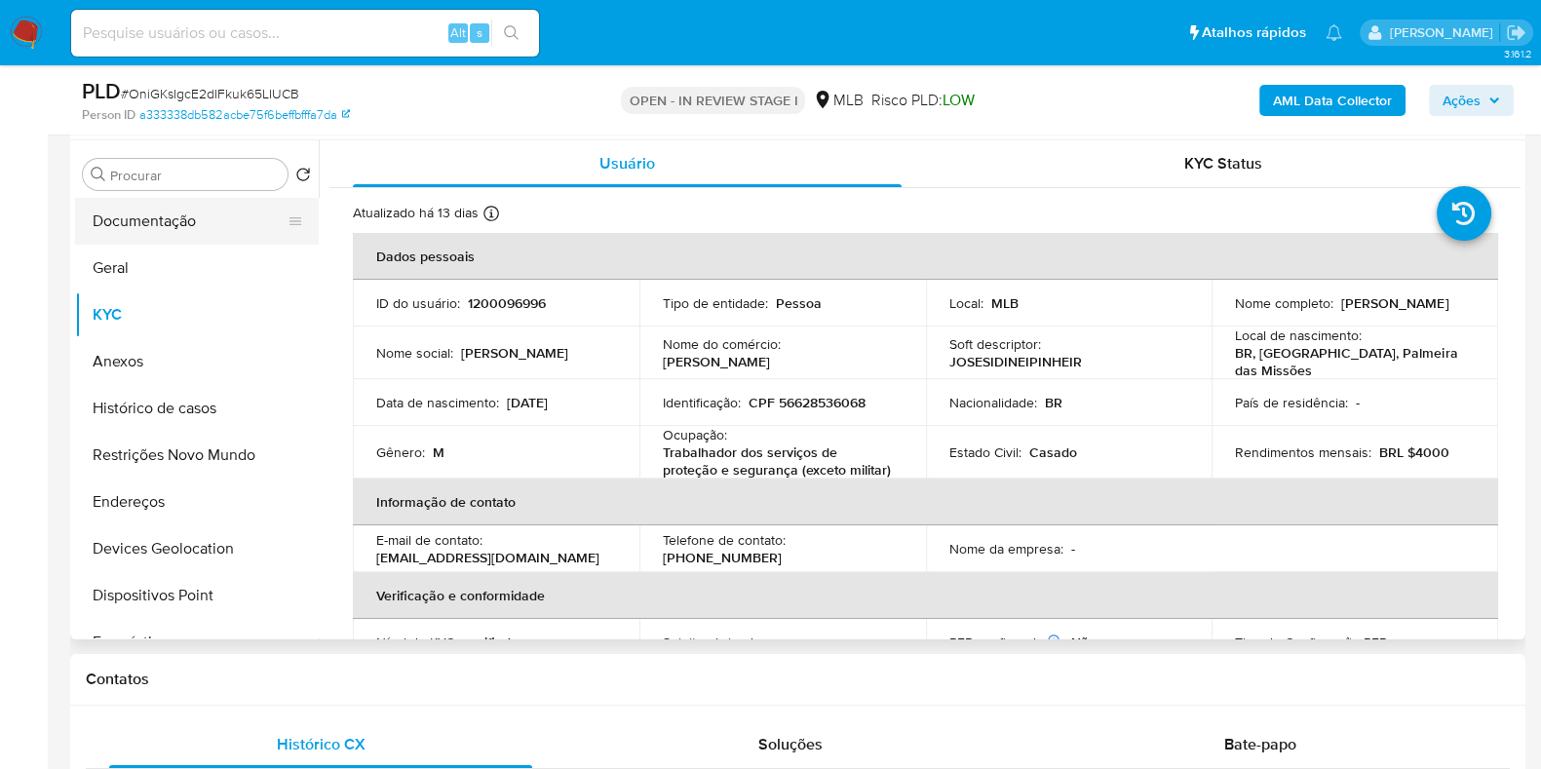
click at [187, 226] on button "Documentação" at bounding box center [189, 221] width 228 height 47
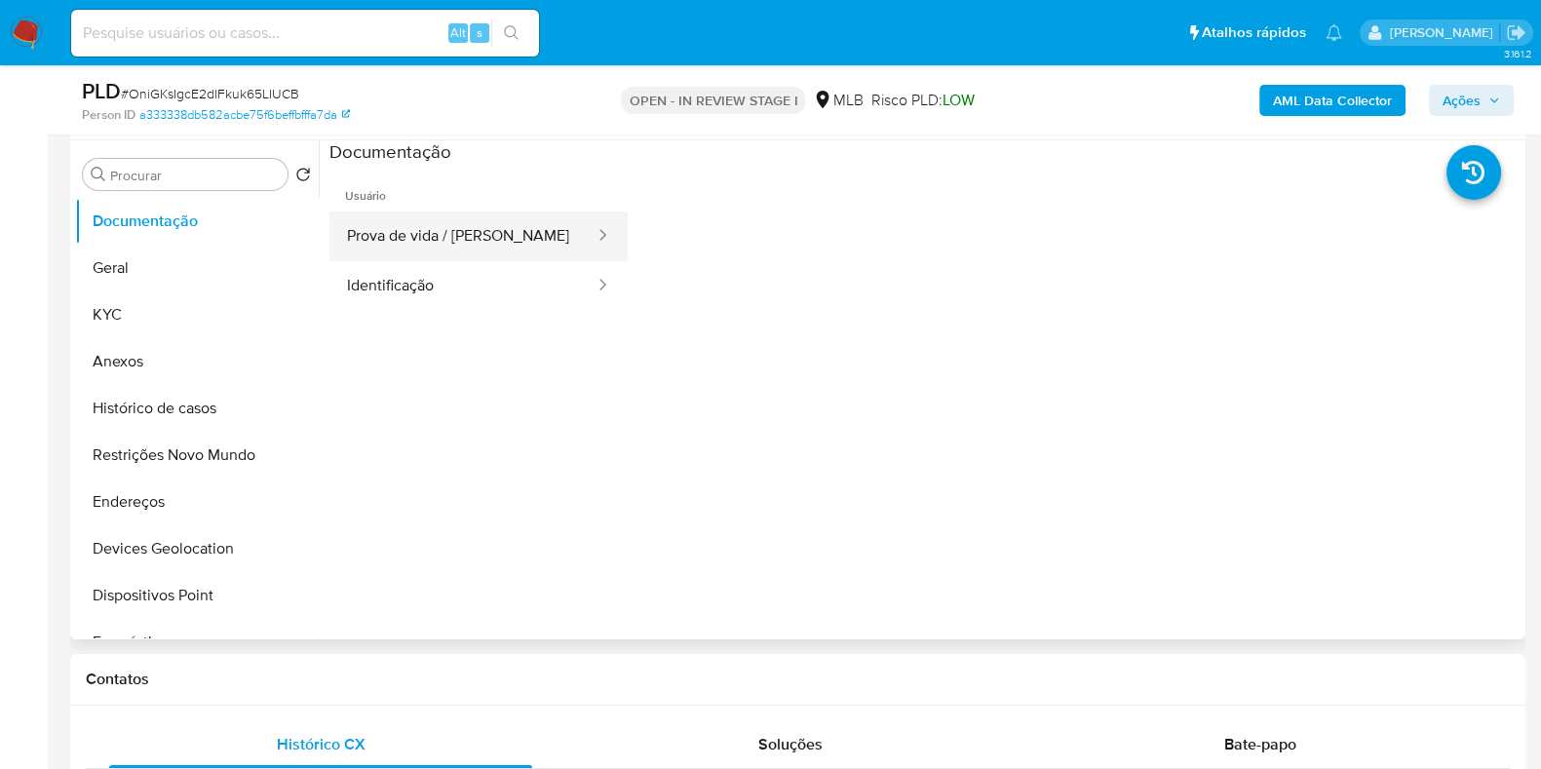
click at [460, 245] on button "Prova de vida / [PERSON_NAME]" at bounding box center [462, 236] width 267 height 50
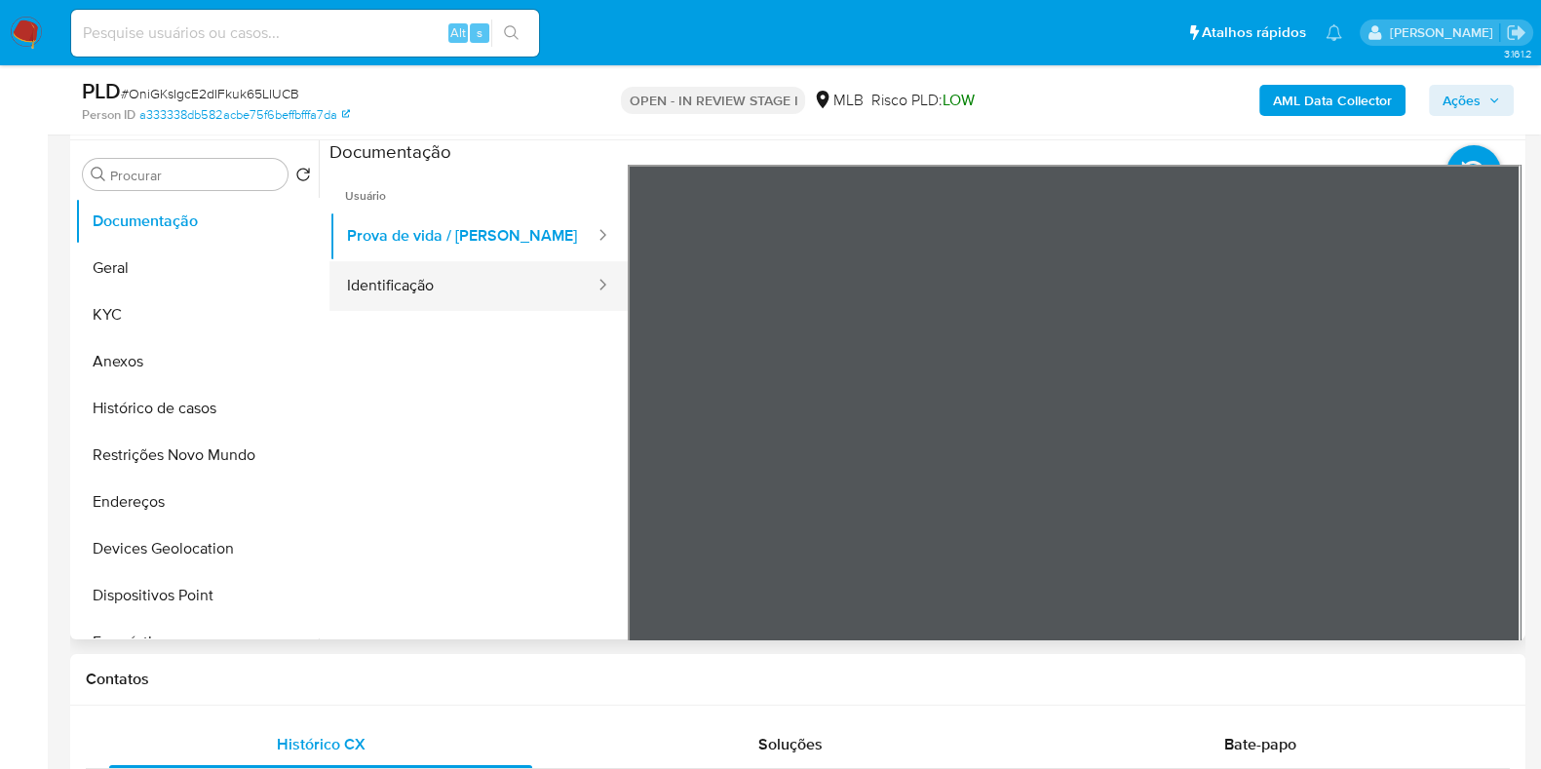
click at [526, 290] on button "Identificação" at bounding box center [462, 286] width 267 height 50
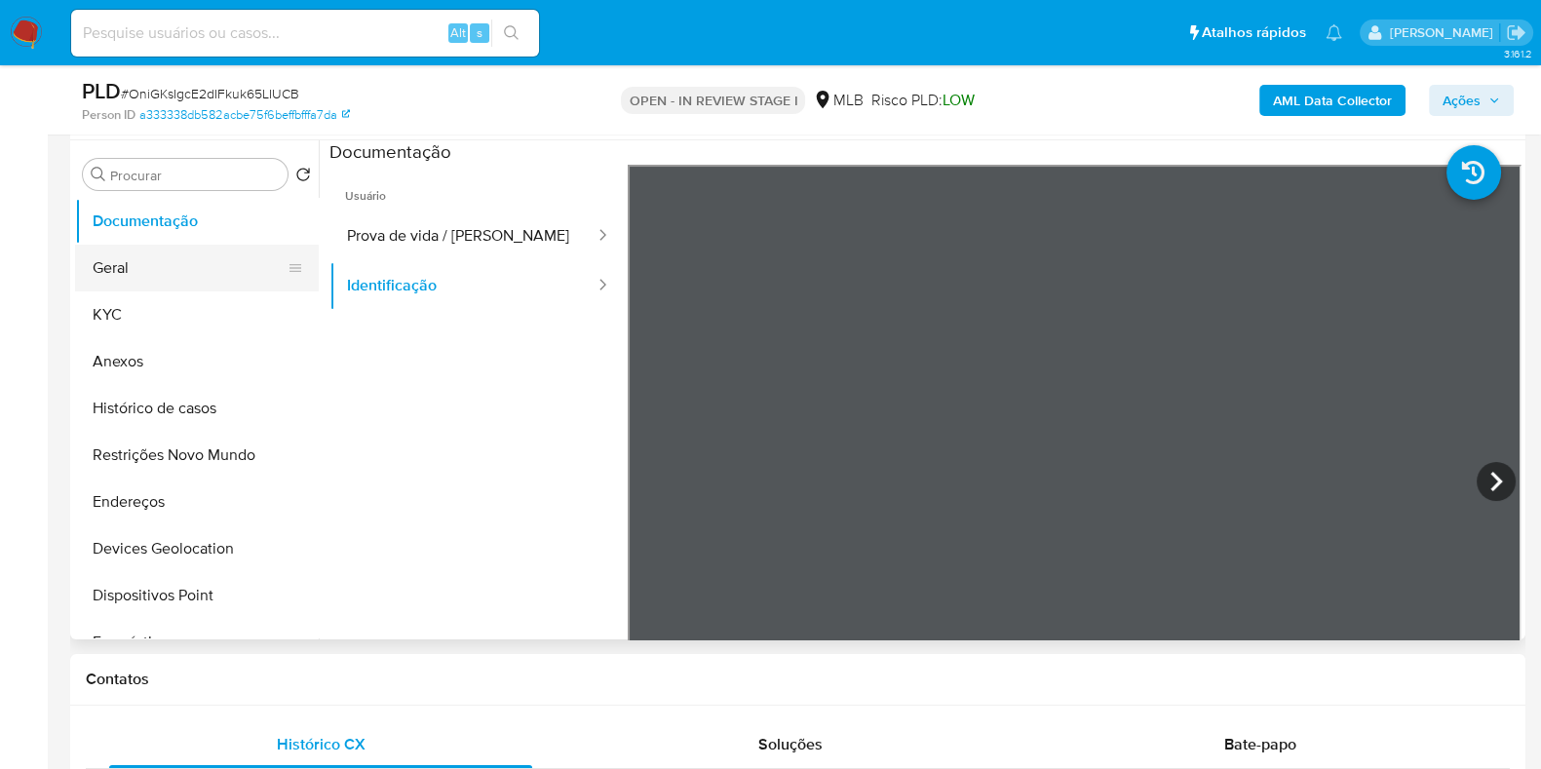
click at [185, 269] on button "Geral" at bounding box center [189, 268] width 228 height 47
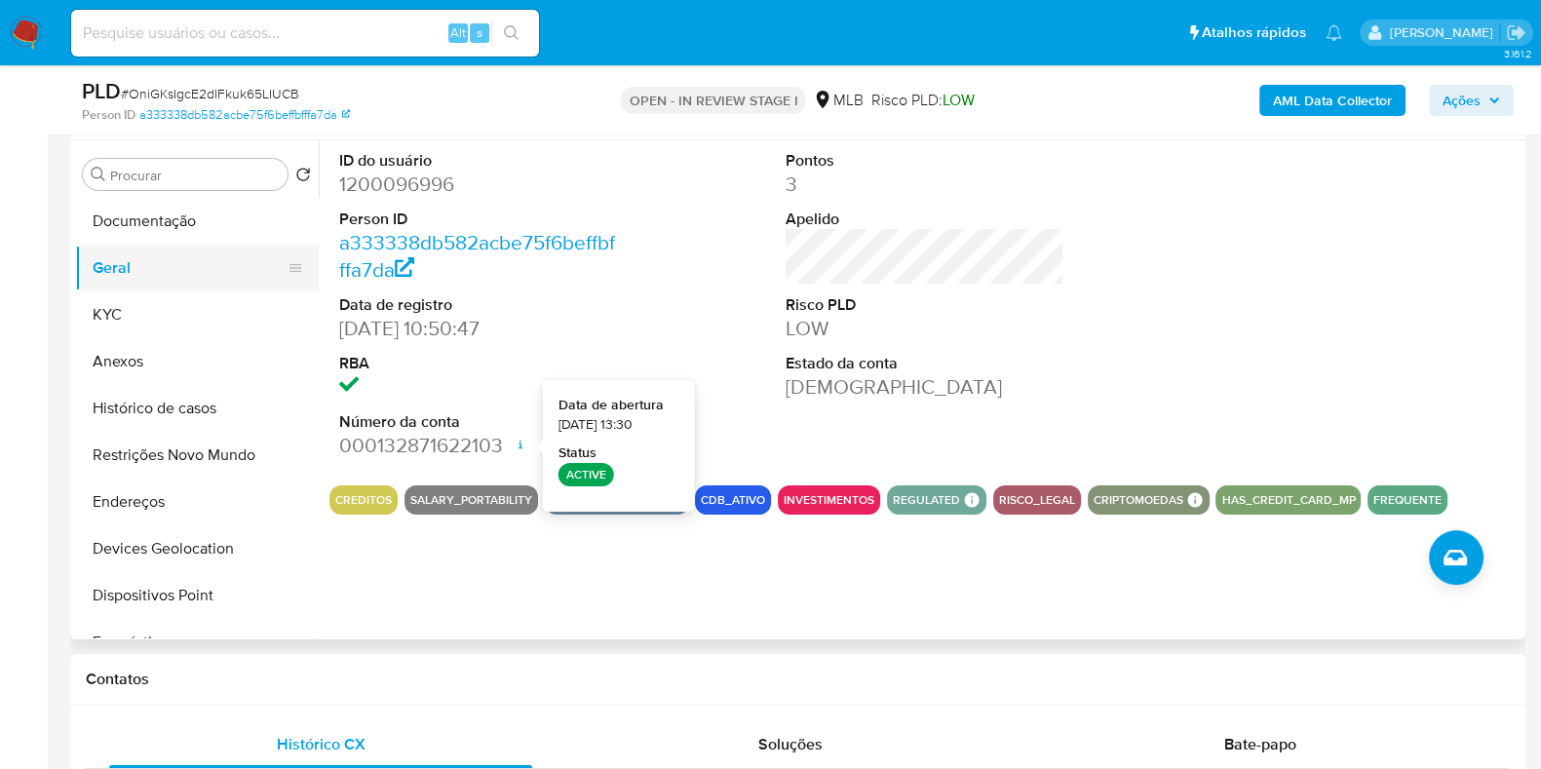
click at [171, 287] on button "Geral" at bounding box center [189, 268] width 228 height 47
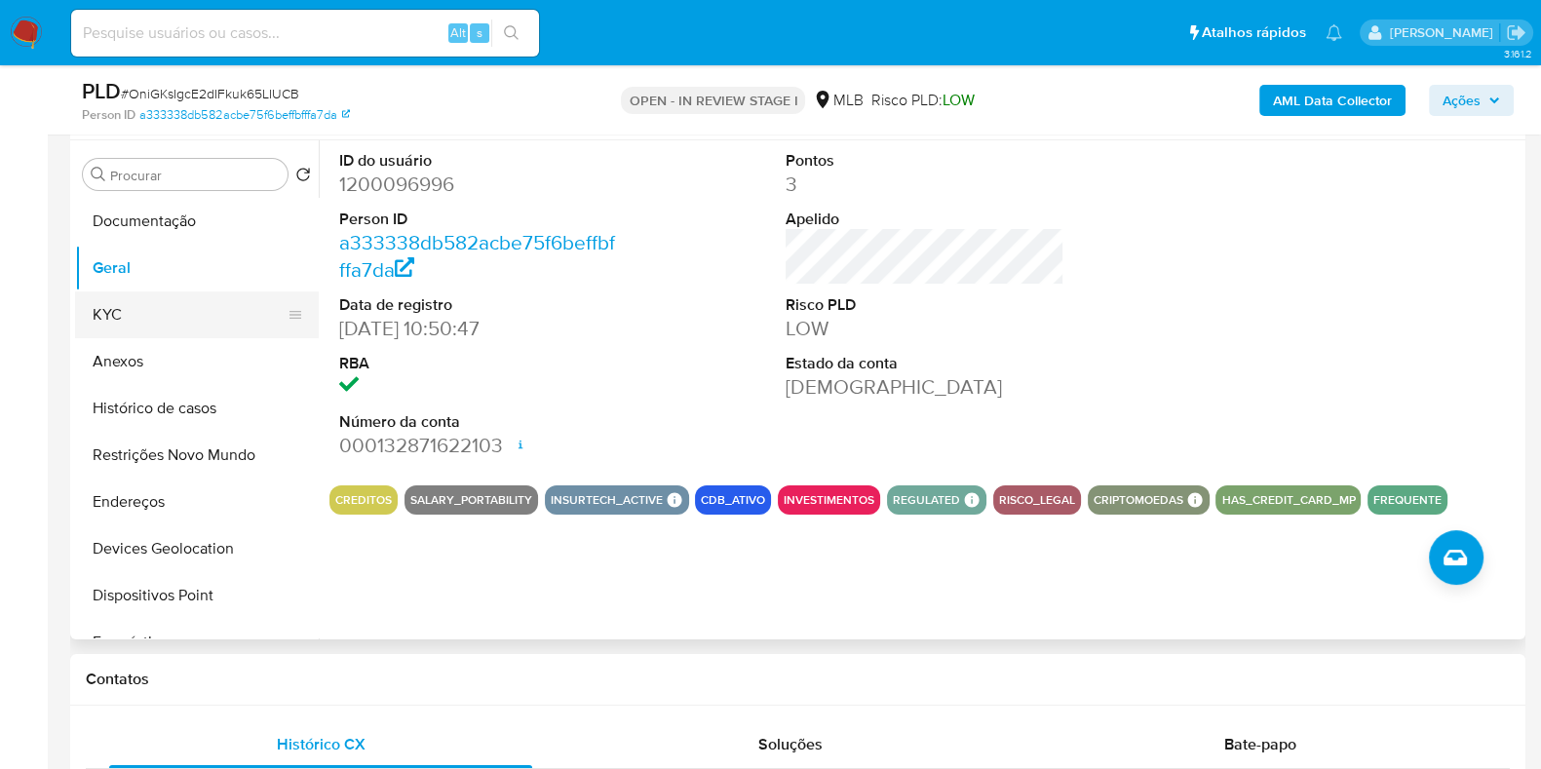
click at [119, 295] on button "KYC" at bounding box center [189, 314] width 228 height 47
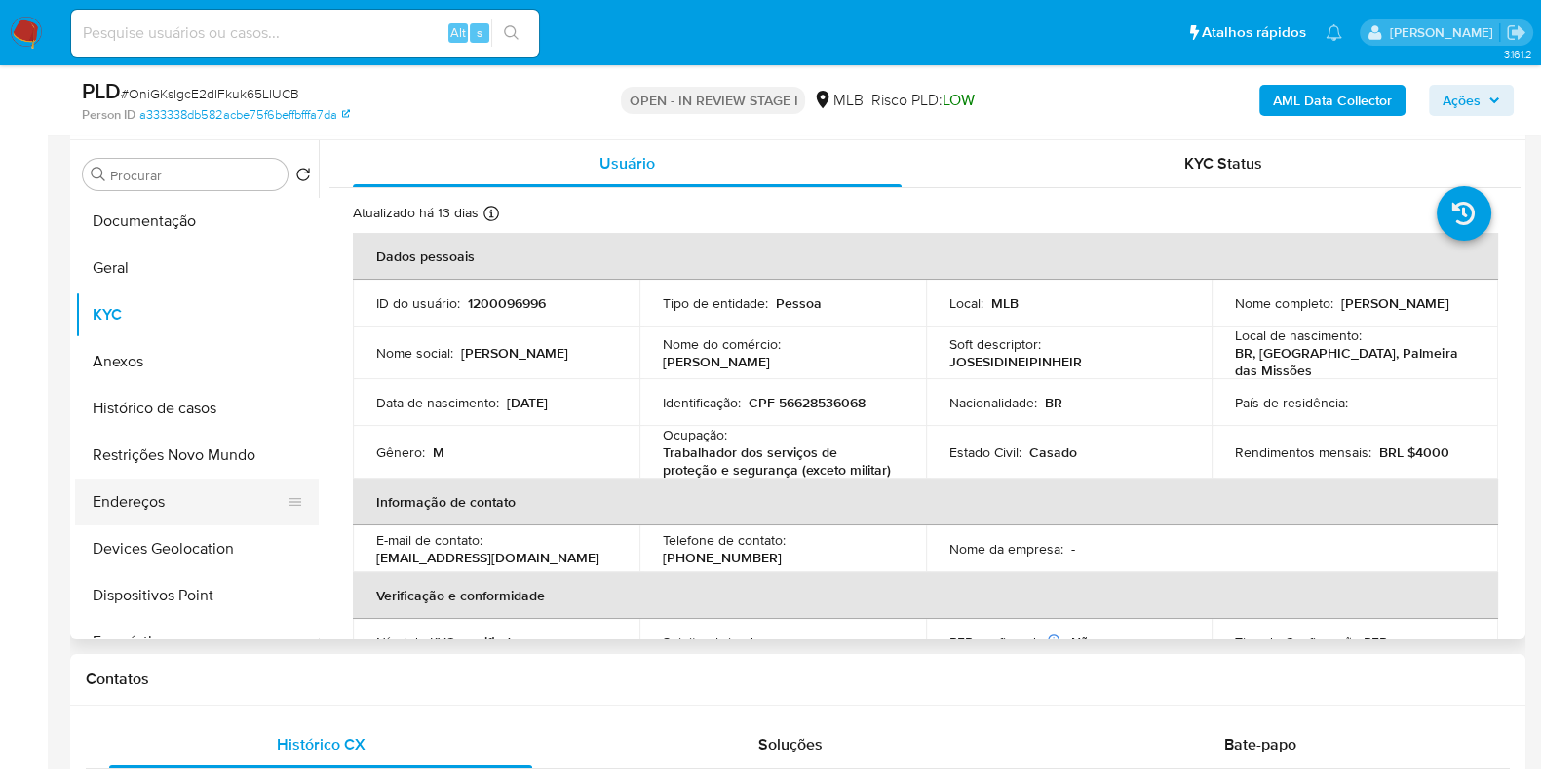
click at [150, 496] on button "Endereços" at bounding box center [189, 502] width 228 height 47
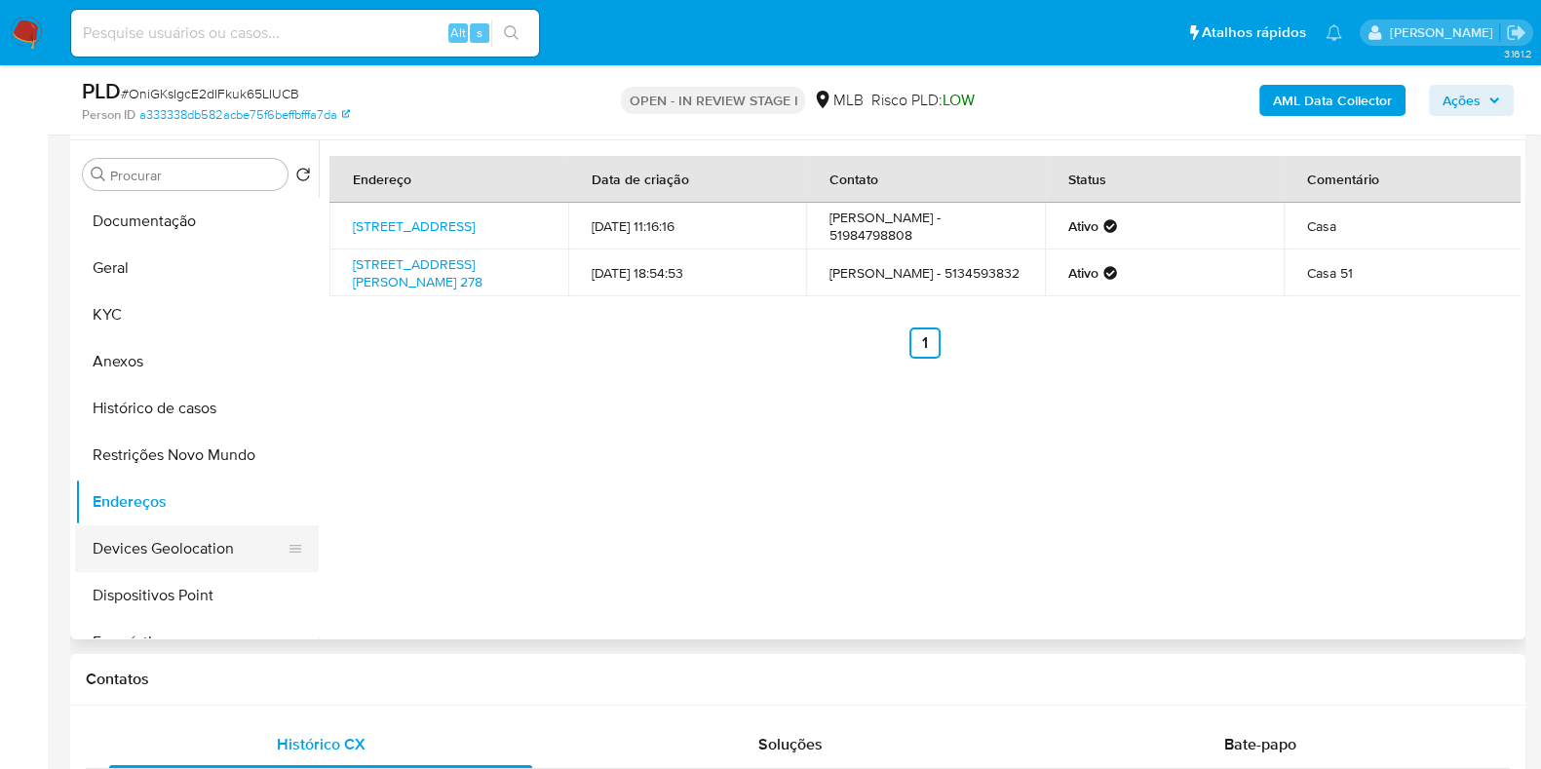
click at [209, 540] on button "Devices Geolocation" at bounding box center [189, 548] width 228 height 47
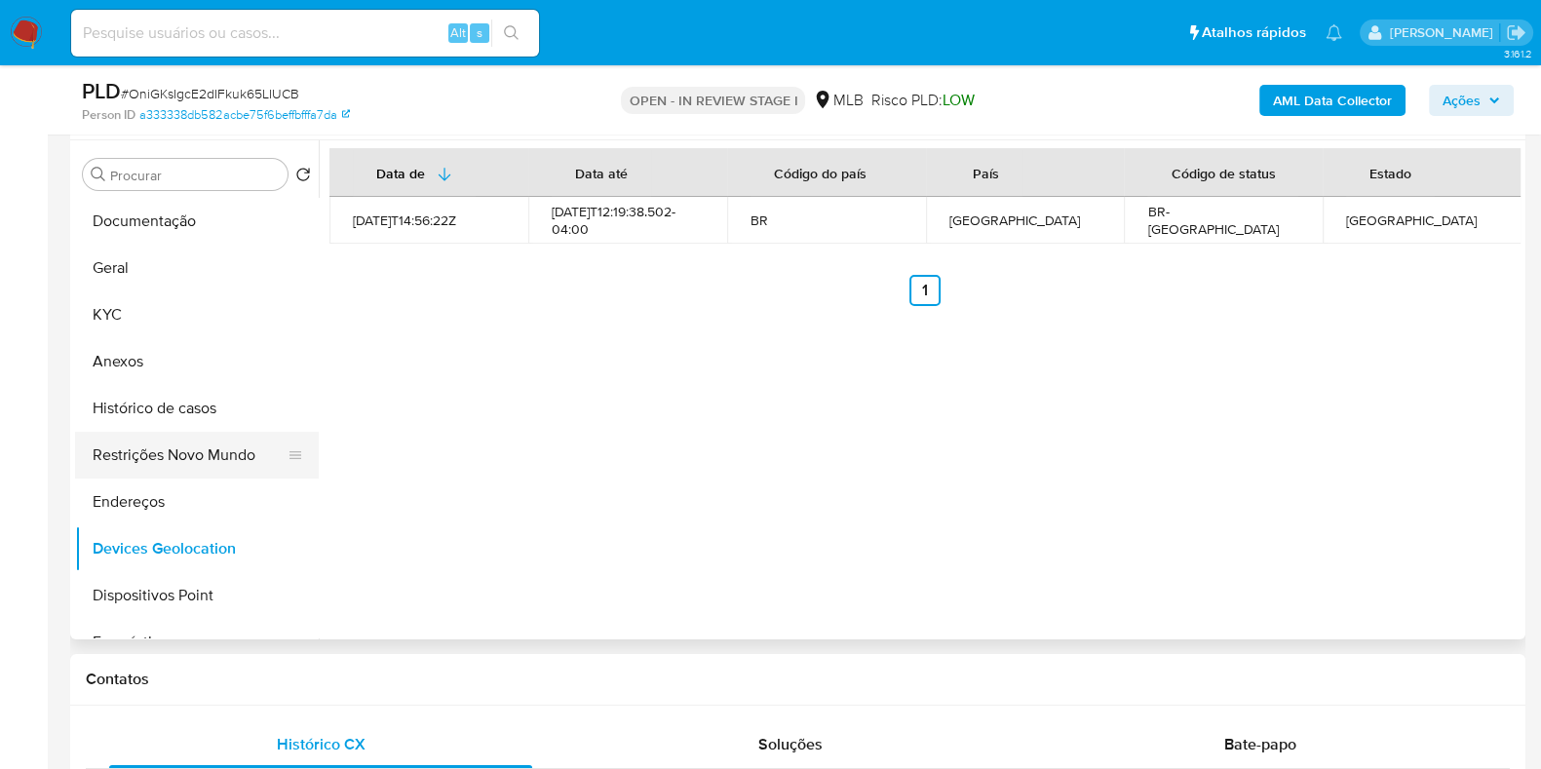
click at [120, 470] on button "Restrições Novo Mundo" at bounding box center [189, 455] width 228 height 47
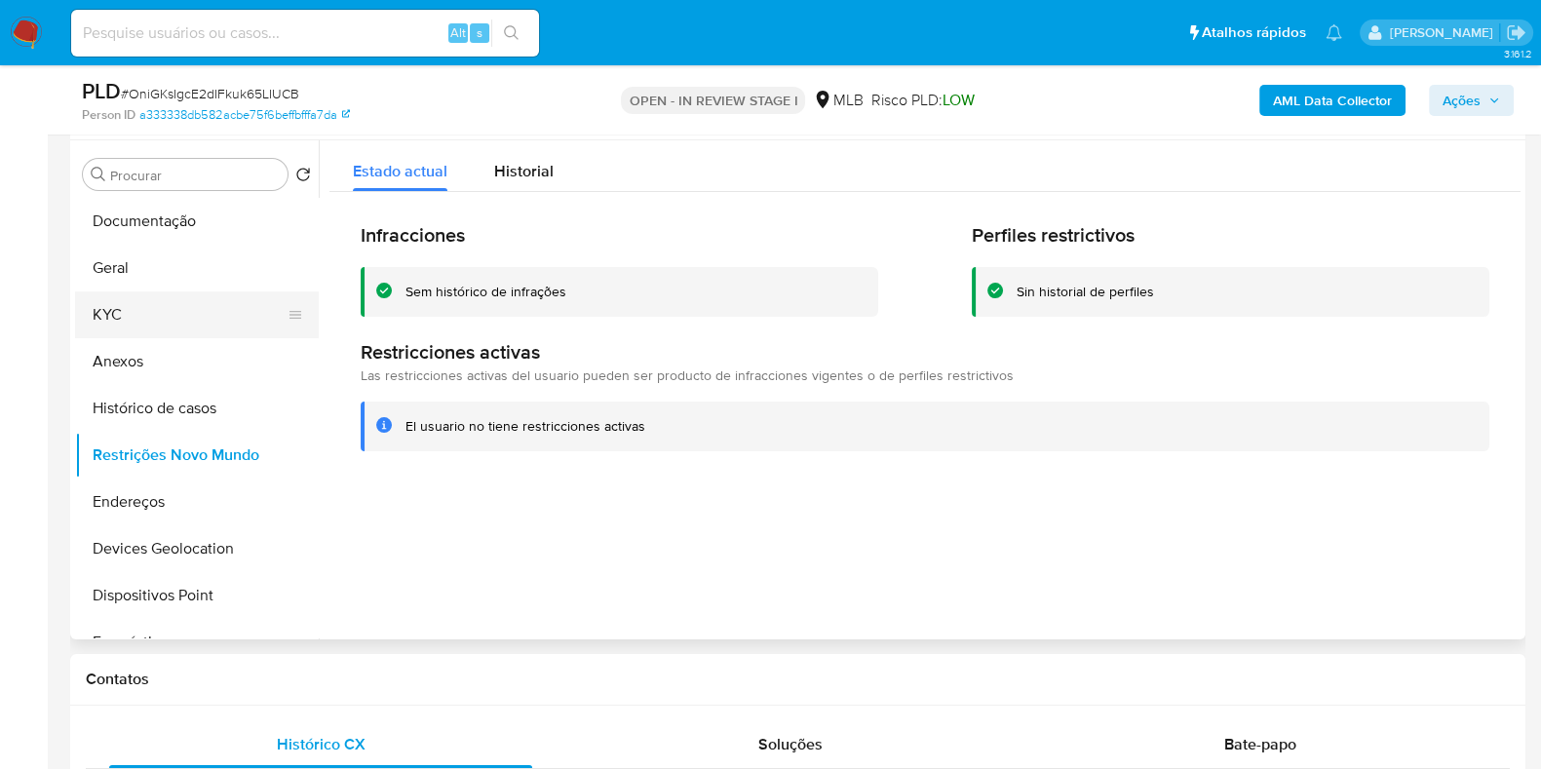
click at [148, 317] on button "KYC" at bounding box center [189, 314] width 228 height 47
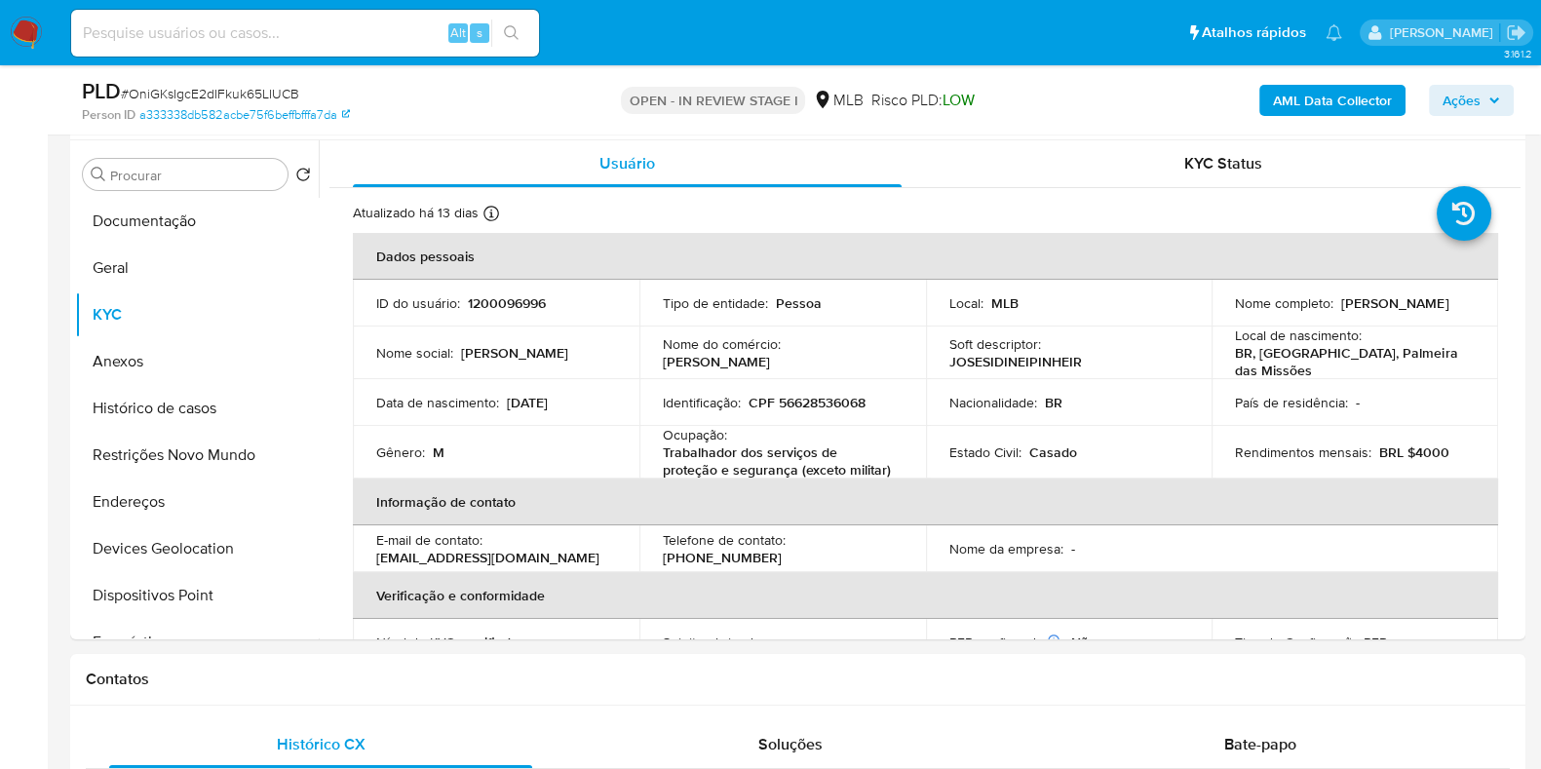
click at [1321, 113] on b "AML Data Collector" at bounding box center [1332, 100] width 119 height 31
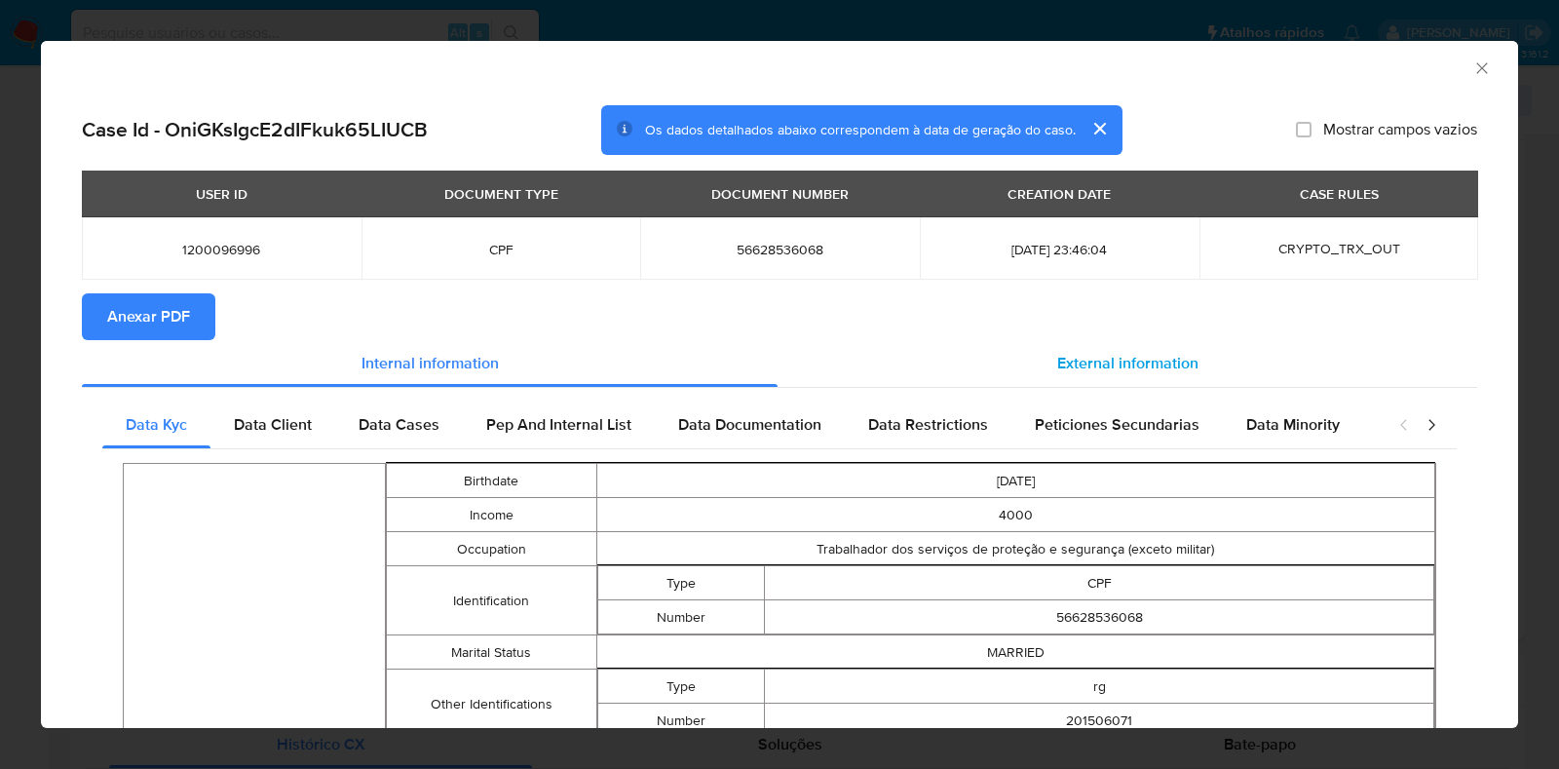
click at [1022, 367] on div "External information" at bounding box center [1128, 363] width 700 height 47
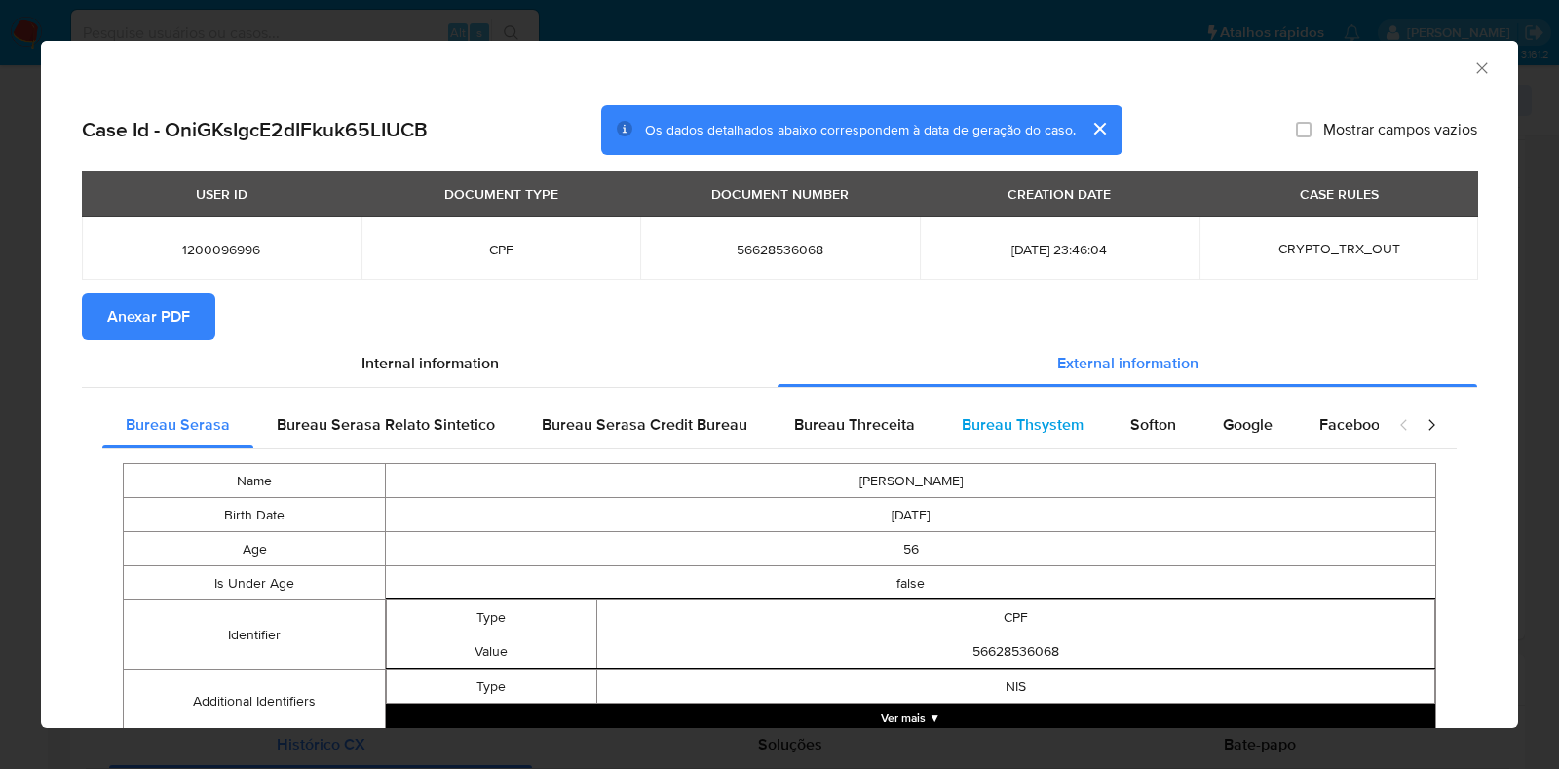
click at [1048, 407] on div "Bureau Thsystem" at bounding box center [1023, 425] width 169 height 47
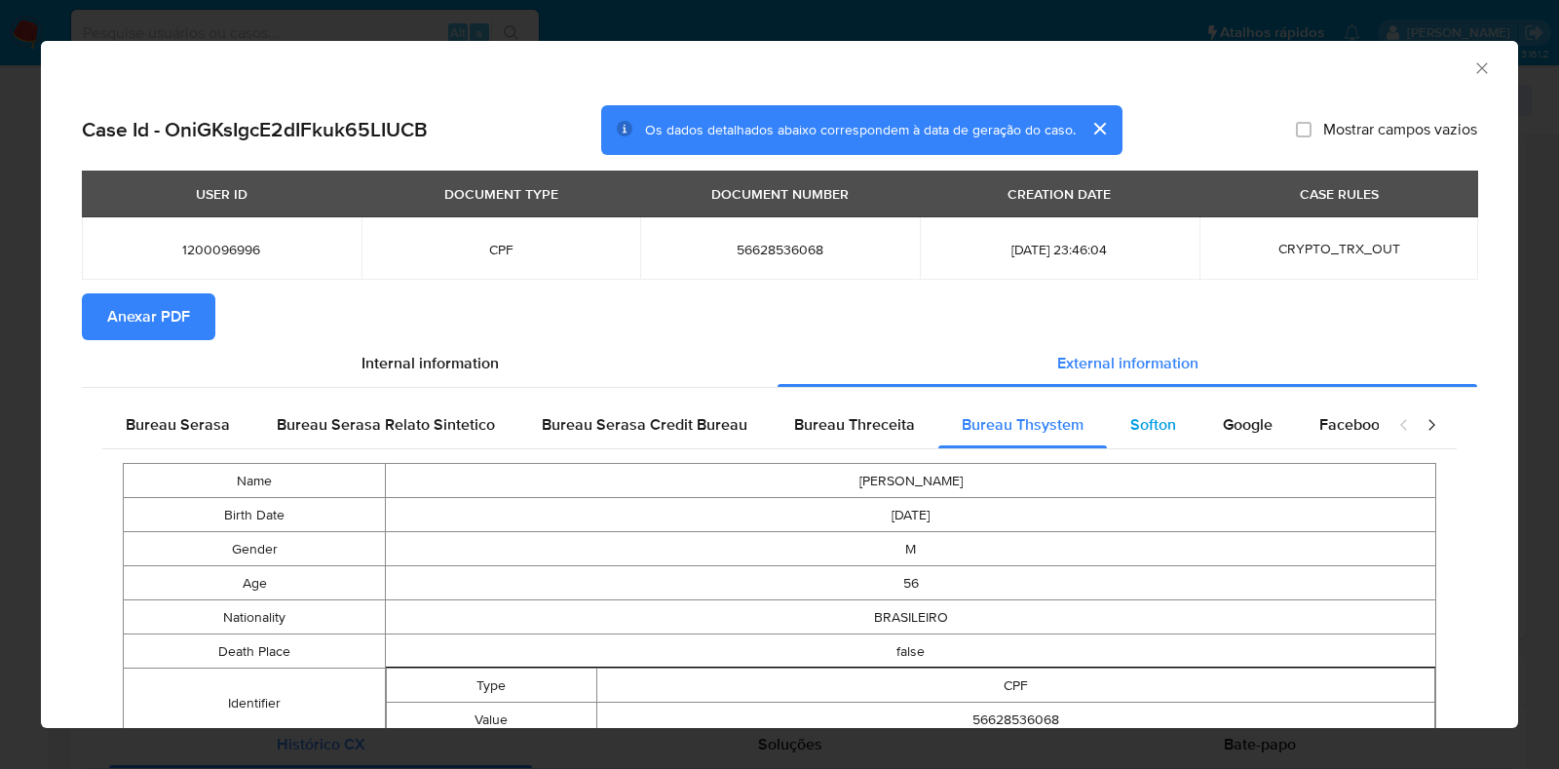
click at [1131, 419] on span "Softon" at bounding box center [1154, 424] width 46 height 22
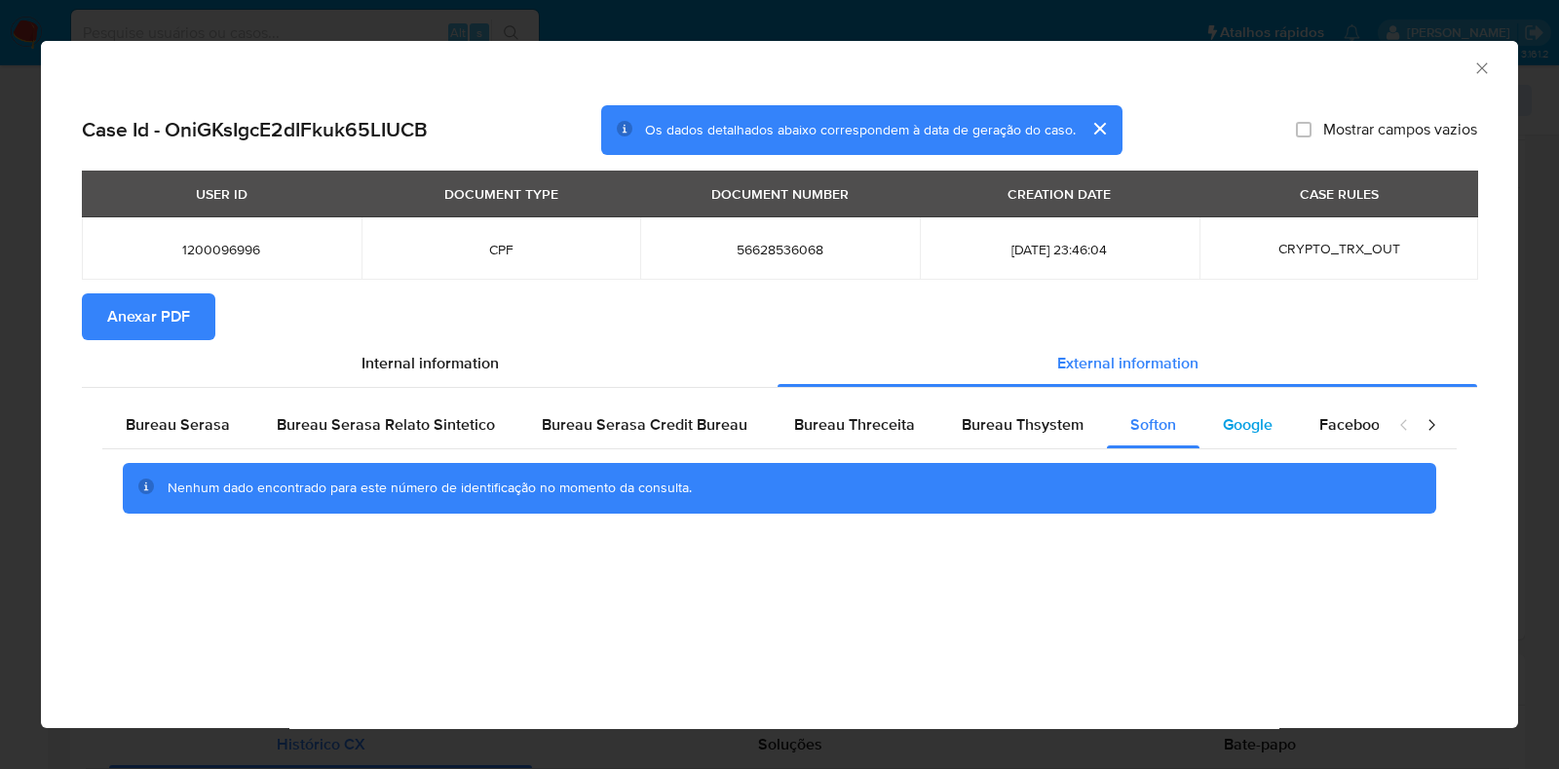
click at [1223, 424] on span "Google" at bounding box center [1248, 424] width 50 height 22
click at [112, 317] on span "Anexar PDF" at bounding box center [148, 316] width 83 height 43
click at [1480, 66] on icon "Fechar a janela" at bounding box center [1482, 67] width 11 height 11
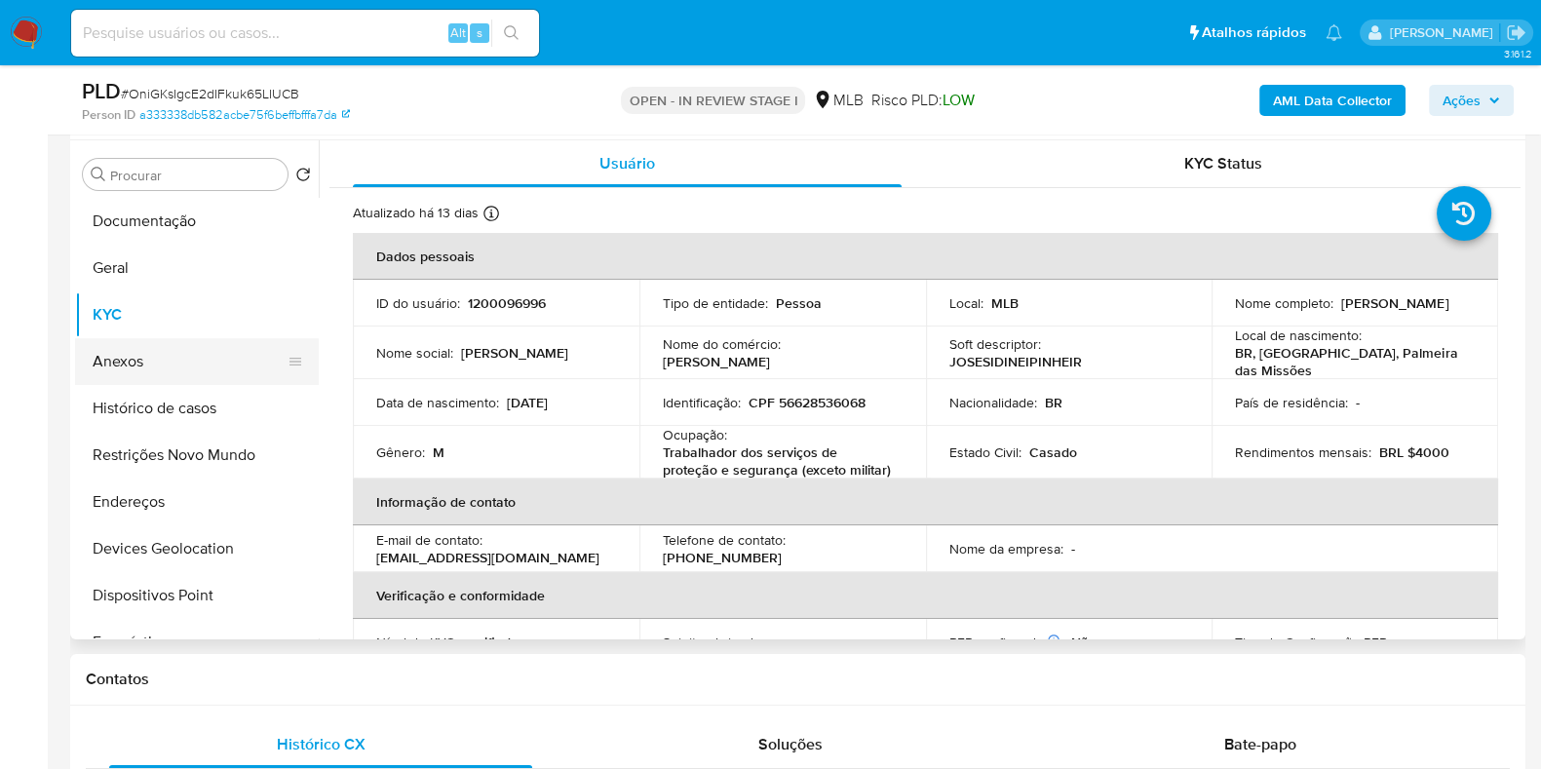
click at [139, 363] on button "Anexos" at bounding box center [189, 361] width 228 height 47
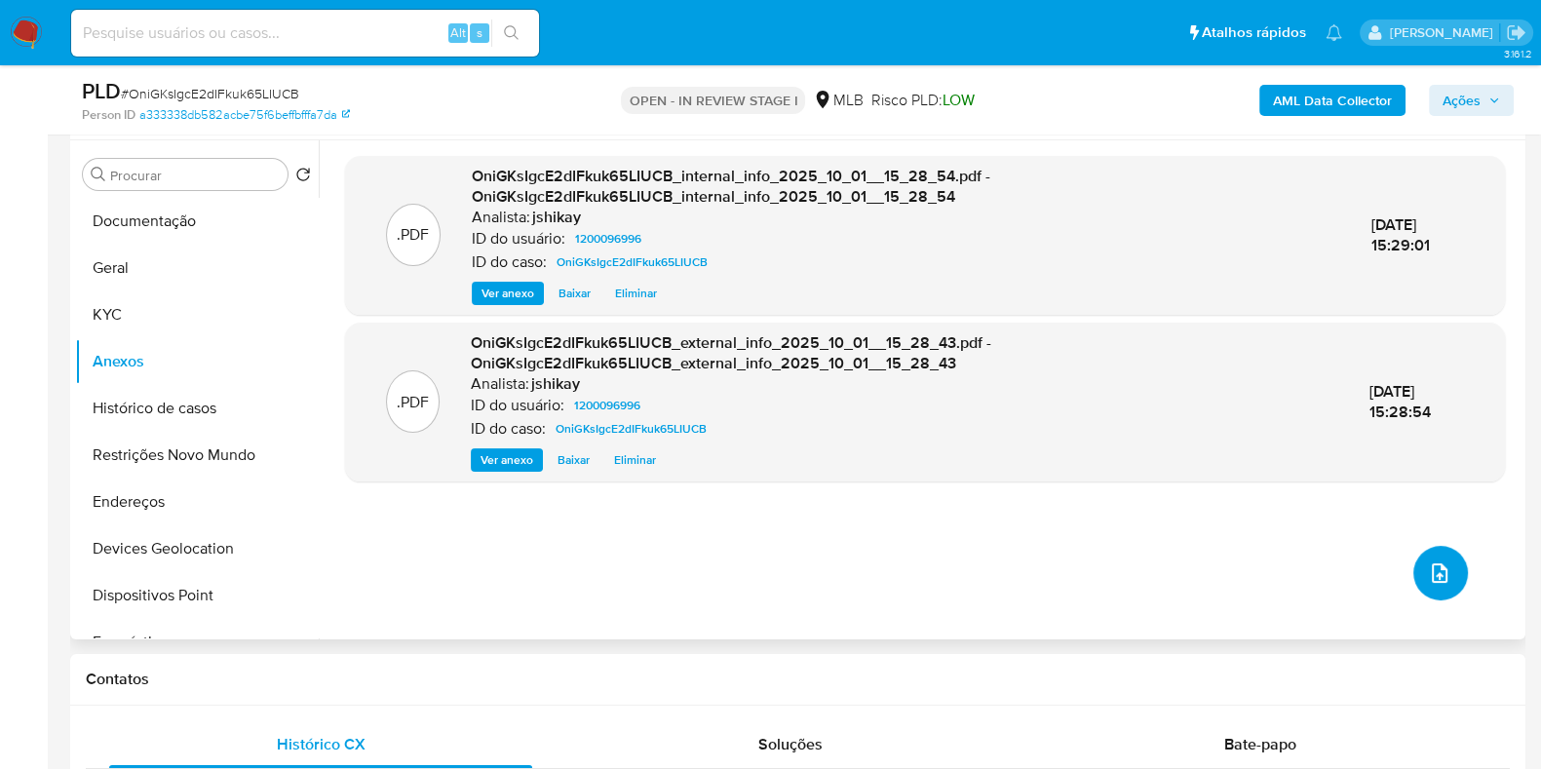
click at [1445, 555] on button "upload-file" at bounding box center [1440, 573] width 55 height 55
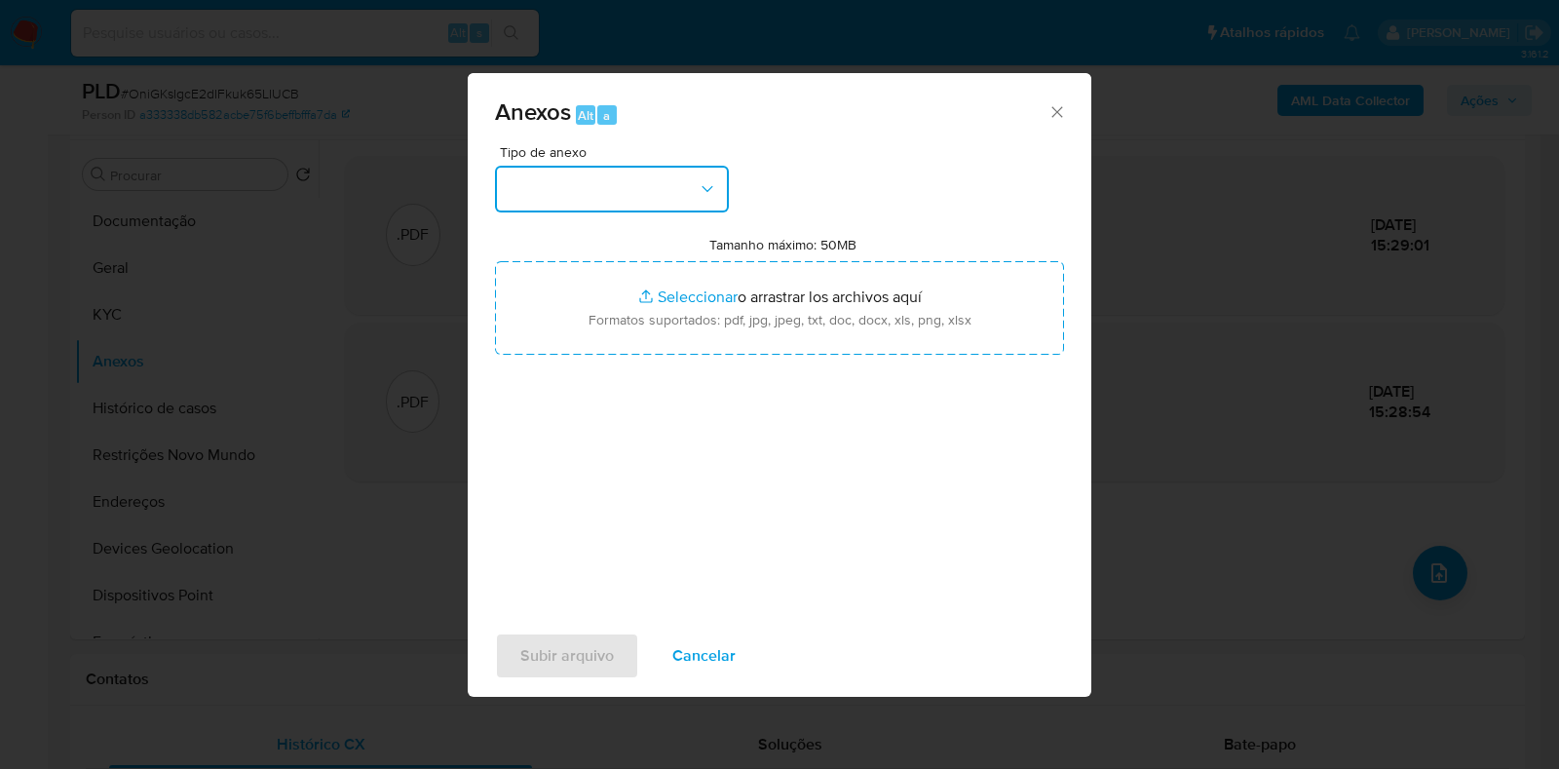
click at [684, 194] on button "button" at bounding box center [612, 189] width 234 height 47
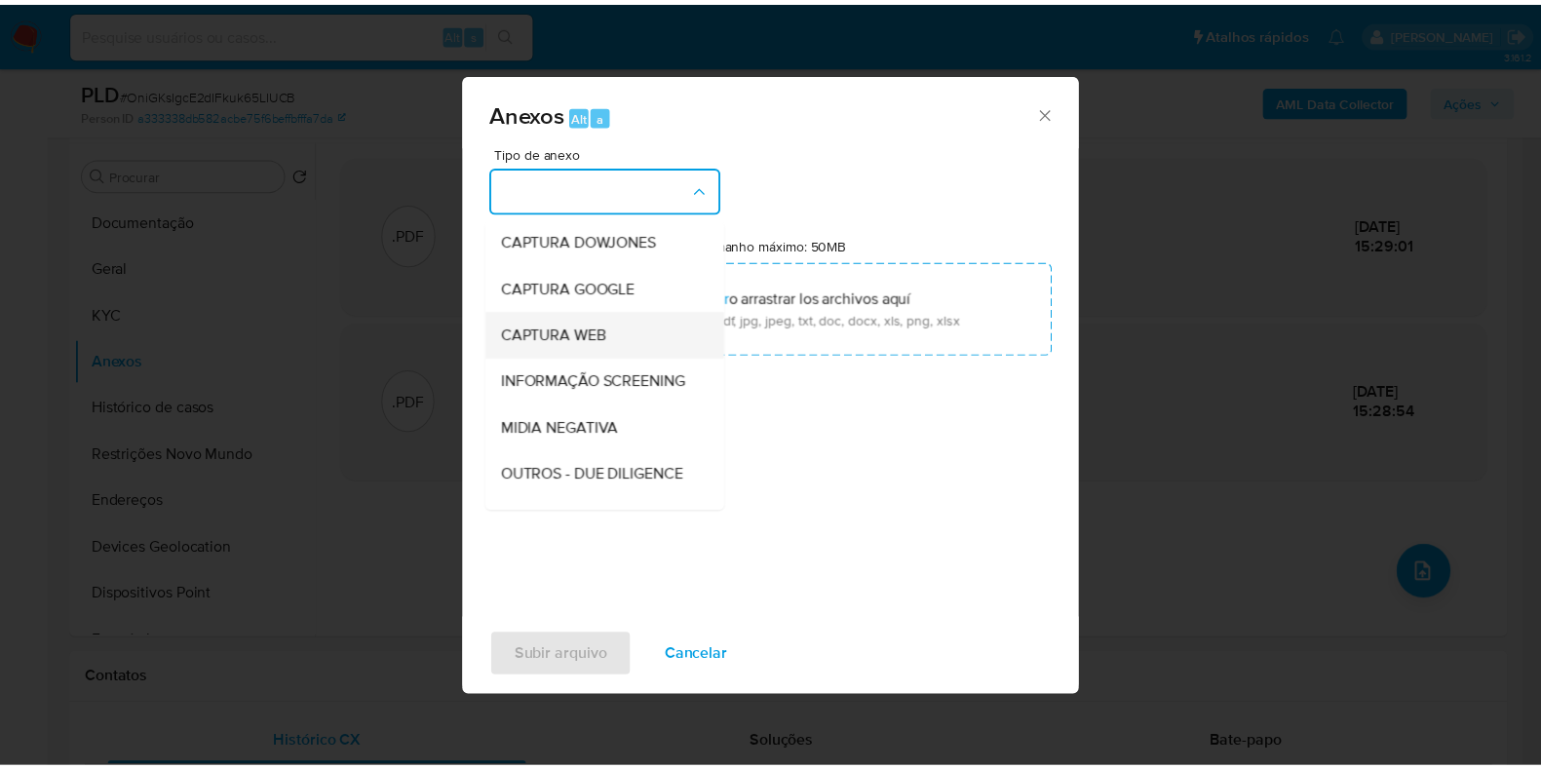
scroll to position [121, 0]
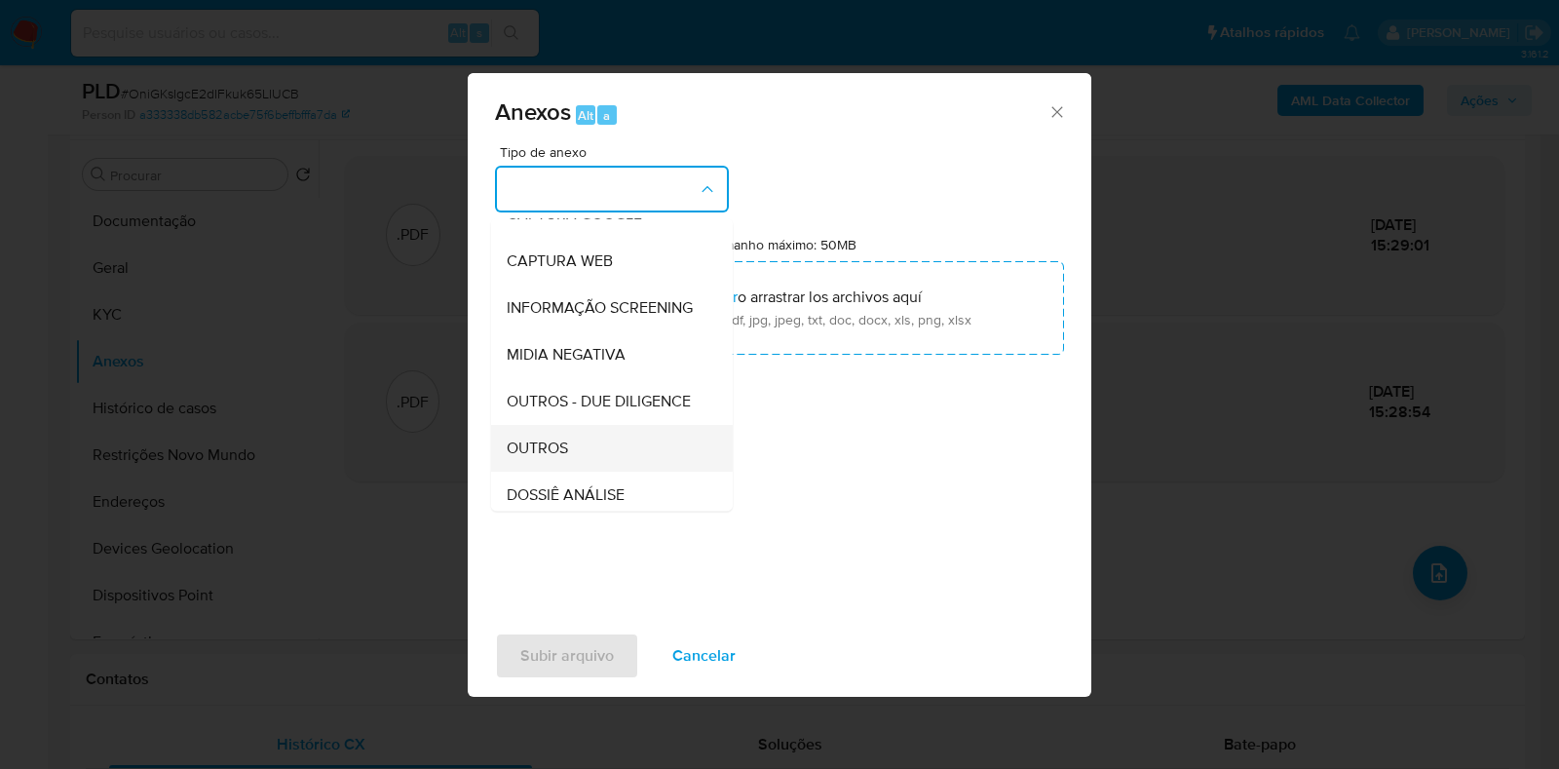
click at [565, 458] on span "OUTROS" at bounding box center [537, 448] width 61 height 19
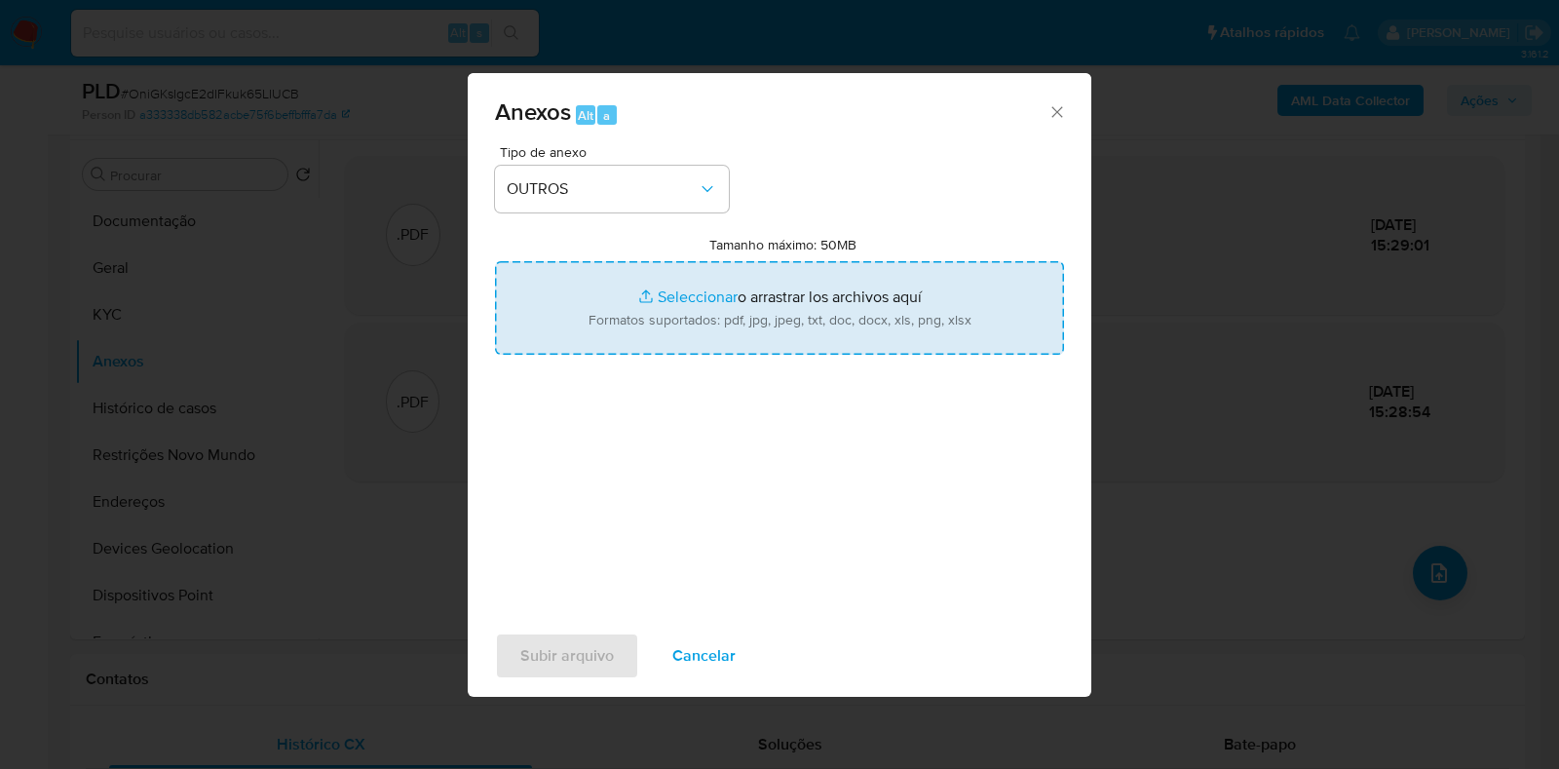
click at [648, 319] on input "Tamanho máximo: 50MB Seleccionar archivos" at bounding box center [779, 308] width 569 height 94
type input "C:\fakepath\Declinio - OniGKsIgcE2dIFkuk65LIUCB - CPF 56628536068 - JOSE SIDINE…"
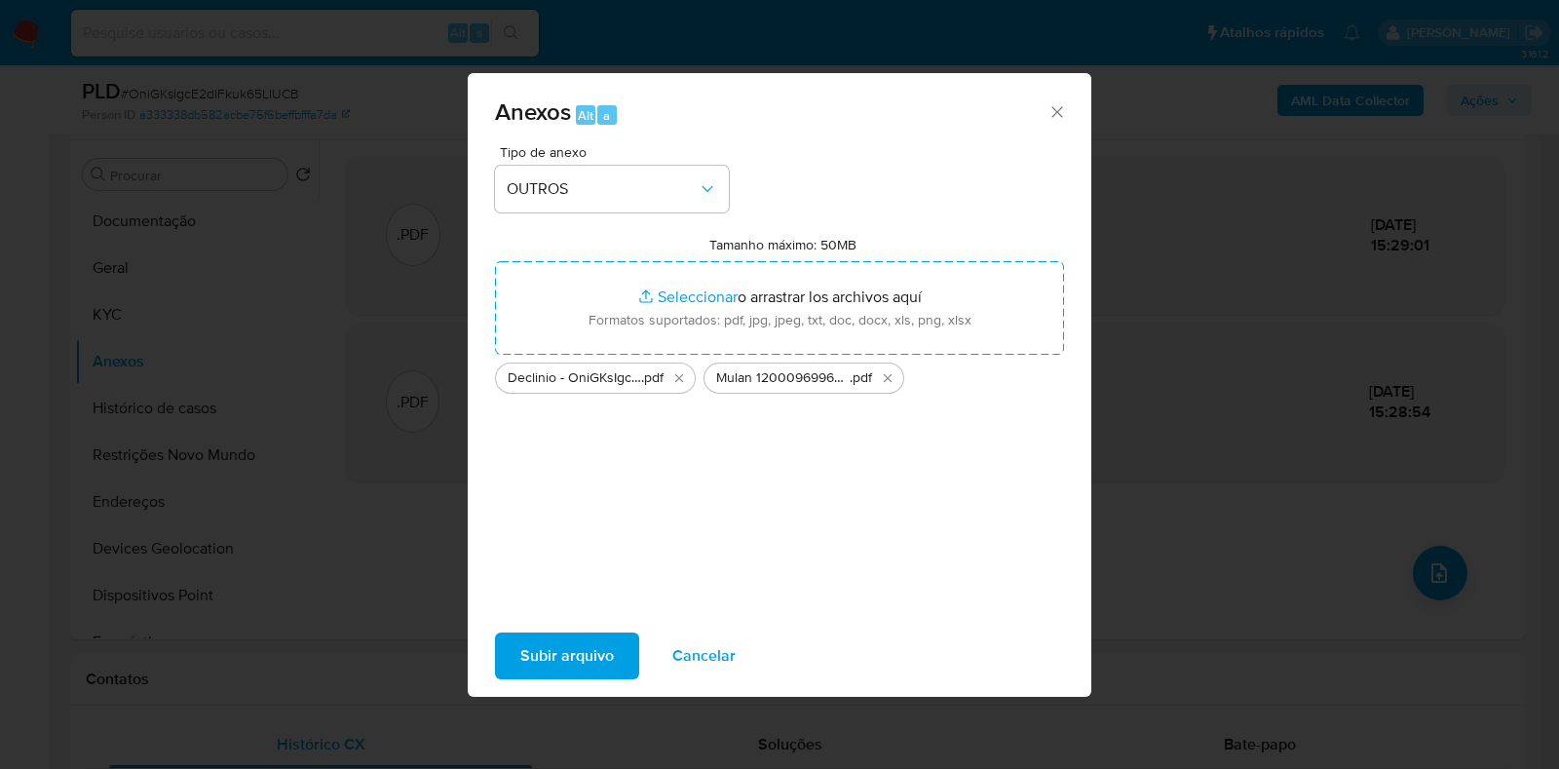
click at [556, 656] on span "Subir arquivo" at bounding box center [567, 655] width 94 height 43
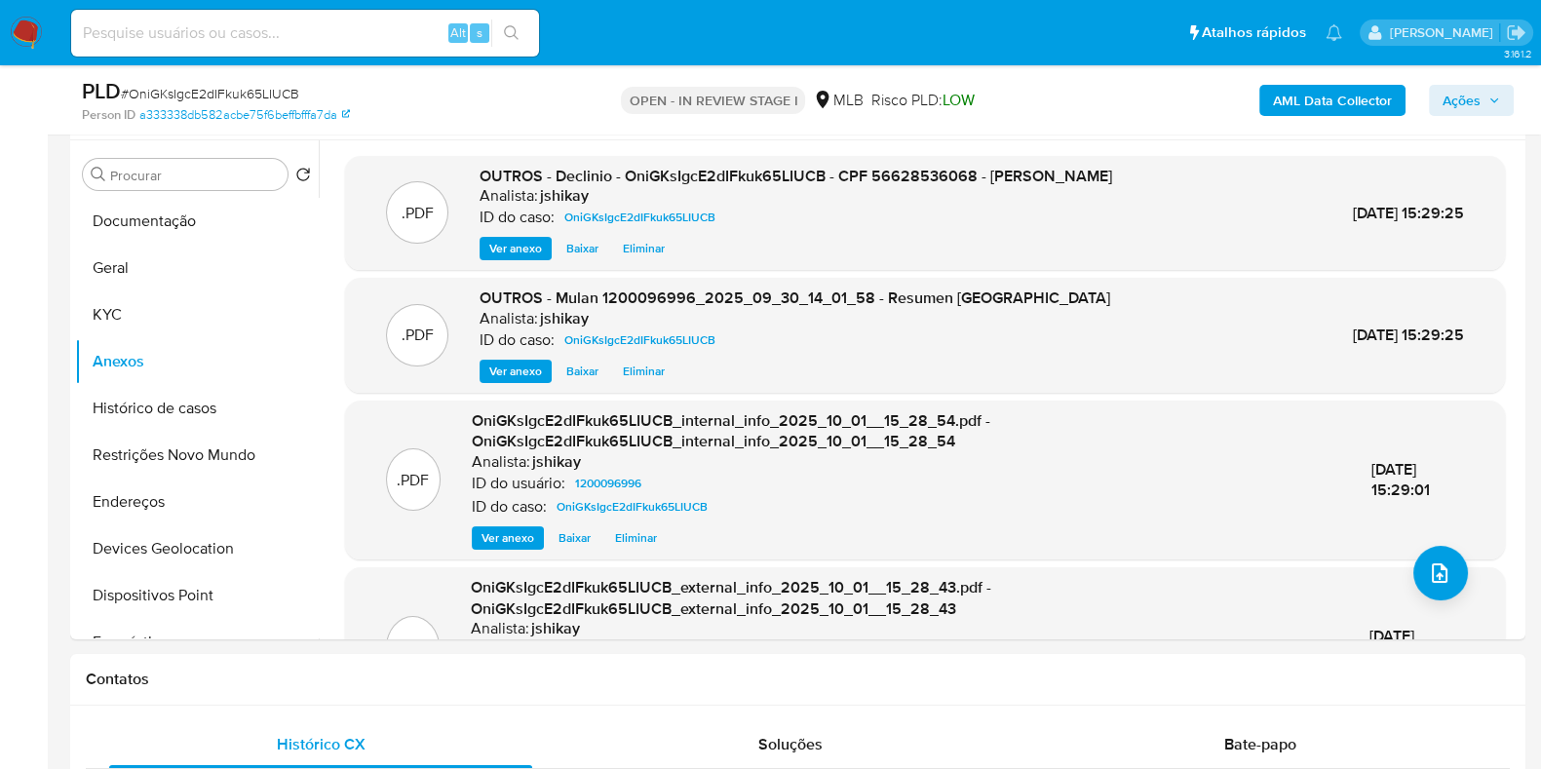
click at [1508, 103] on button "Ações" at bounding box center [1471, 100] width 85 height 31
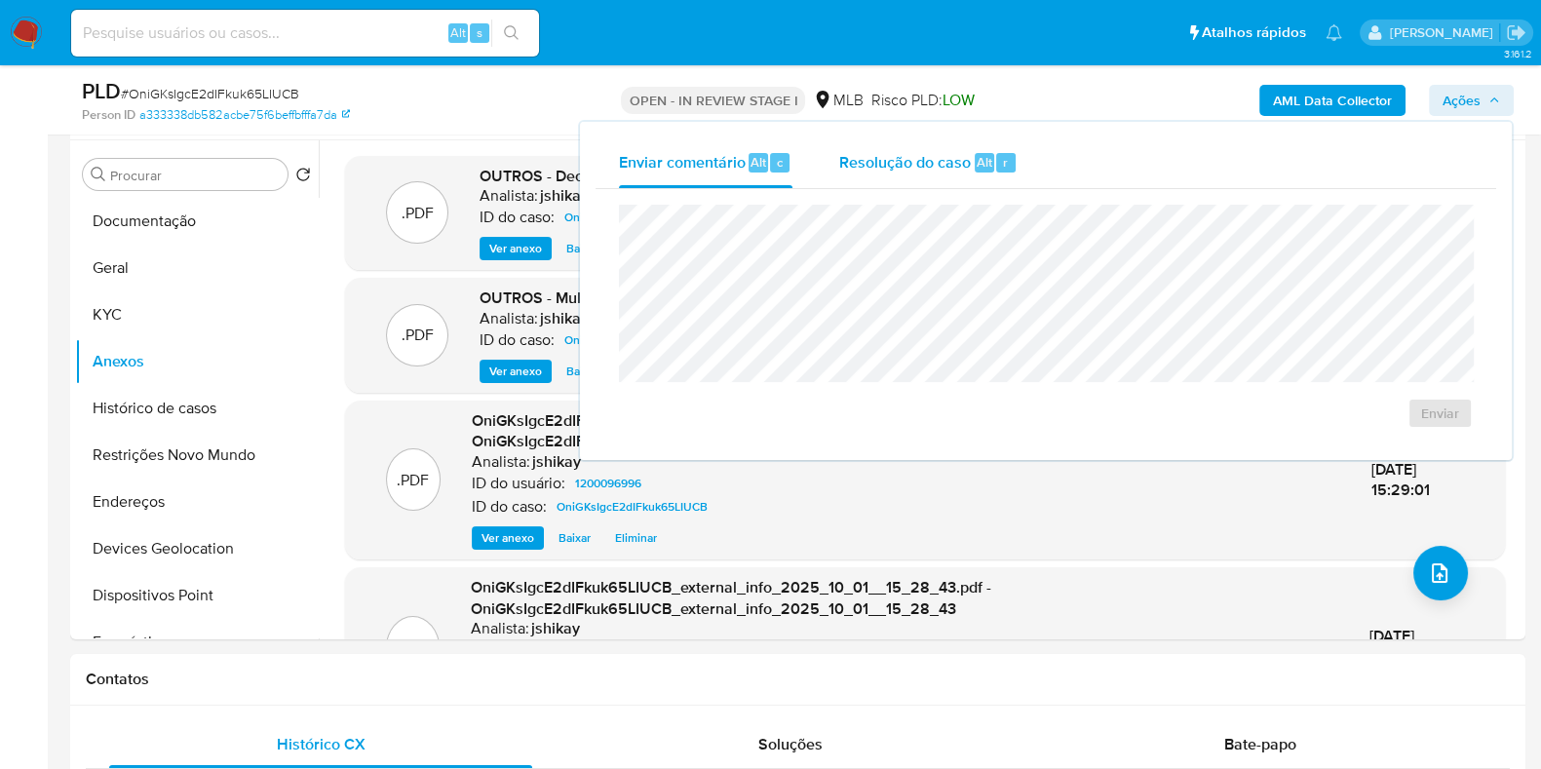
click at [848, 148] on div "Resolução do caso Alt r" at bounding box center [928, 162] width 178 height 51
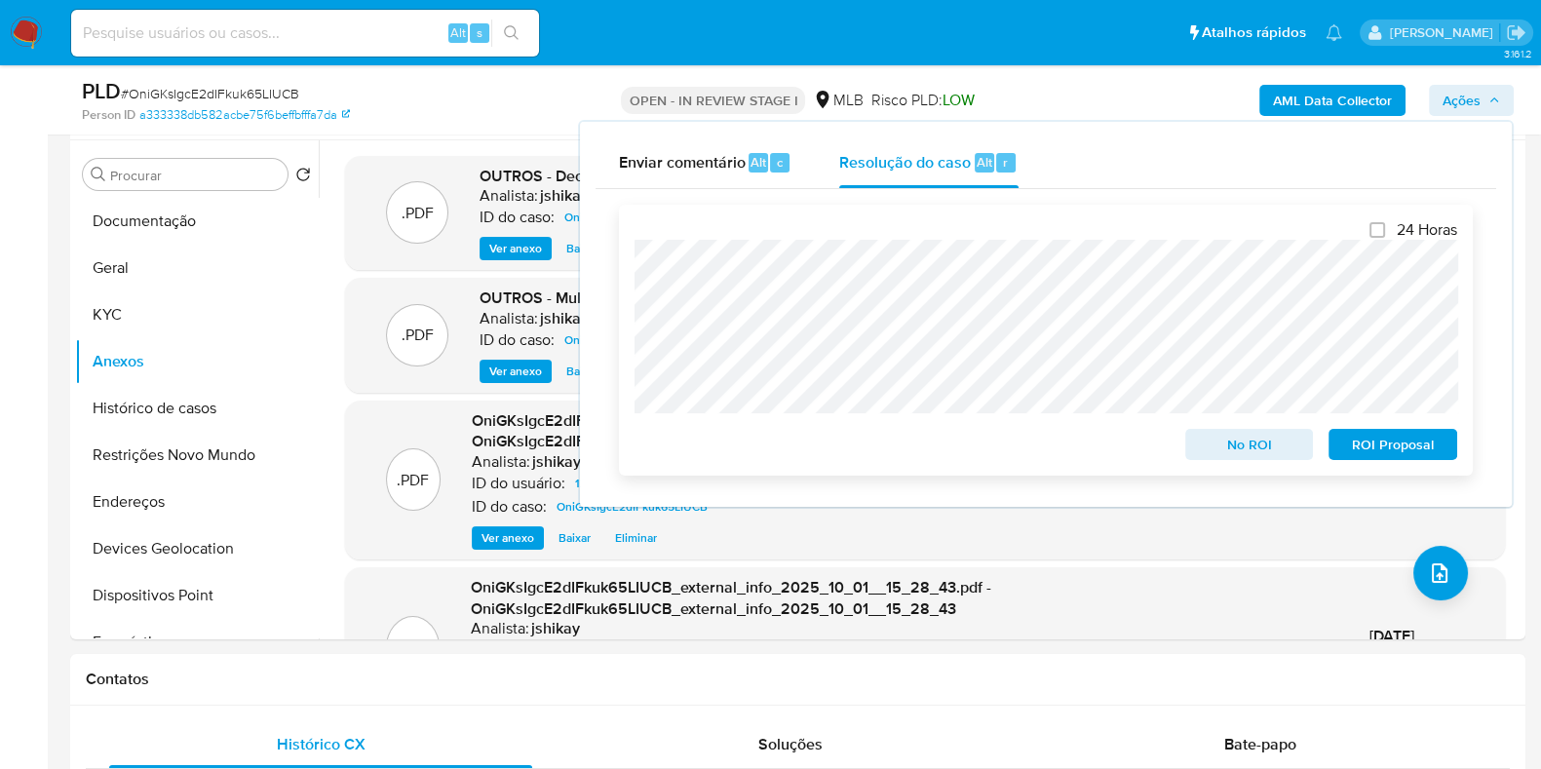
scroll to position [0, 0]
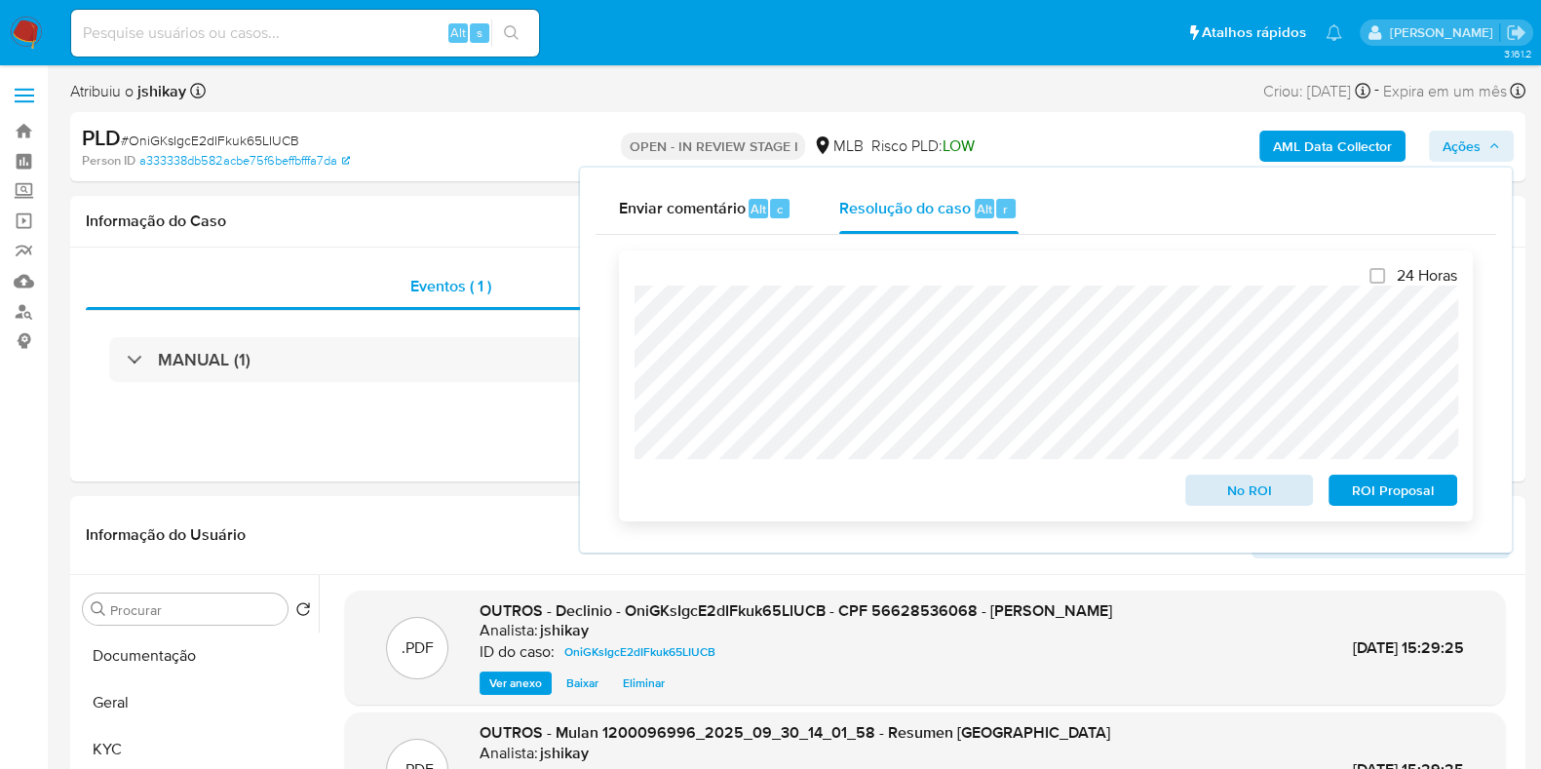
drag, startPoint x: 1353, startPoint y: 490, endPoint x: 1211, endPoint y: 489, distance: 142.3
click at [1211, 489] on div "No ROI ROI Proposal" at bounding box center [1045, 486] width 823 height 39
click at [1210, 491] on span "No ROI" at bounding box center [1249, 490] width 101 height 27
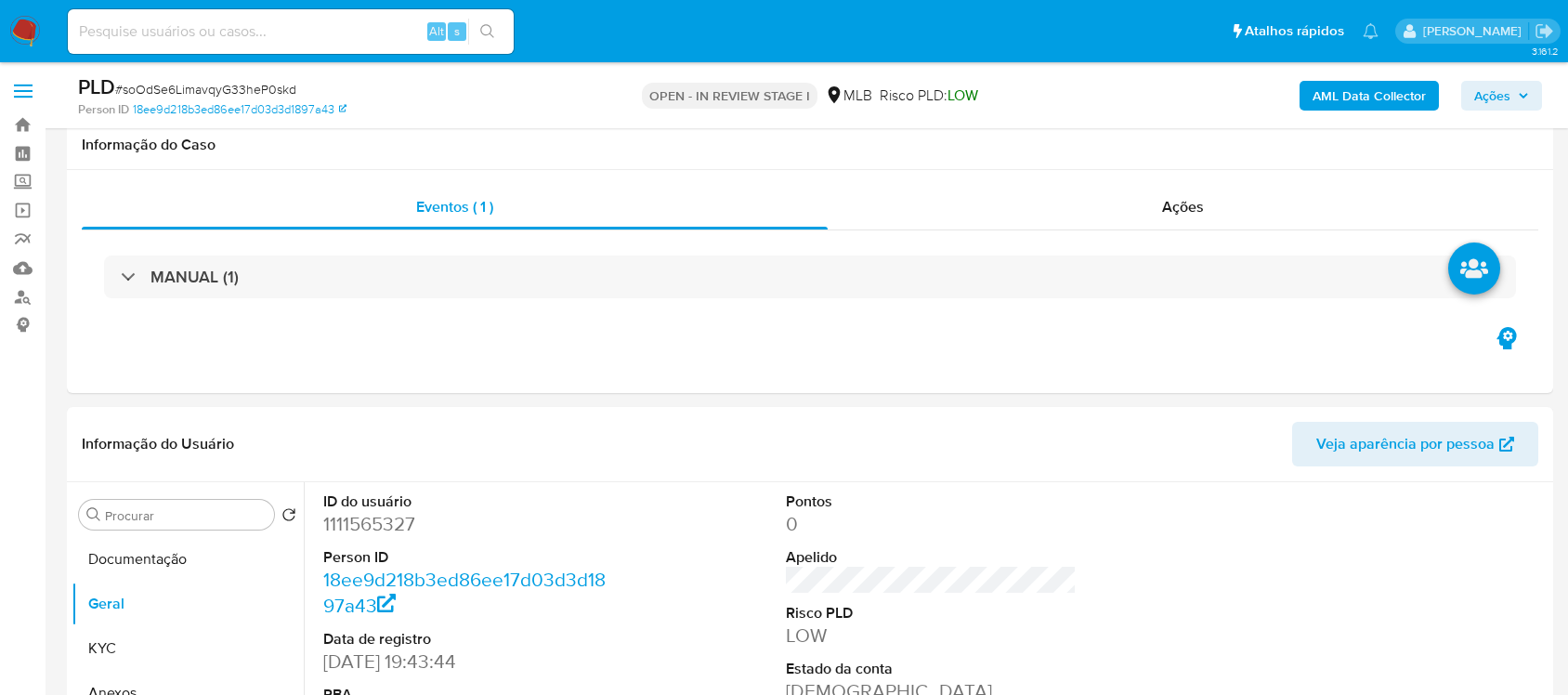
scroll to position [294, 0]
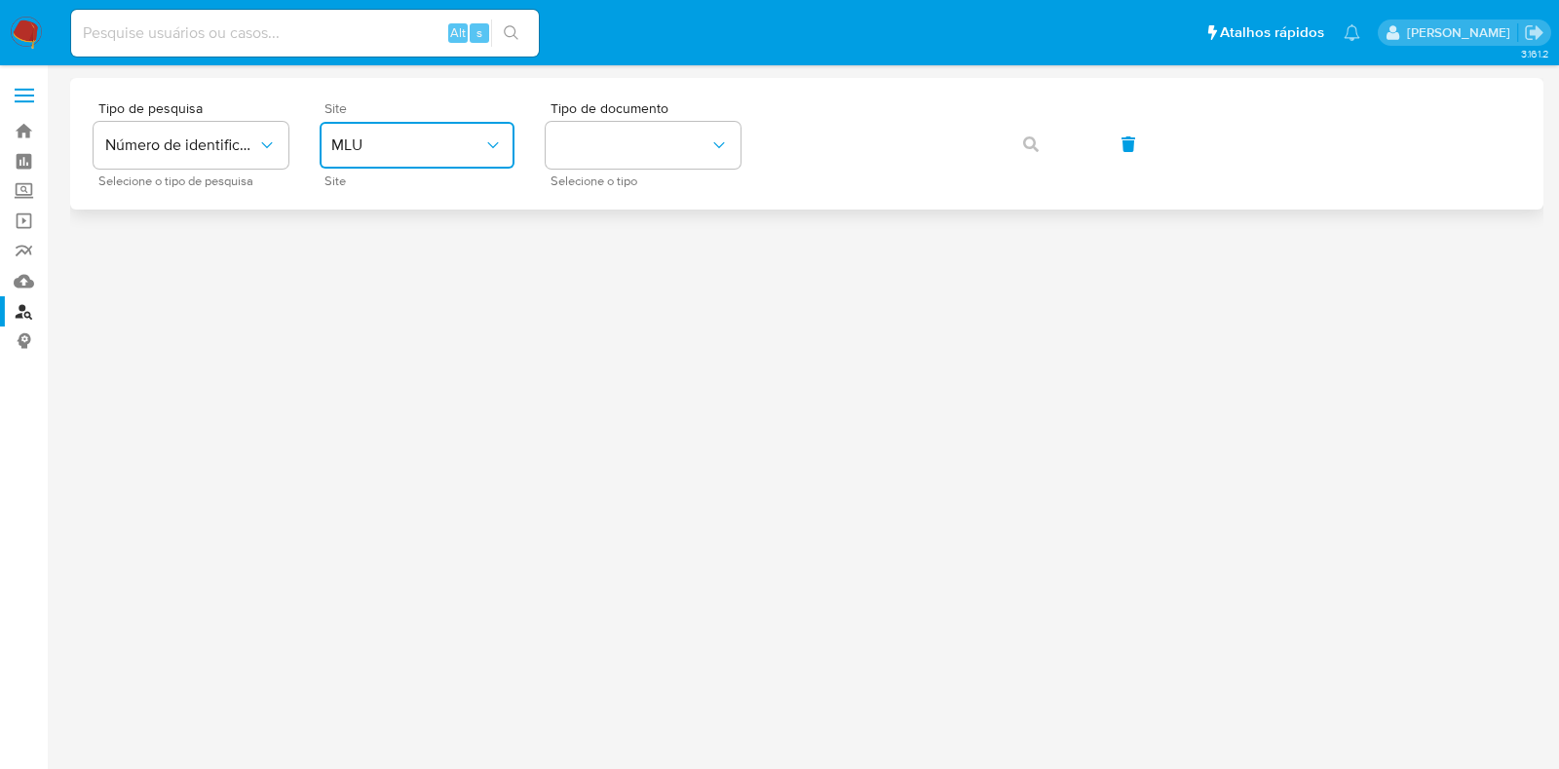
click at [452, 148] on span "MLU" at bounding box center [407, 144] width 152 height 19
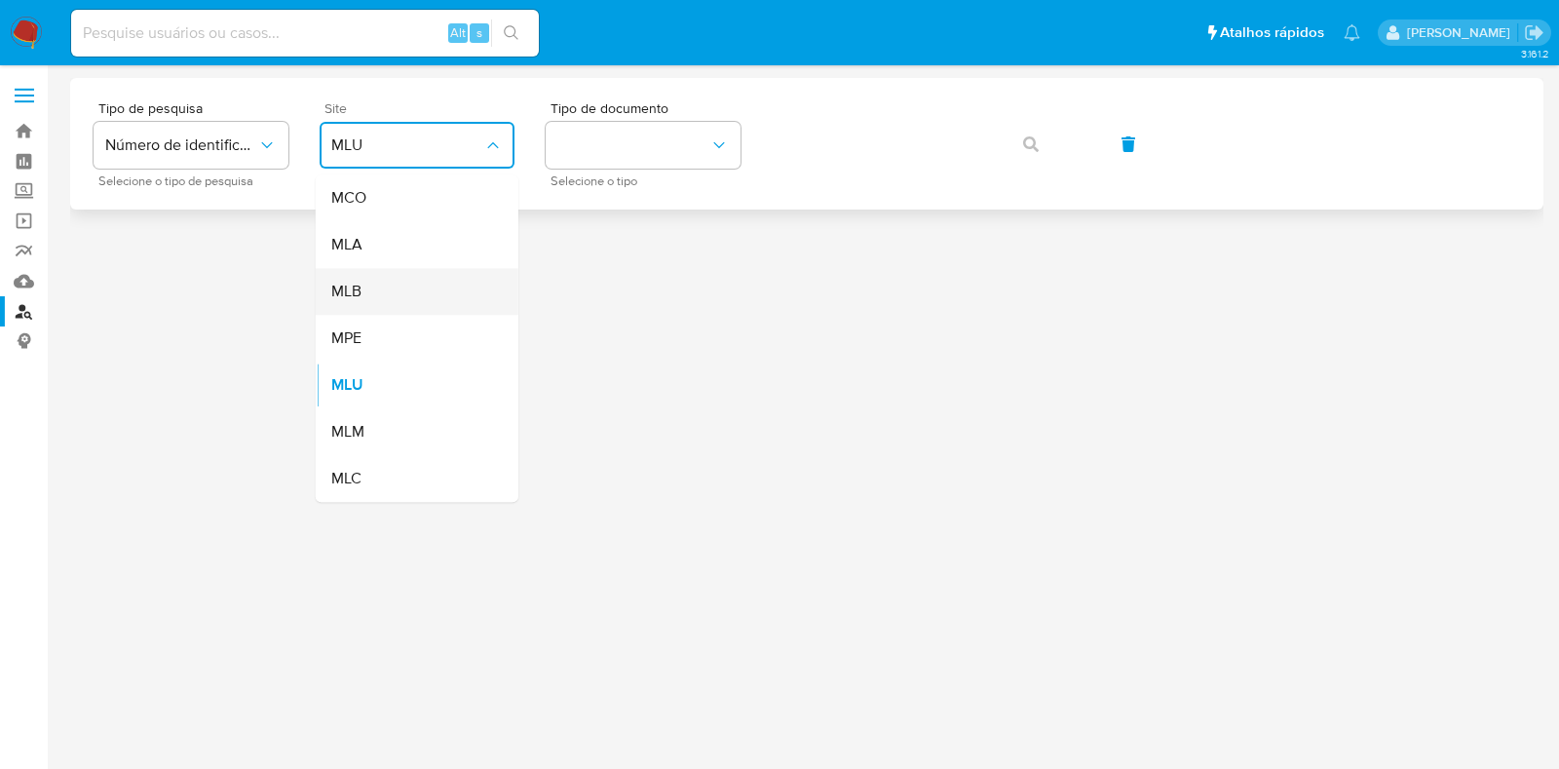
click at [407, 304] on div "MLB" at bounding box center [411, 291] width 160 height 47
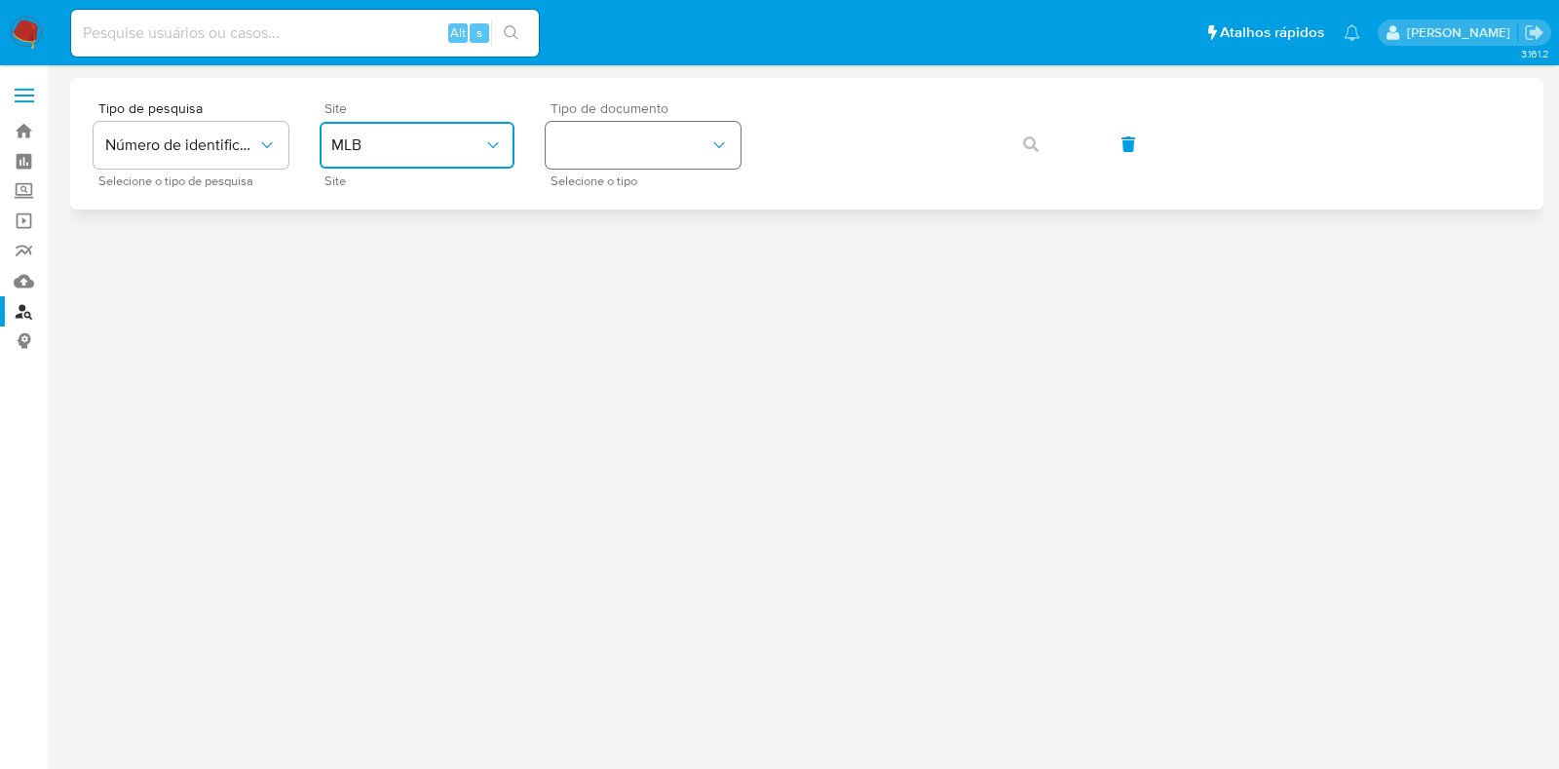
click at [659, 122] on button "identificationType" at bounding box center [643, 145] width 195 height 47
click at [631, 275] on div "CPF CPF" at bounding box center [637, 274] width 160 height 66
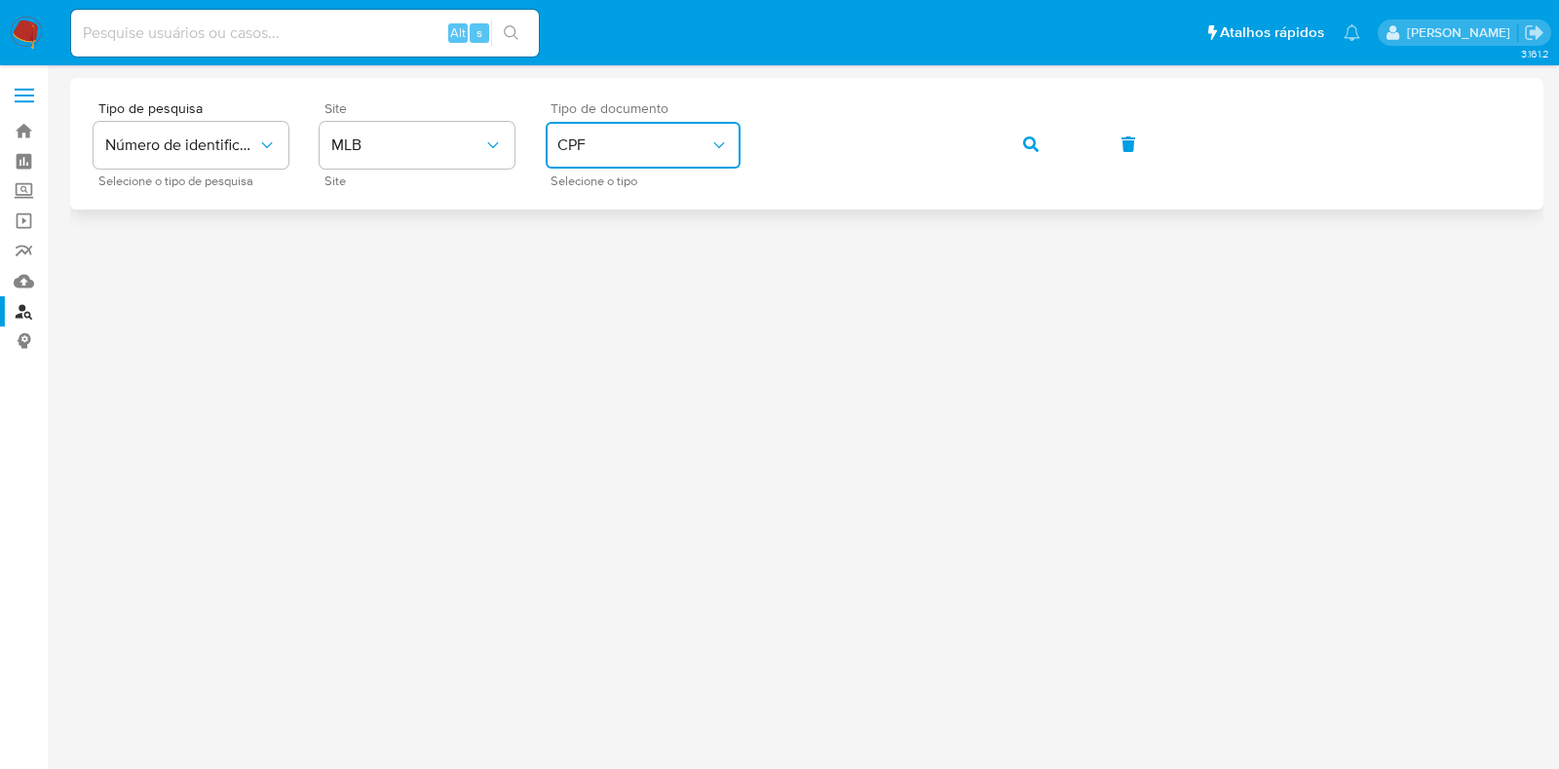
click at [1019, 146] on button "button" at bounding box center [1031, 144] width 66 height 47
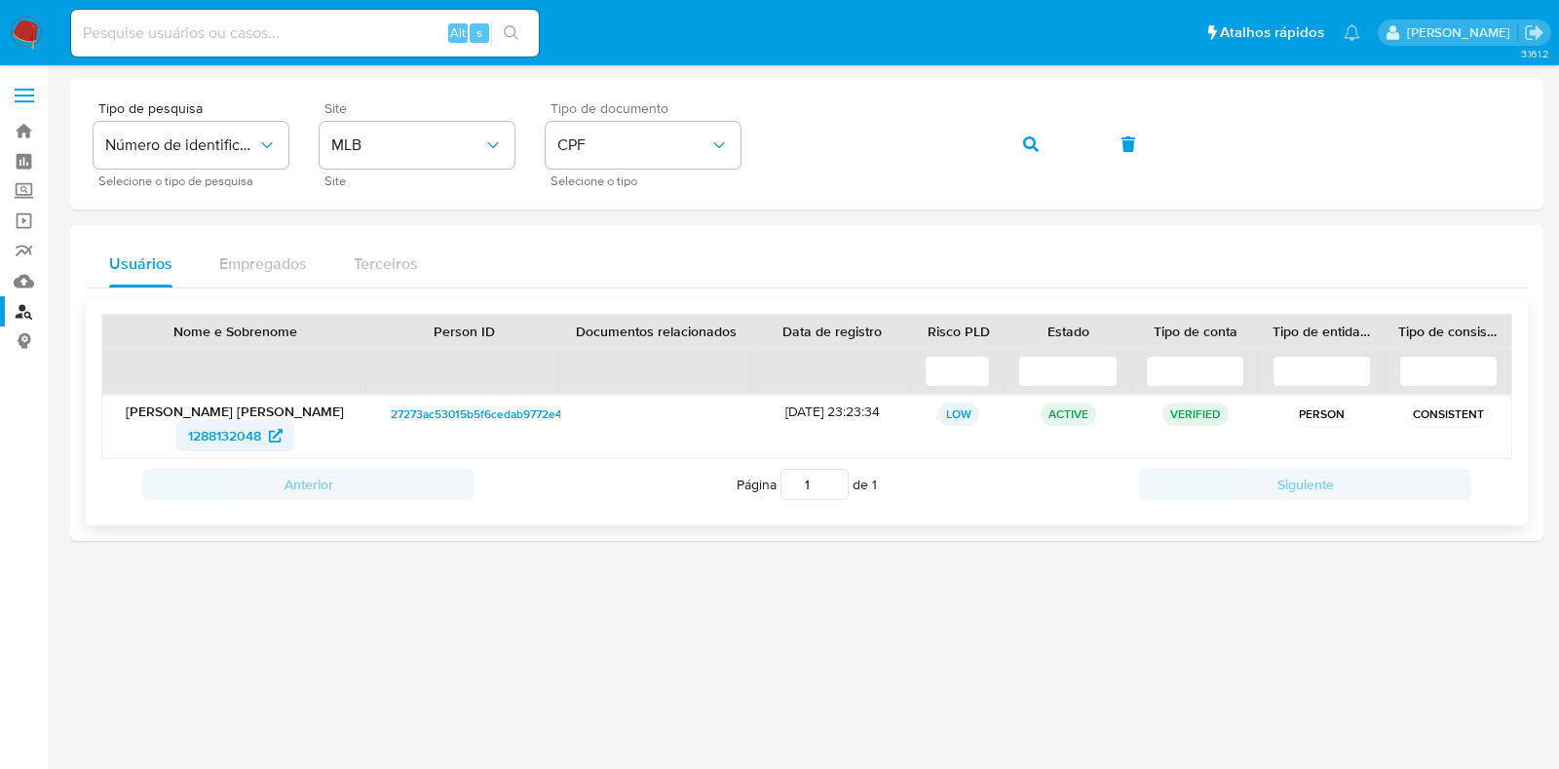
click at [253, 431] on span "1288132048" at bounding box center [224, 435] width 73 height 31
click at [26, 17] on img at bounding box center [26, 33] width 33 height 33
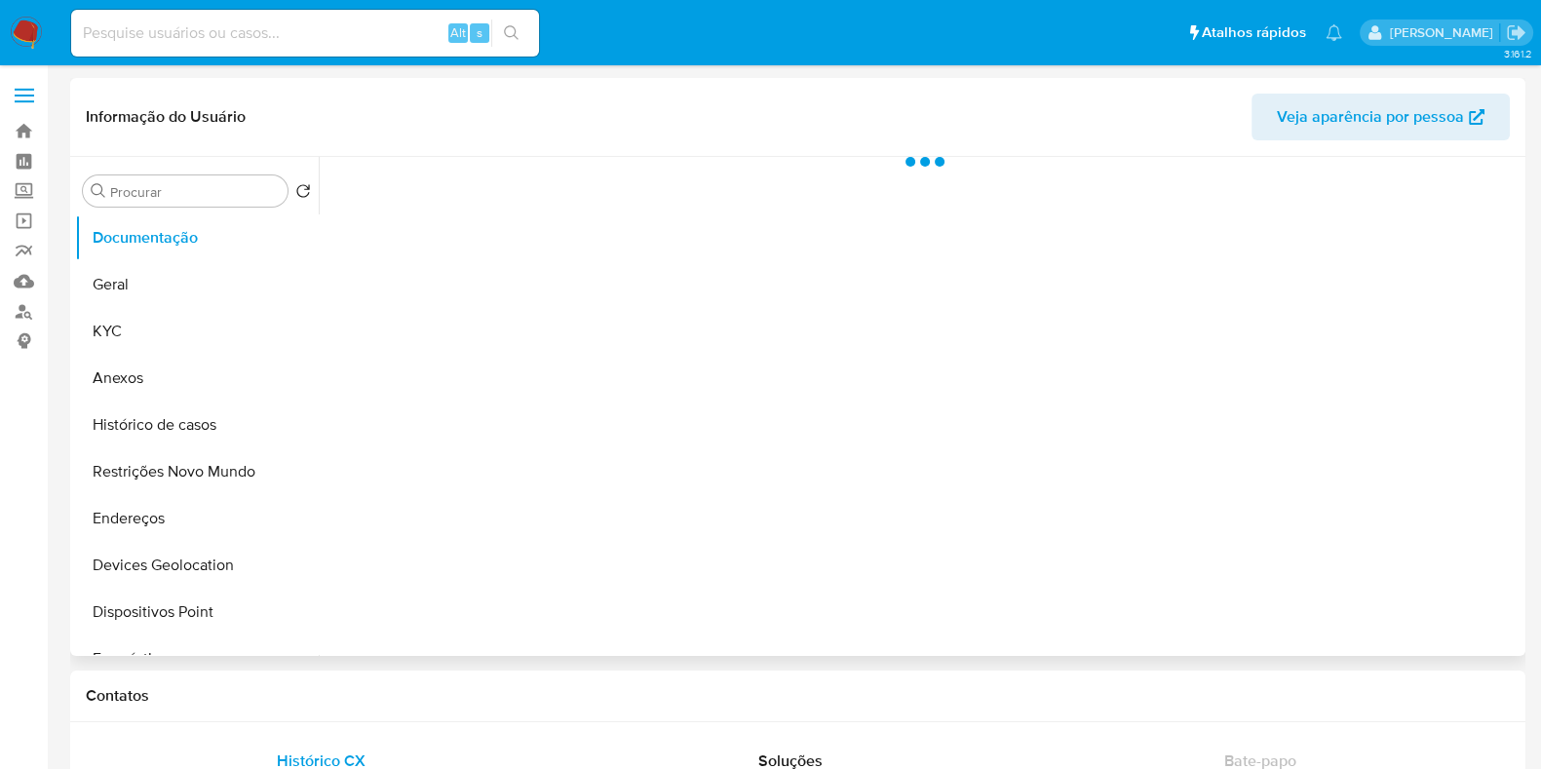
select select "10"
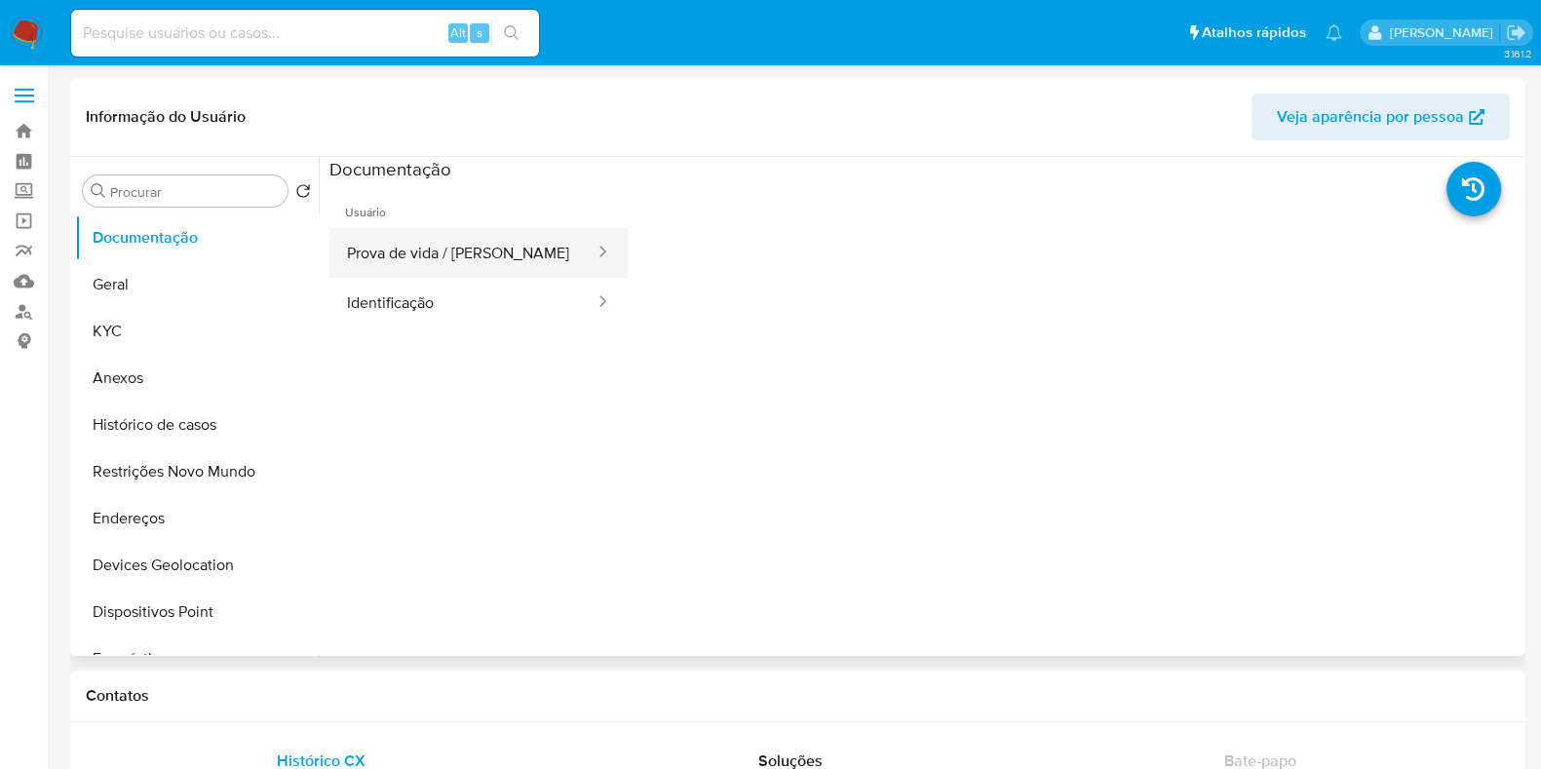
click at [455, 254] on button "Prova de vida / [PERSON_NAME]" at bounding box center [462, 253] width 267 height 50
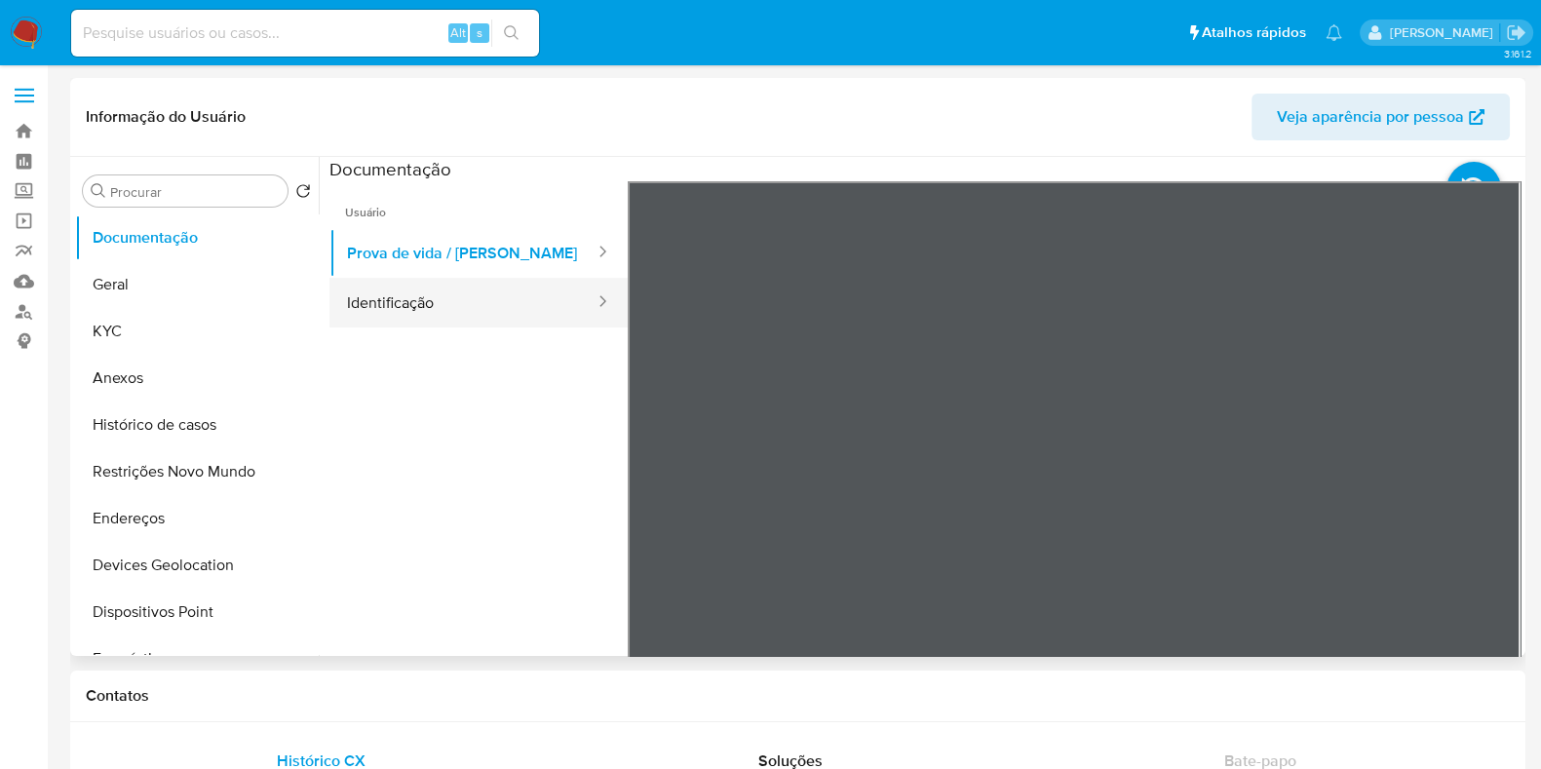
click at [484, 296] on button "Identificação" at bounding box center [462, 303] width 267 height 50
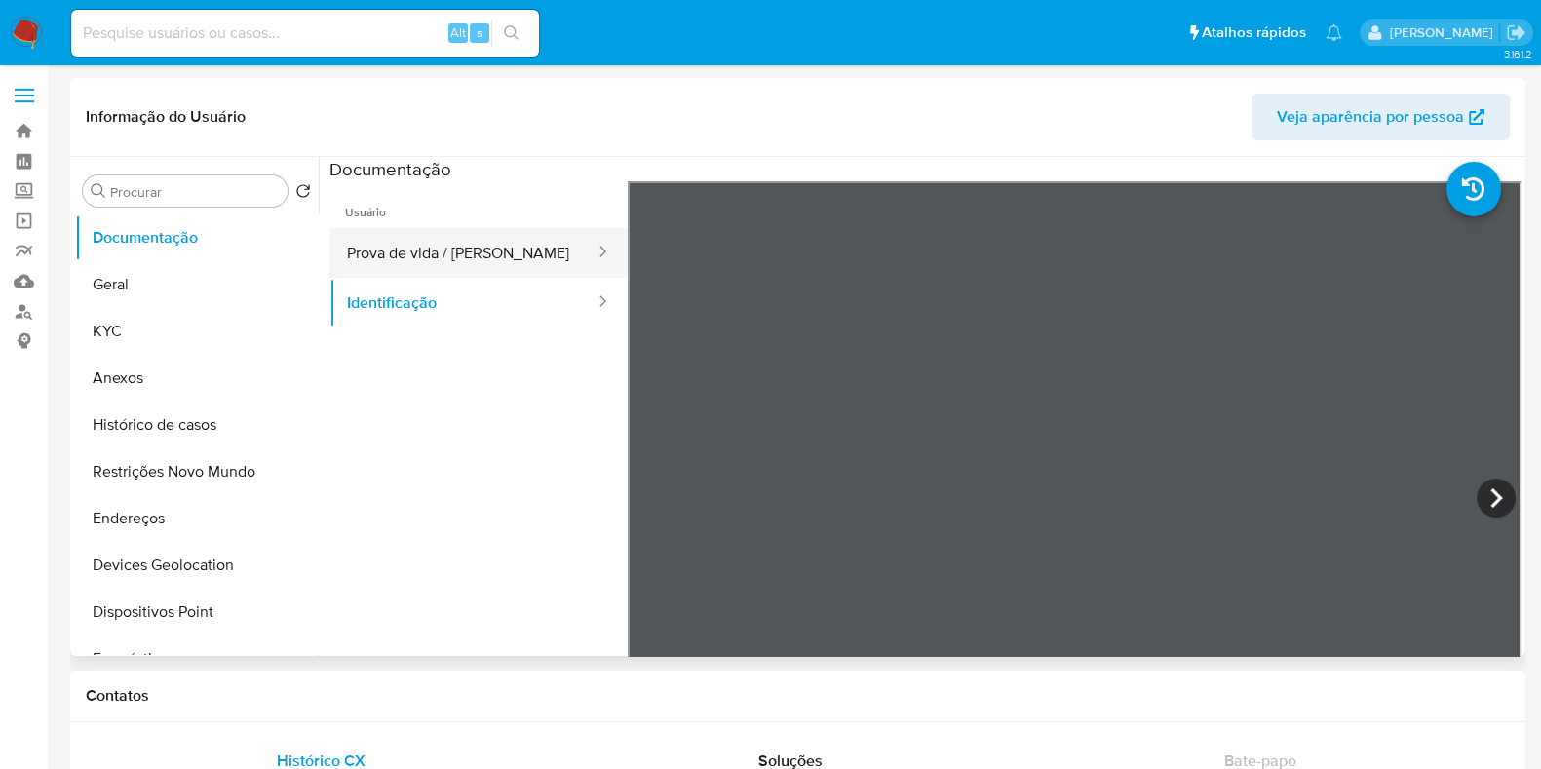
click at [423, 250] on button "Prova de vida / [PERSON_NAME]" at bounding box center [462, 253] width 267 height 50
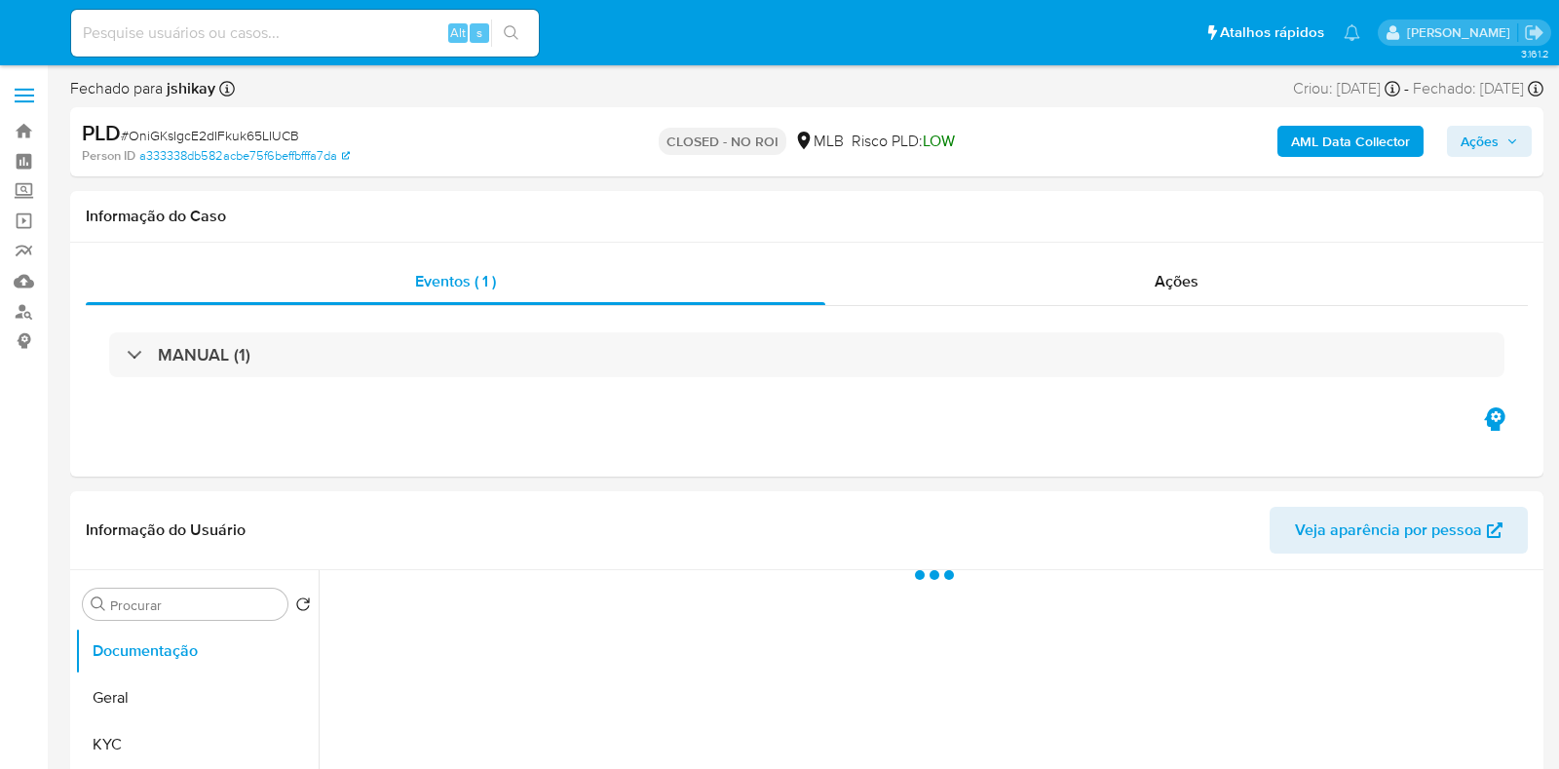
select select "10"
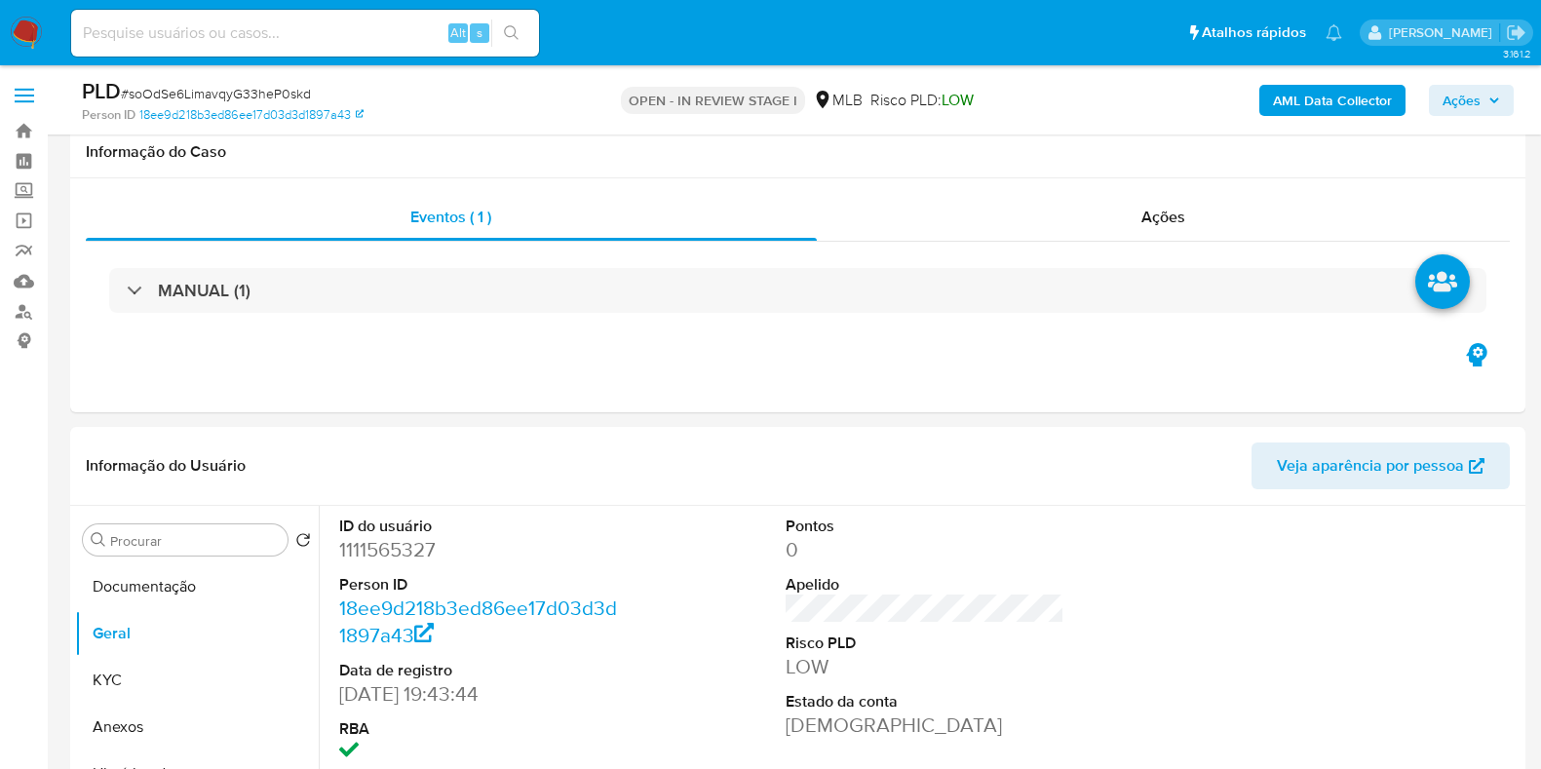
scroll to position [308, 0]
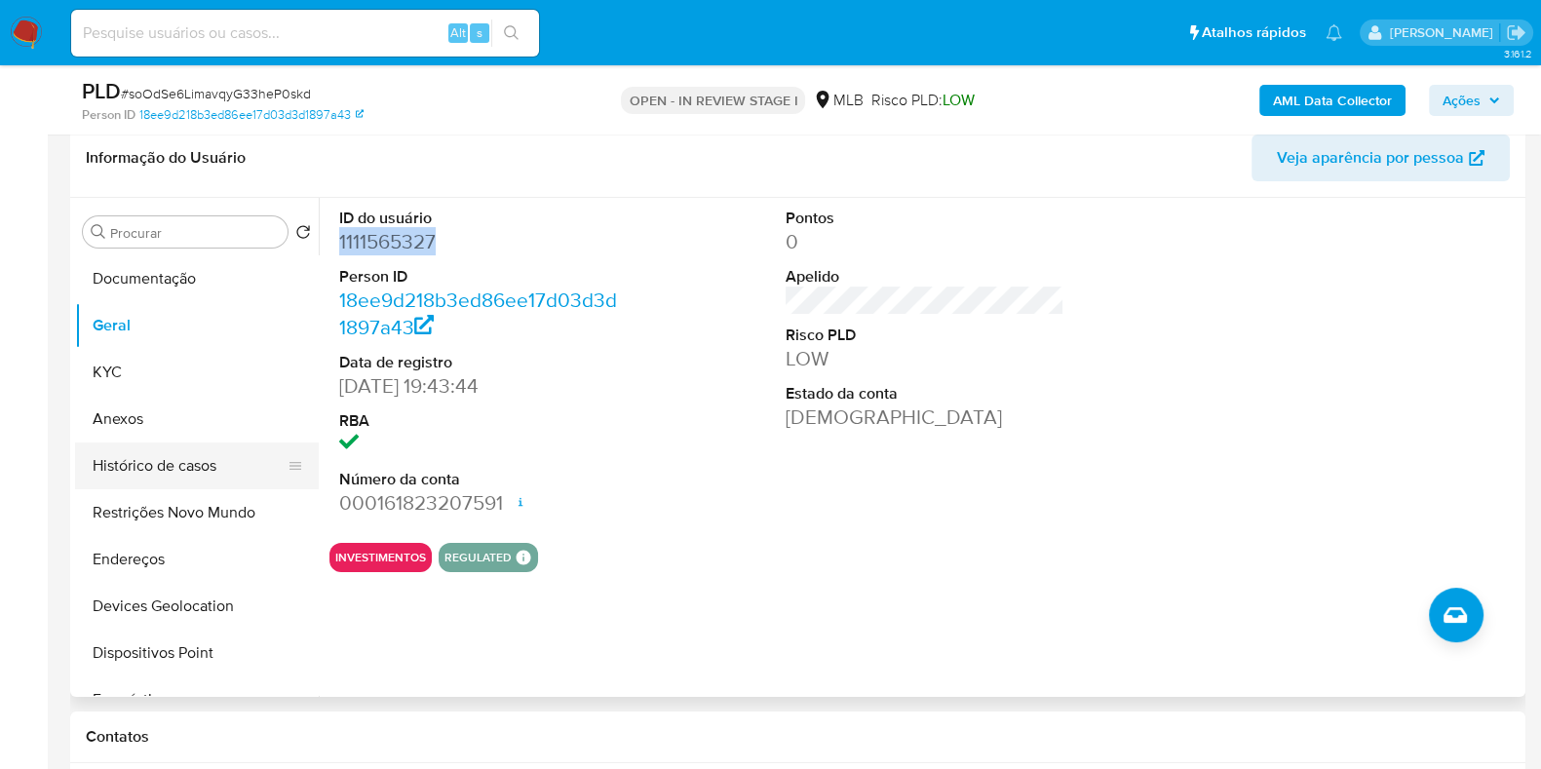
click at [188, 475] on button "Histórico de casos" at bounding box center [189, 465] width 228 height 47
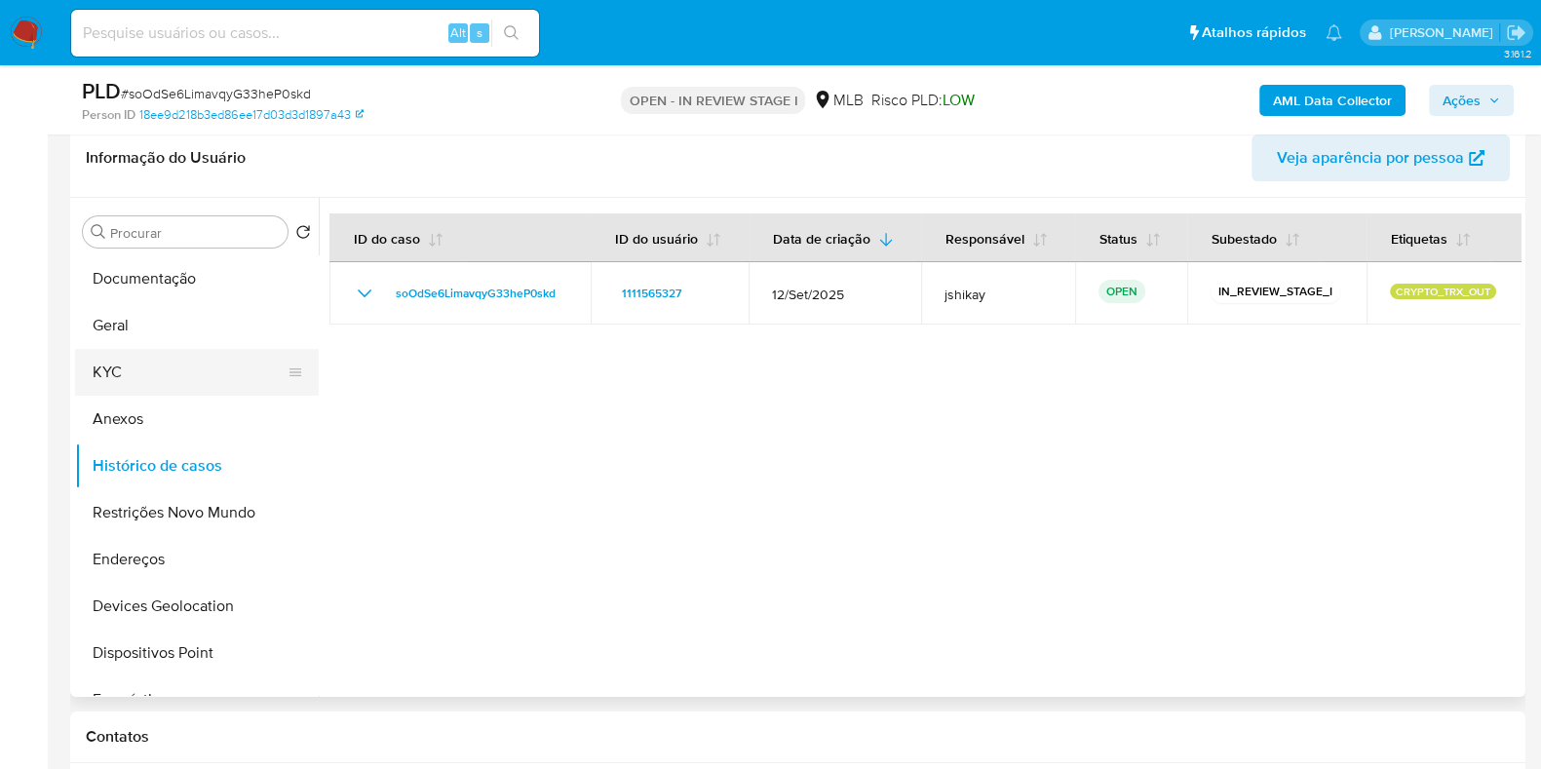
click at [151, 390] on button "KYC" at bounding box center [189, 372] width 228 height 47
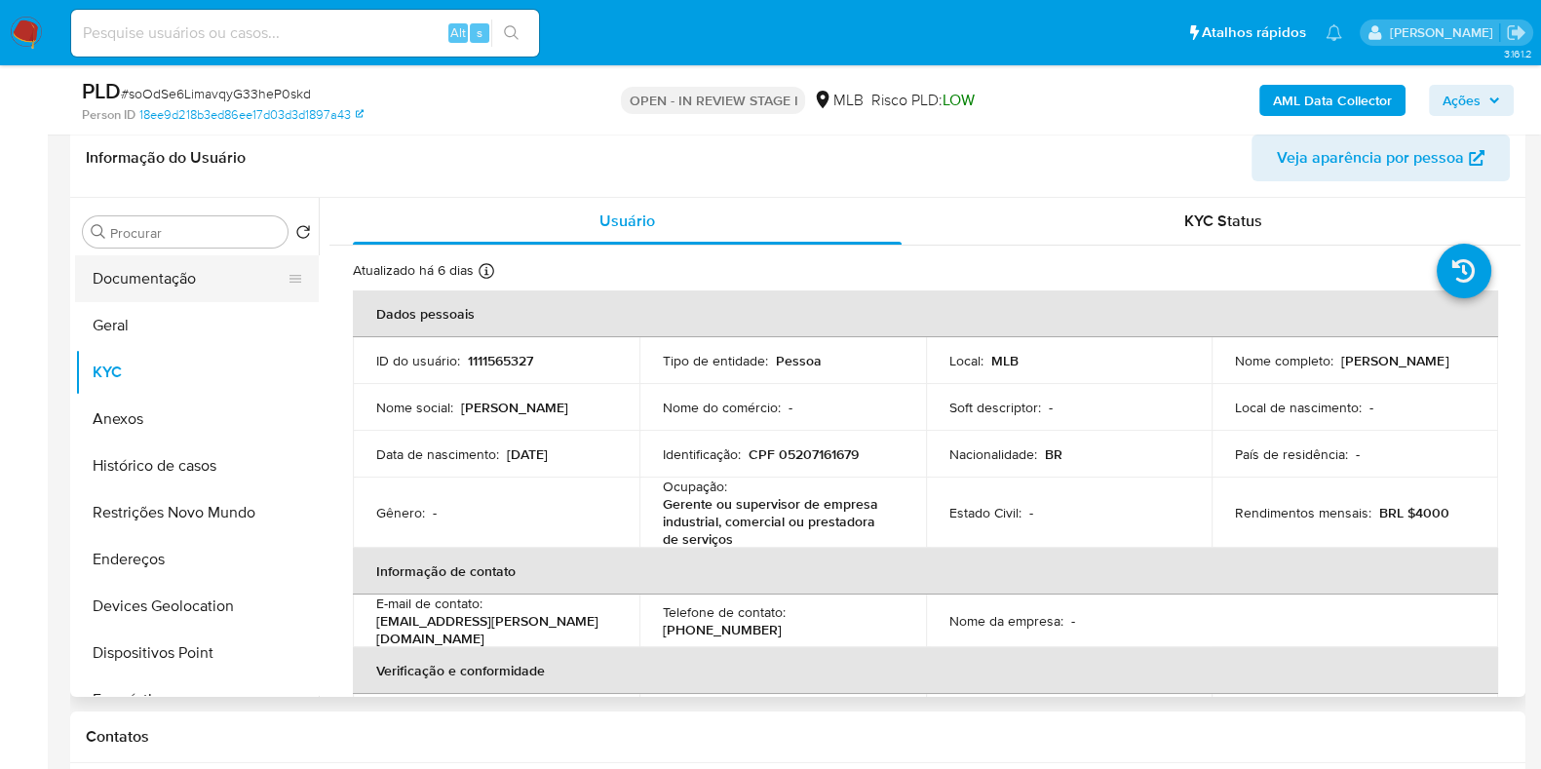
click at [161, 255] on button "Documentação" at bounding box center [189, 278] width 228 height 47
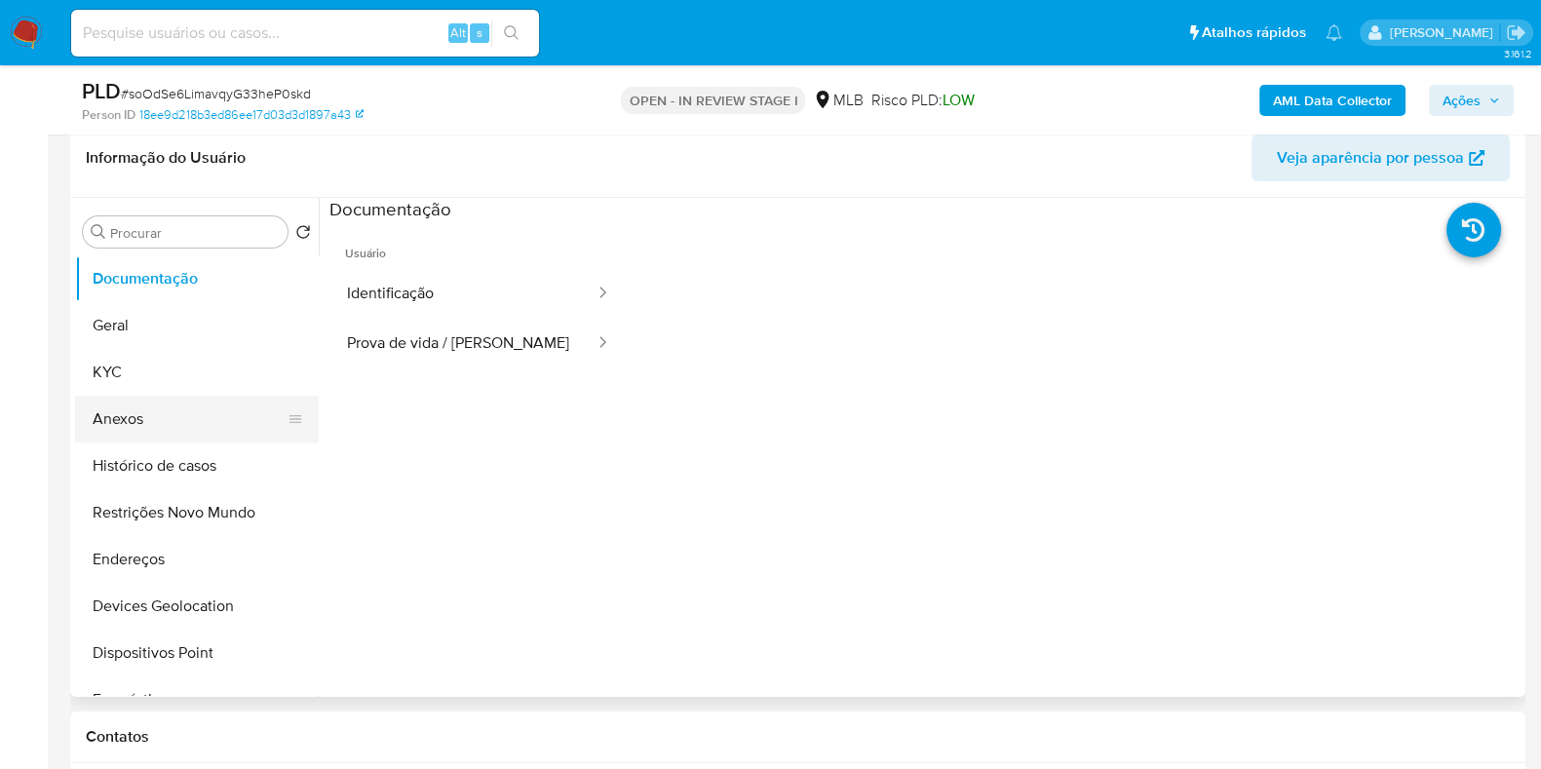
click at [144, 397] on button "Anexos" at bounding box center [189, 419] width 228 height 47
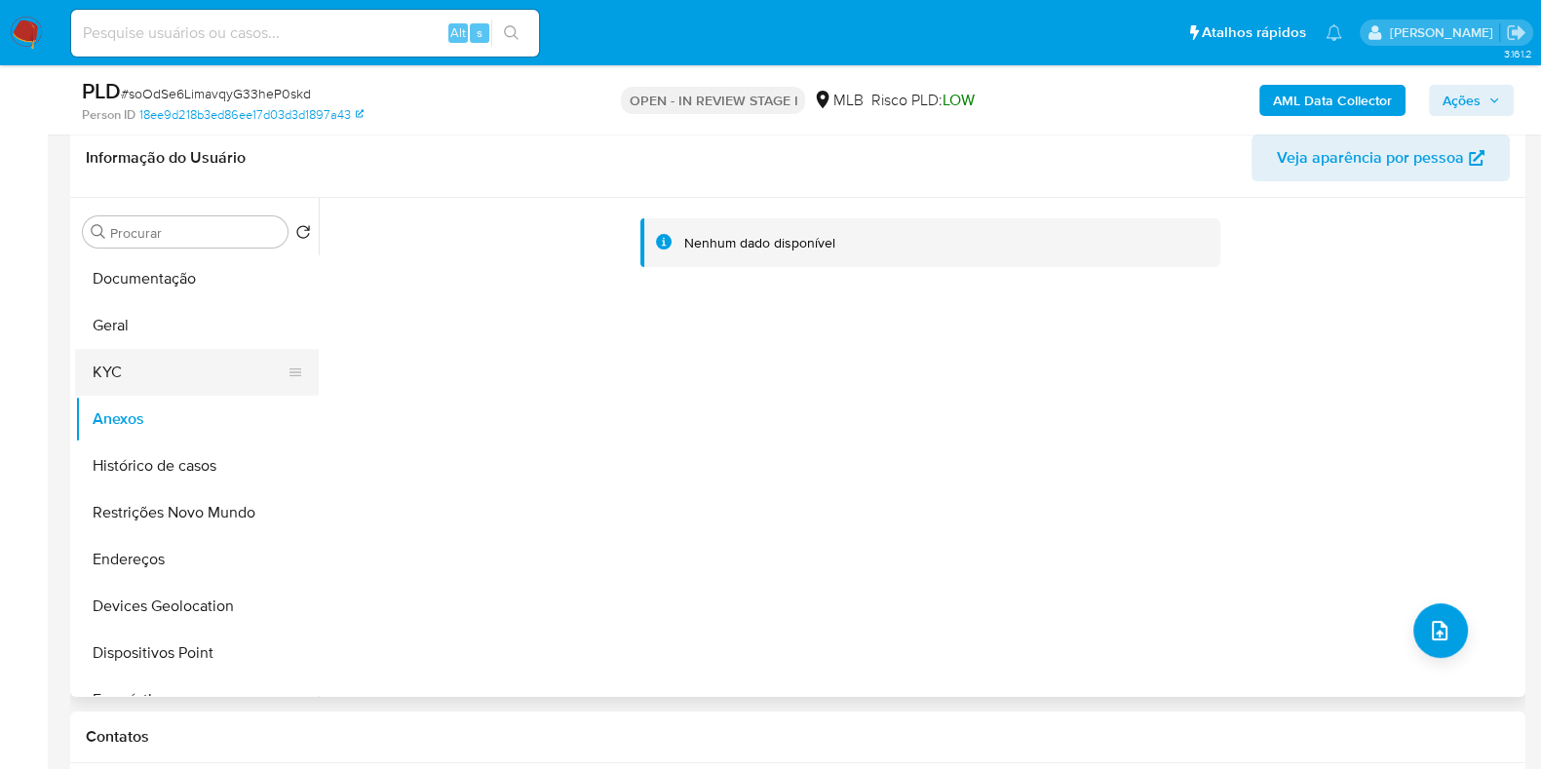
click at [162, 359] on button "KYC" at bounding box center [189, 372] width 228 height 47
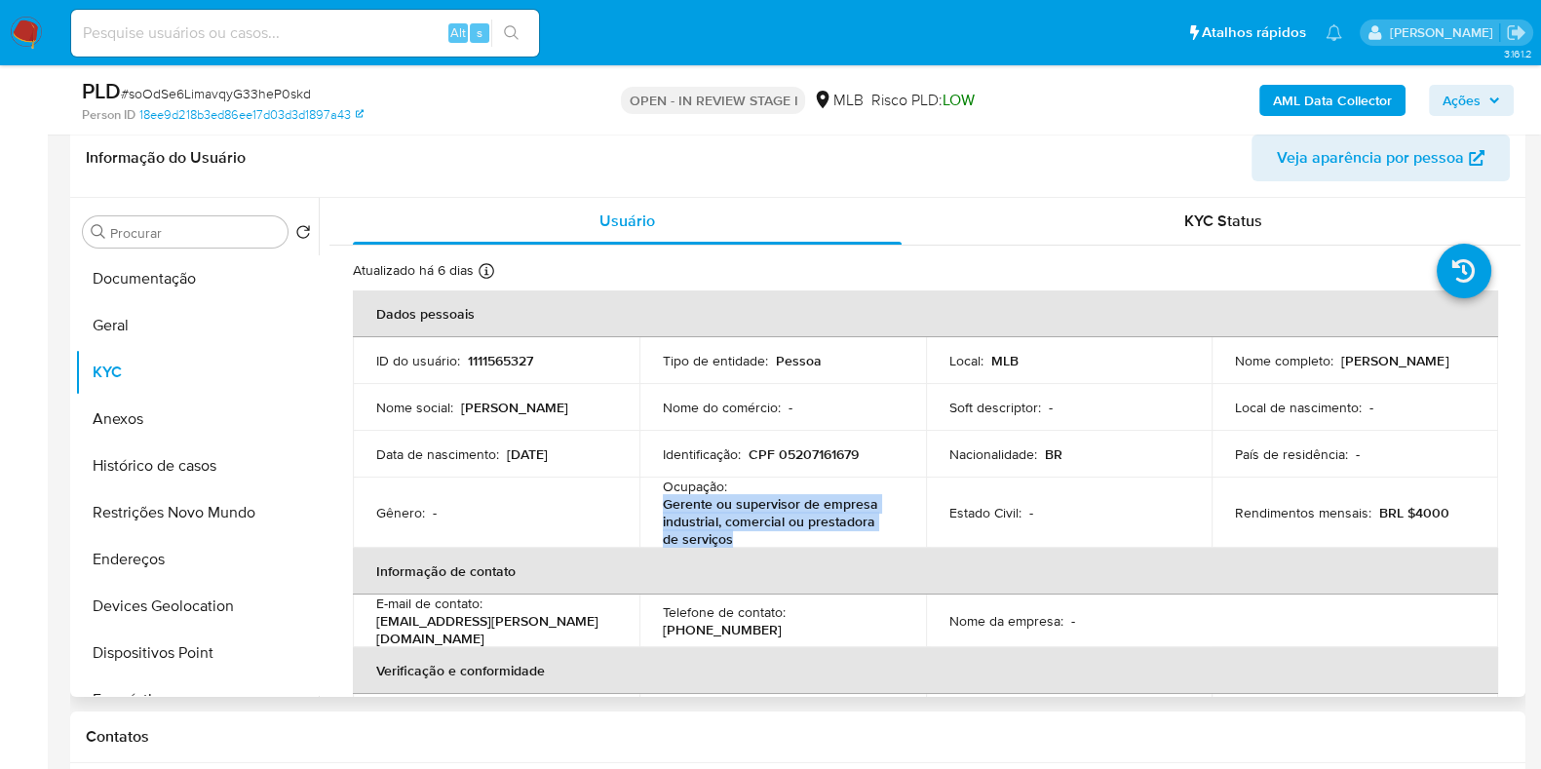
drag, startPoint x: 726, startPoint y: 538, endPoint x: 660, endPoint y: 505, distance: 74.1
click at [663, 505] on p "Gerente ou supervisor de empresa industrial, comercial ou prestadora de serviços" at bounding box center [779, 521] width 232 height 53
copy p "Gerente ou supervisor de empresa industrial, comercial ou prestadora de serviços"
